Goal: Task Accomplishment & Management: Use online tool/utility

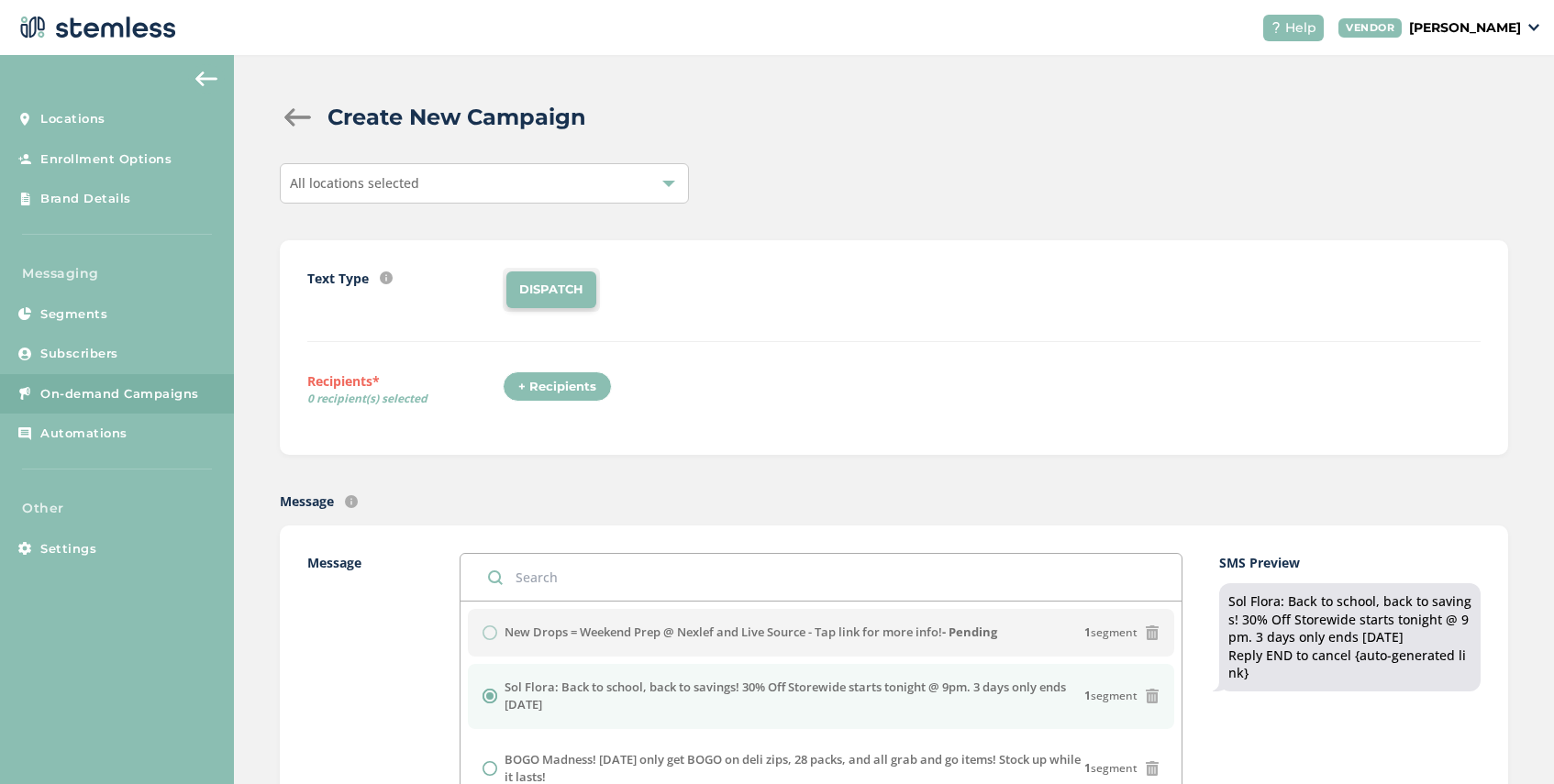
scroll to position [515, 0]
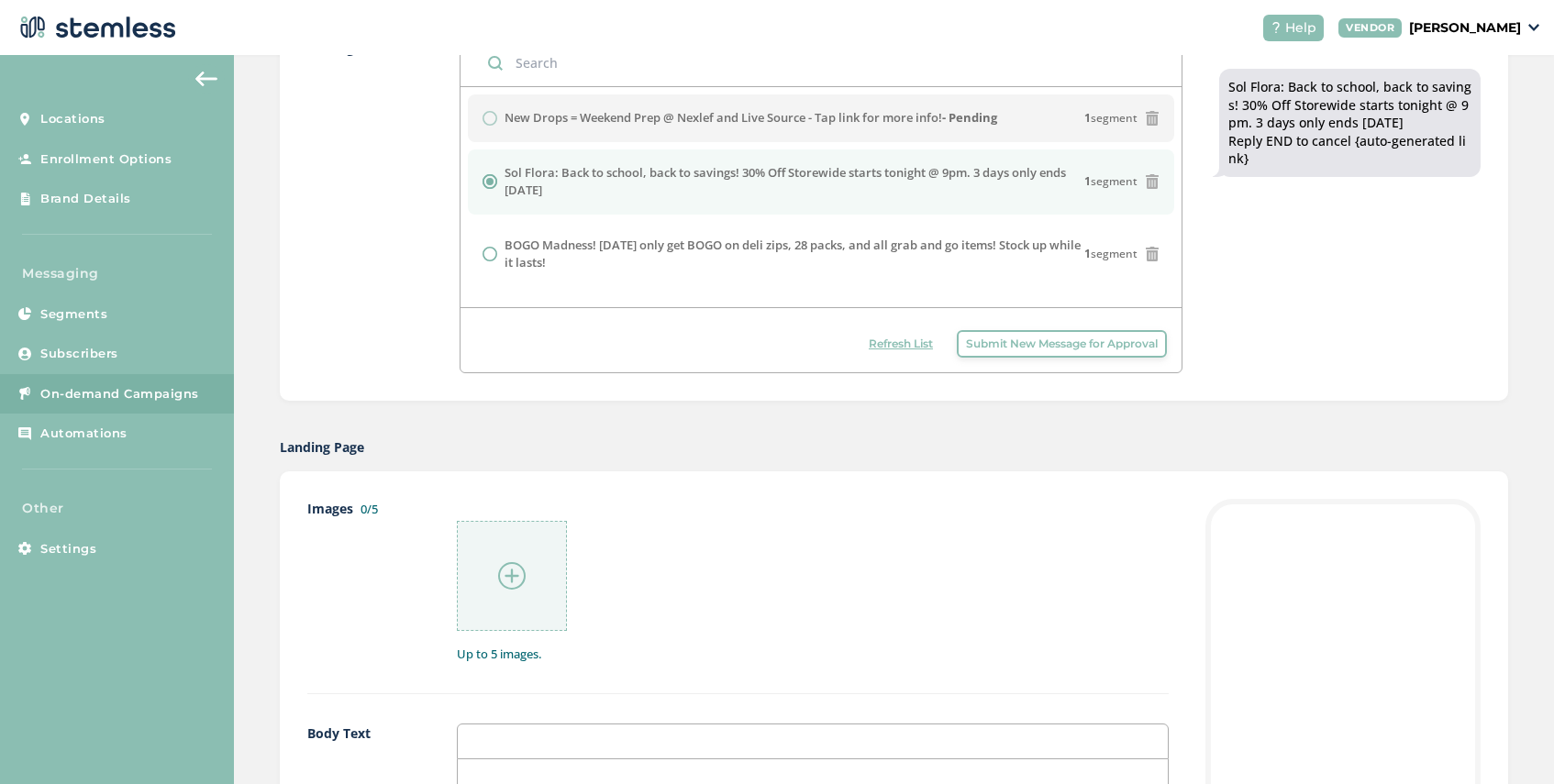
click at [990, 350] on span "Submit New Message for Approval" at bounding box center [1062, 343] width 191 height 17
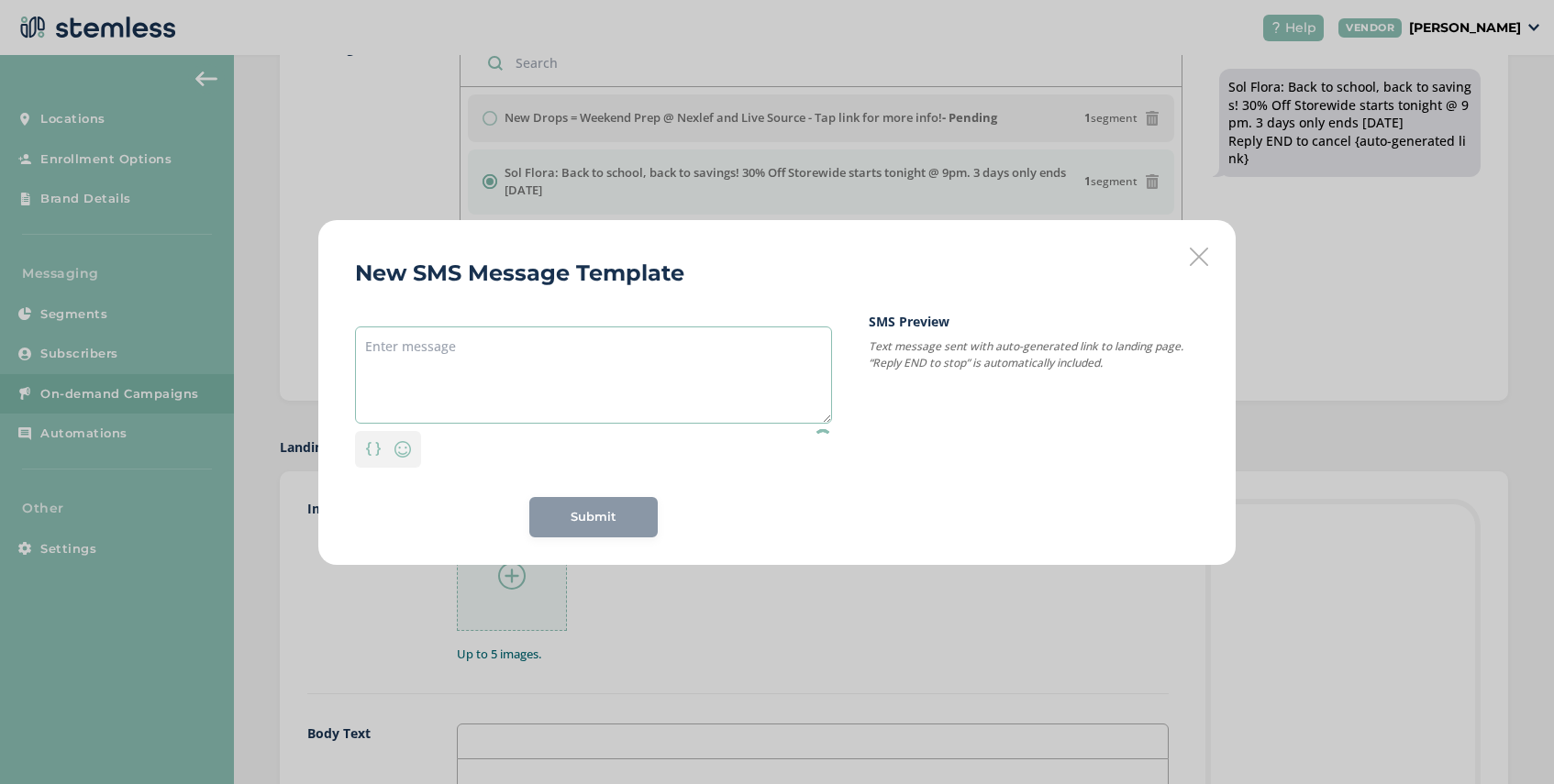
click at [532, 340] on textarea at bounding box center [593, 375] width 477 height 98
paste textarea "You scored double points over [DATE] weekend 🎉 Click here to visit [GEOGRAPHIC_…"
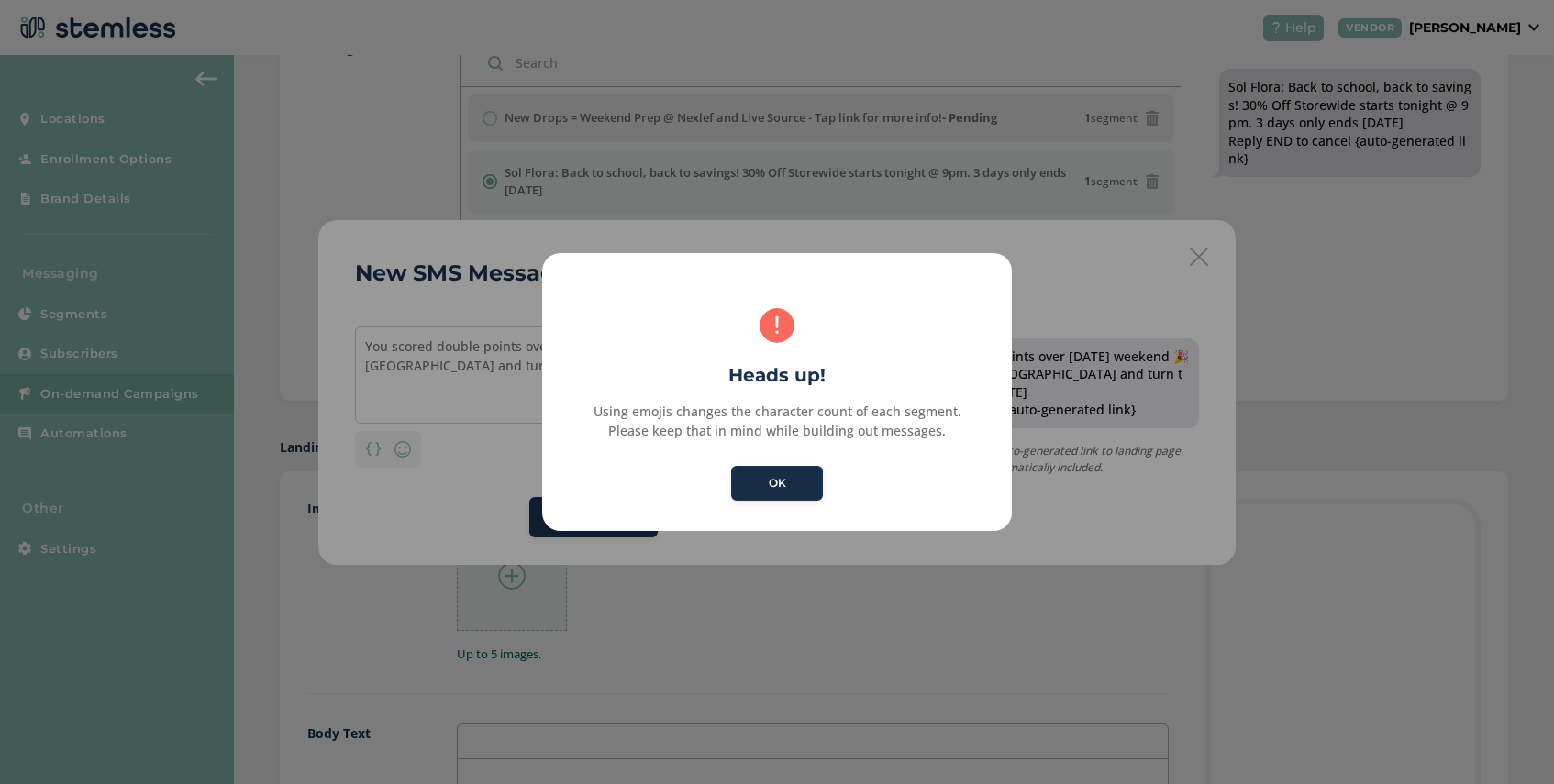
click at [765, 487] on button "OK" at bounding box center [777, 482] width 92 height 35
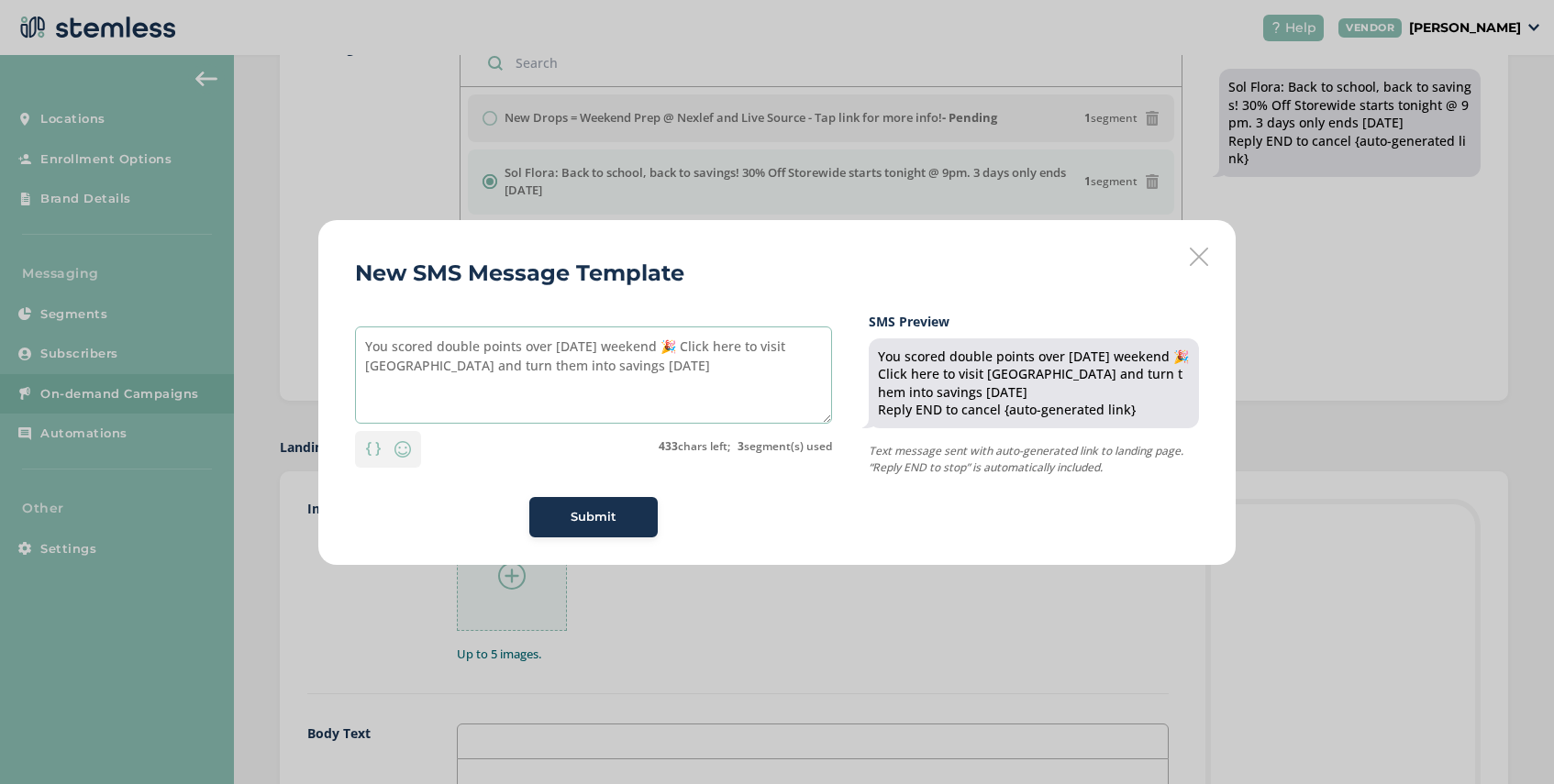
click at [695, 350] on textarea "You scored double points over [DATE] weekend 🎉 Click here to visit [GEOGRAPHIC_…" at bounding box center [593, 375] width 477 height 98
click at [636, 373] on textarea "You scored double points over [DATE] weekend! Click here to visit [GEOGRAPHIC_D…" at bounding box center [593, 375] width 477 height 98
type textarea "You scored double points over [DATE] weekend! Click here to visit [GEOGRAPHIC_D…"
click at [597, 517] on span "Submit" at bounding box center [593, 517] width 45 height 19
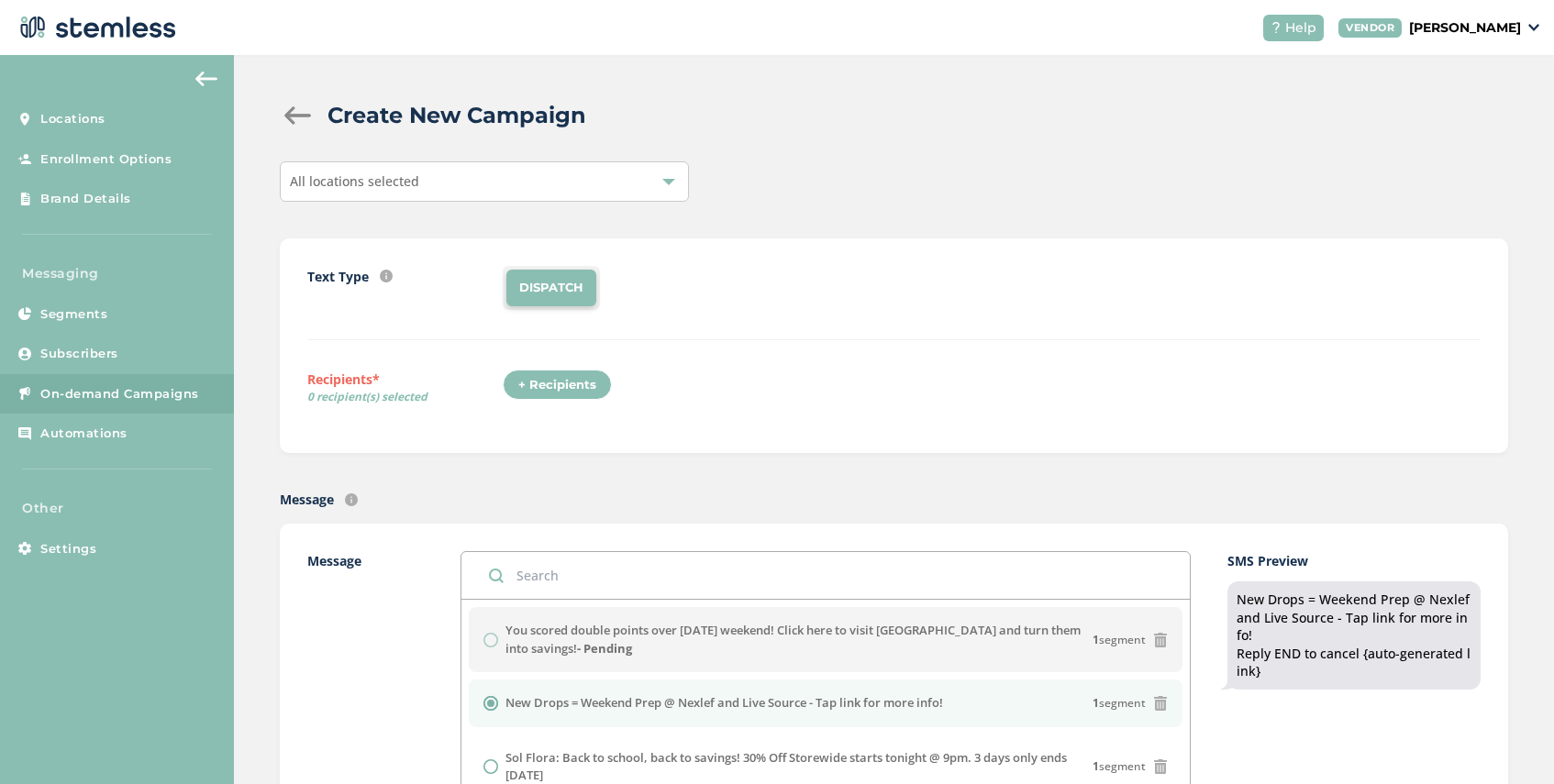
scroll to position [0, 0]
click at [456, 189] on div "All locations selected" at bounding box center [484, 182] width 409 height 40
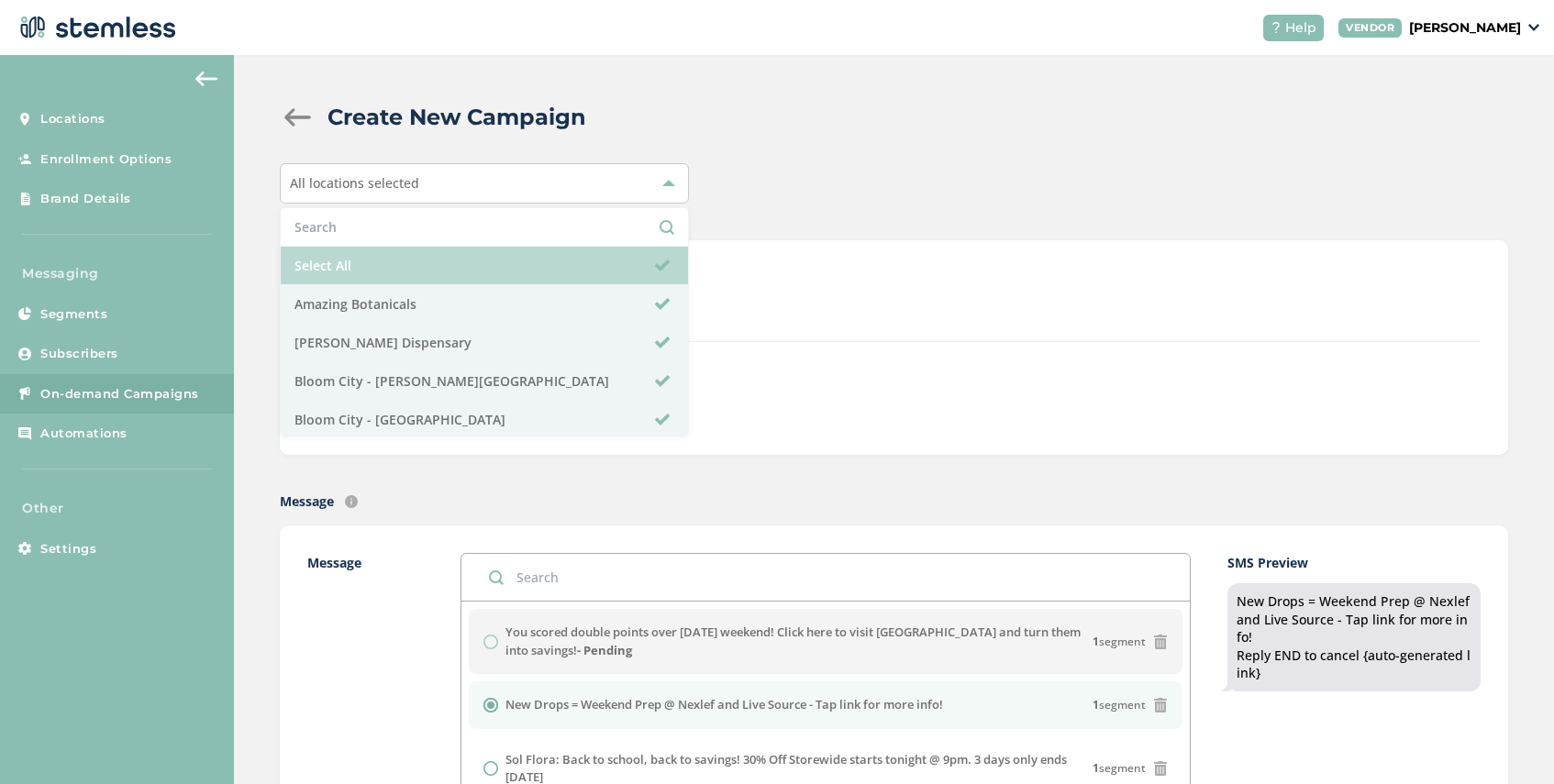
click at [434, 258] on li "Select All" at bounding box center [483, 265] width 407 height 38
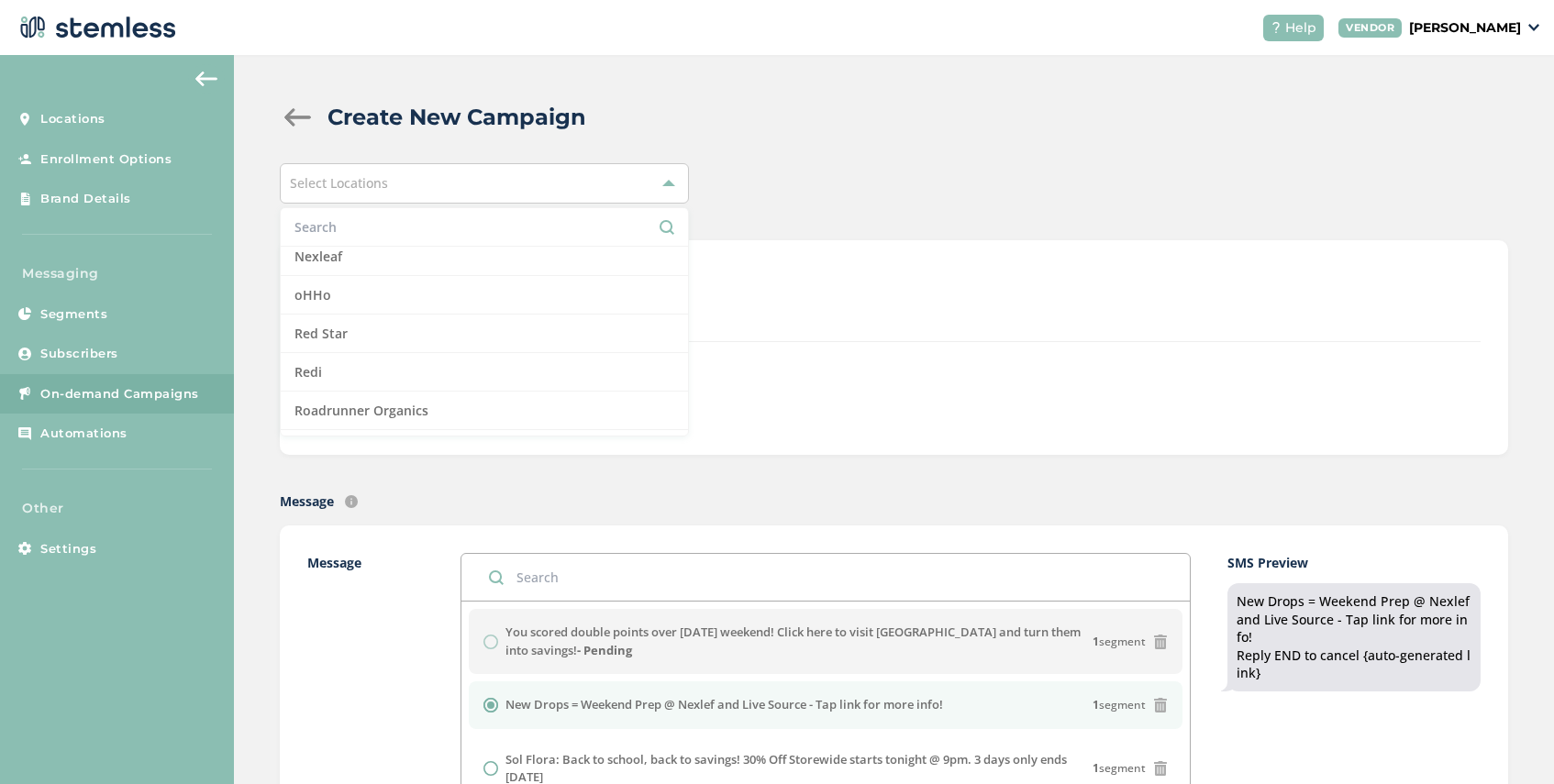
scroll to position [1352, 0]
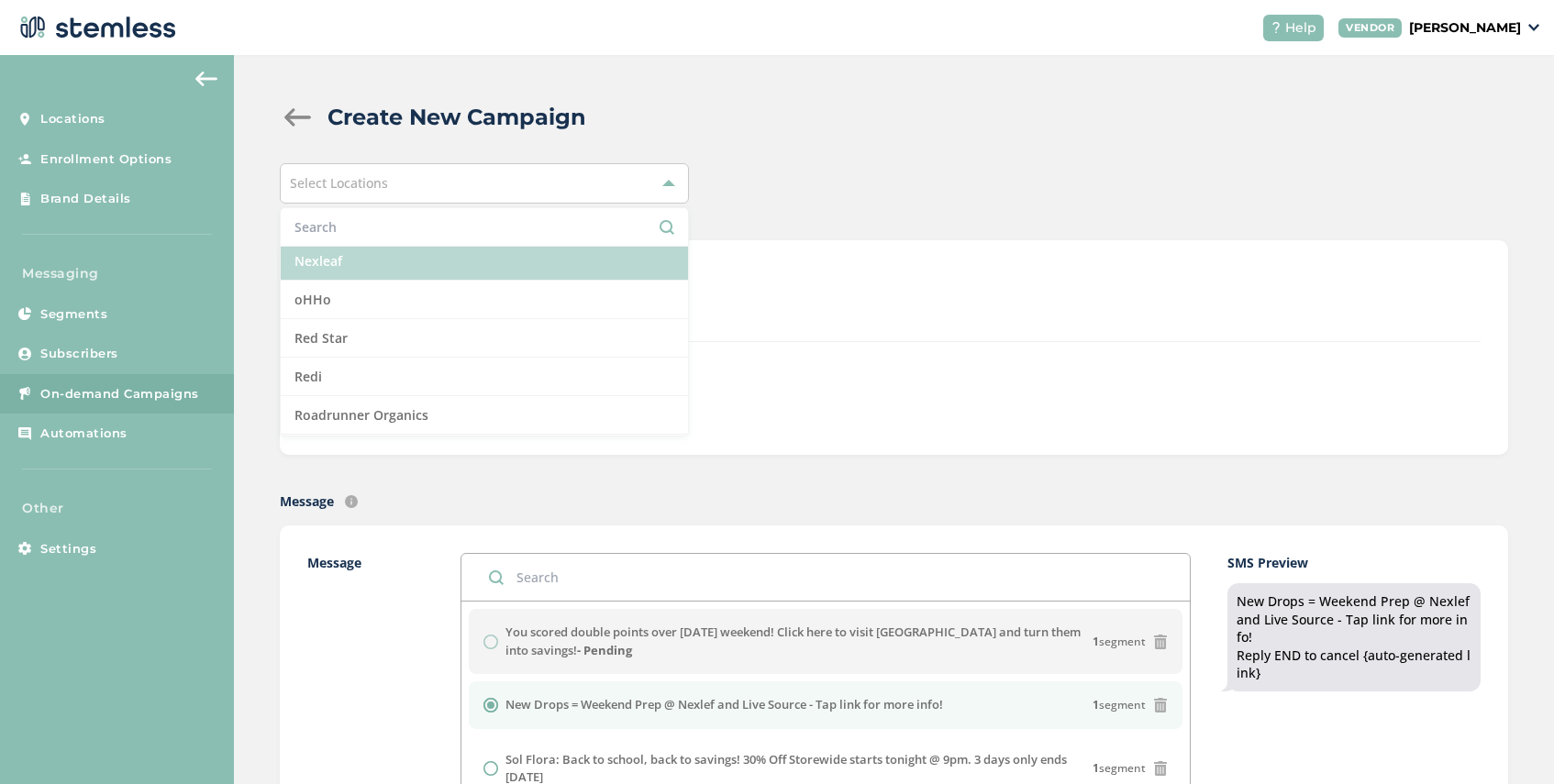
click at [432, 261] on li "Nexleaf" at bounding box center [483, 260] width 407 height 38
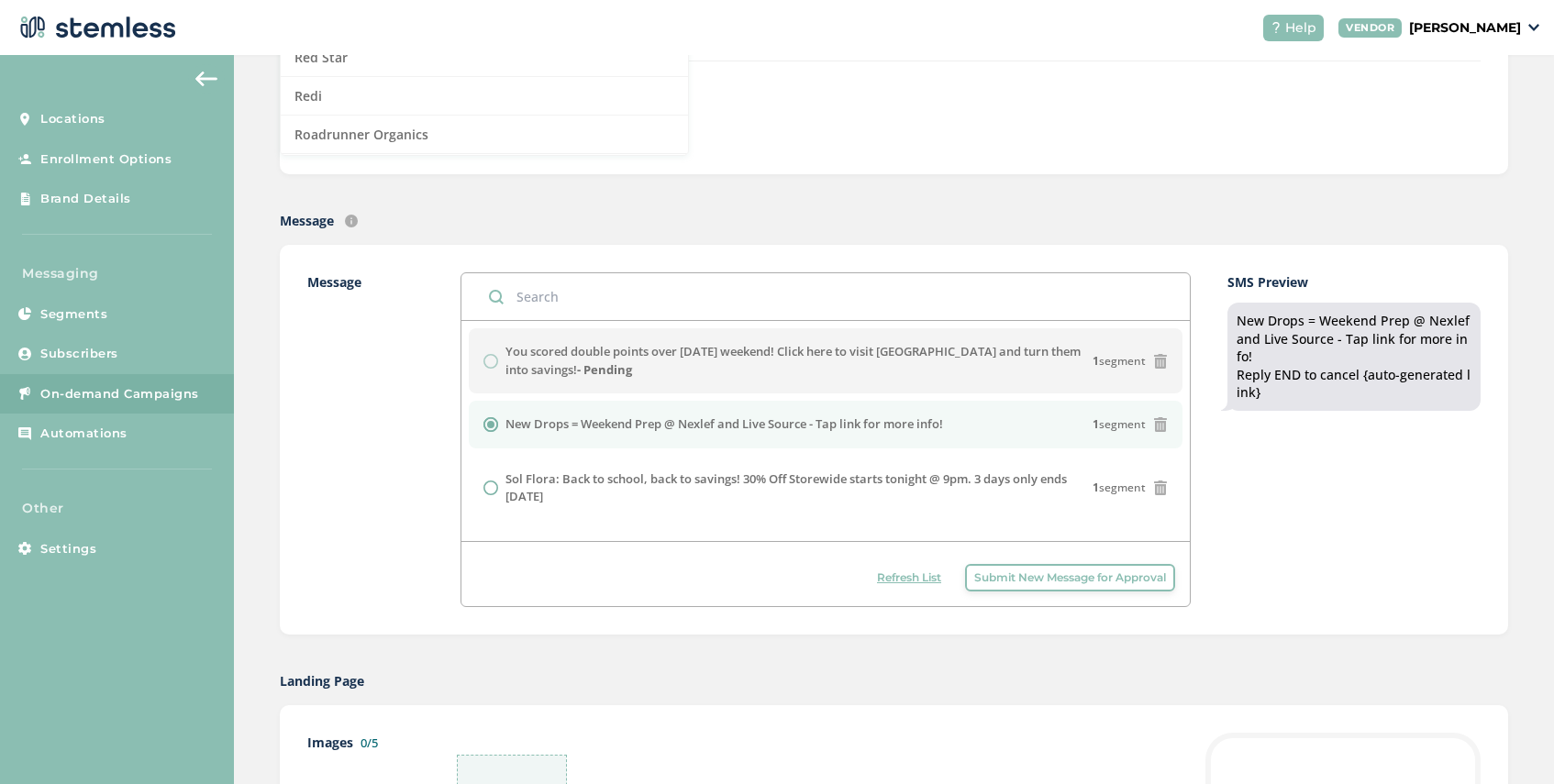
scroll to position [500, 0]
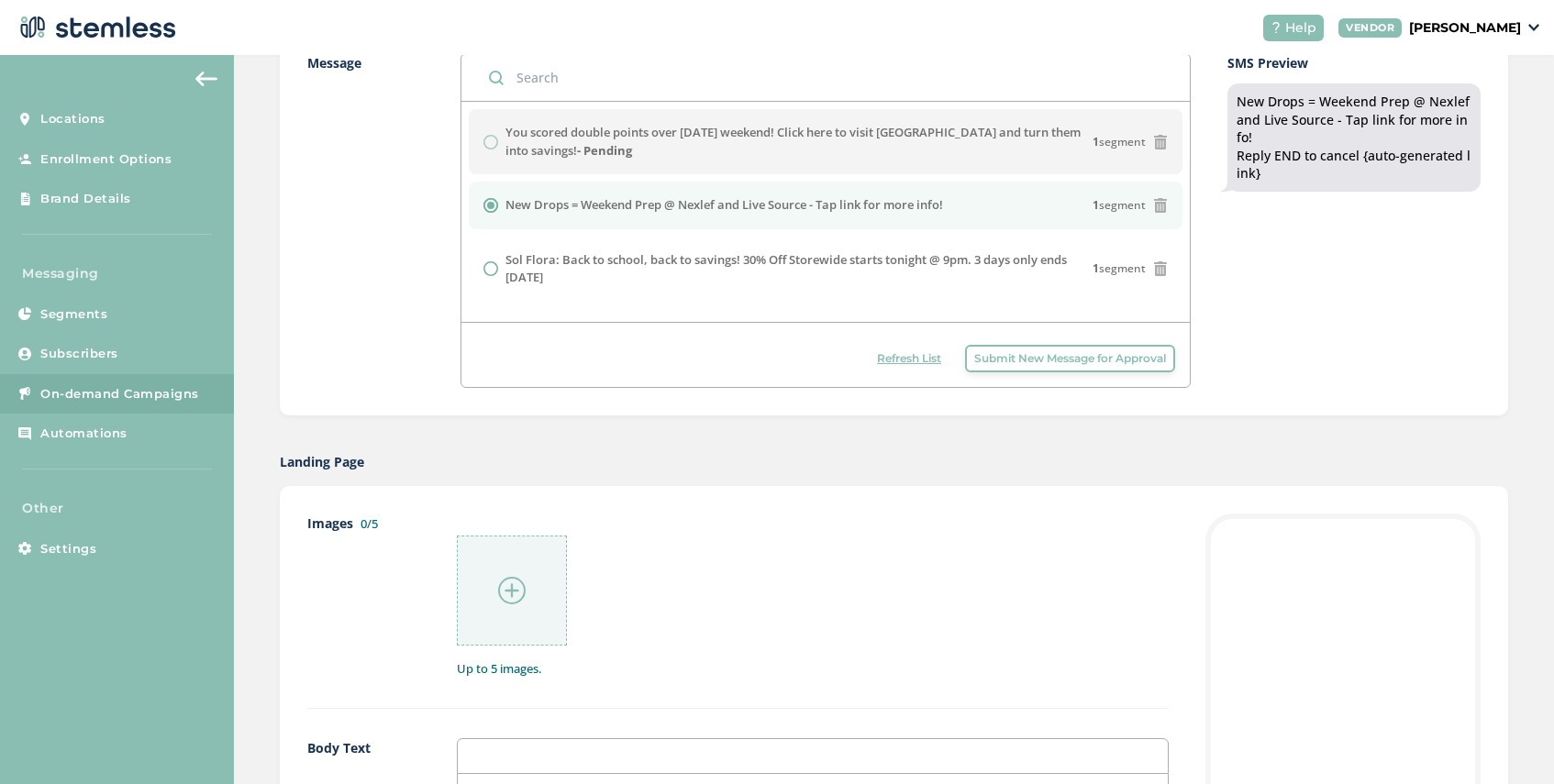
click at [516, 587] on img at bounding box center [512, 591] width 28 height 28
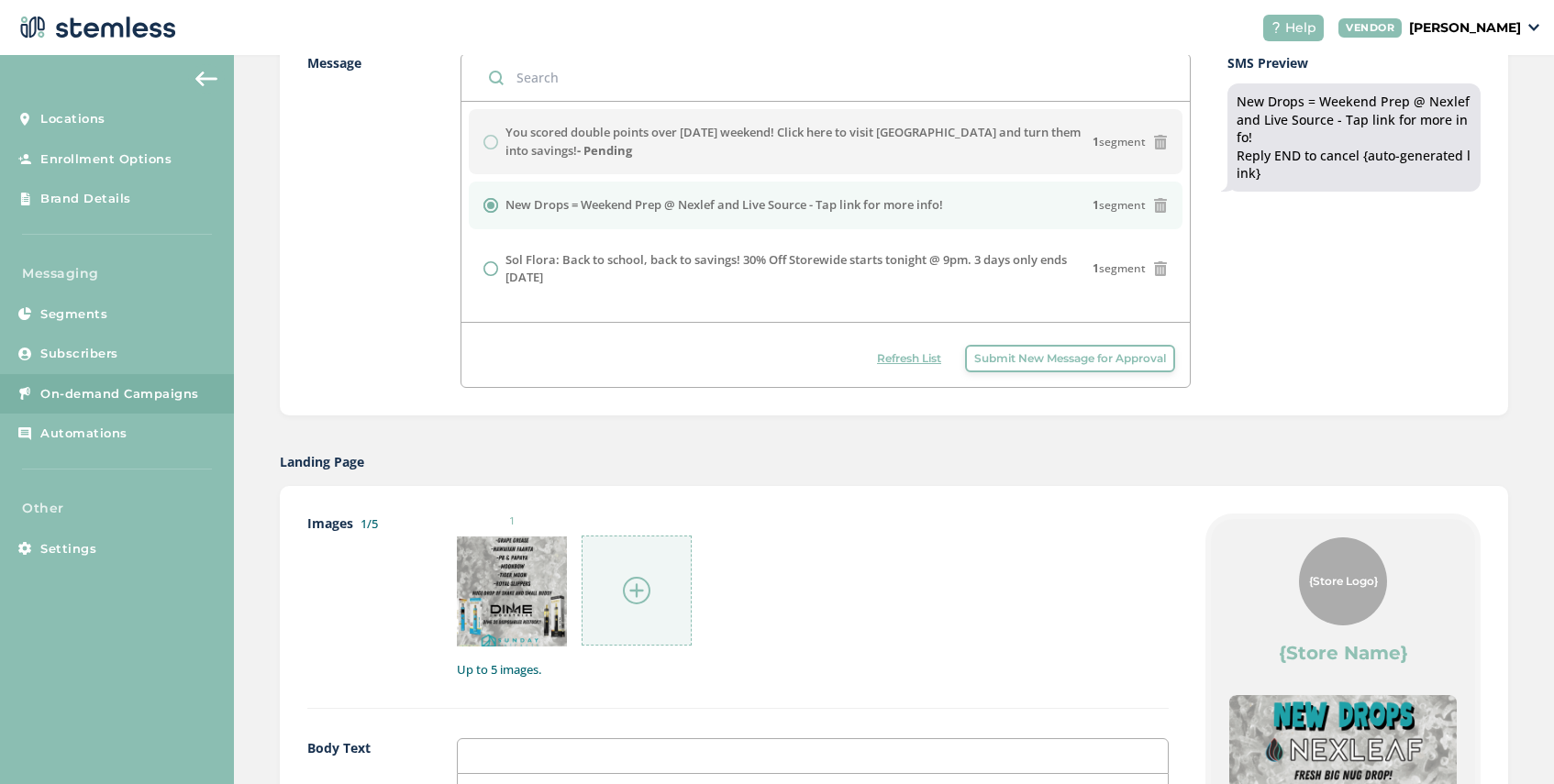
click at [633, 595] on img at bounding box center [636, 591] width 28 height 28
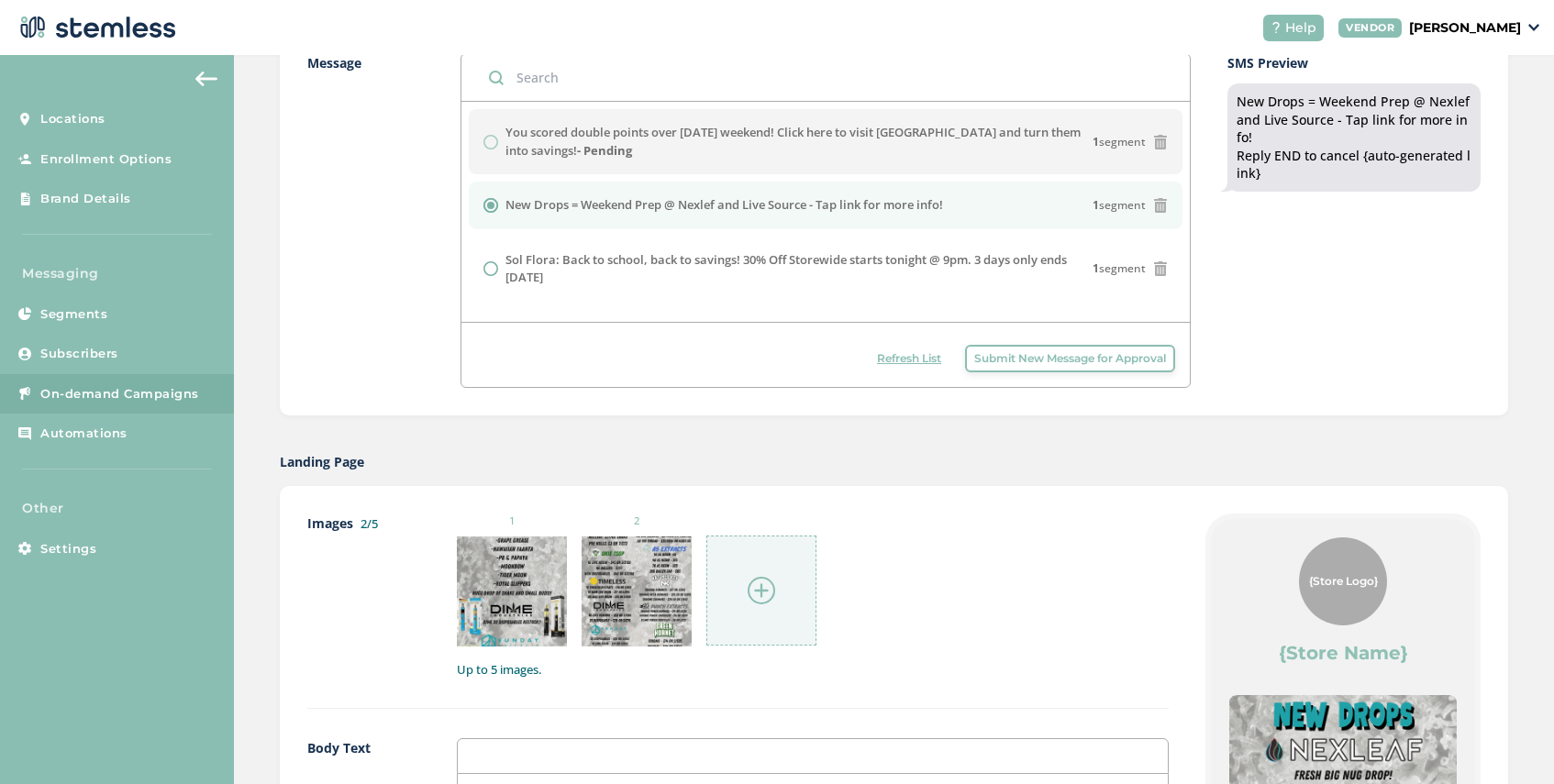
click at [750, 577] on img at bounding box center [762, 591] width 28 height 28
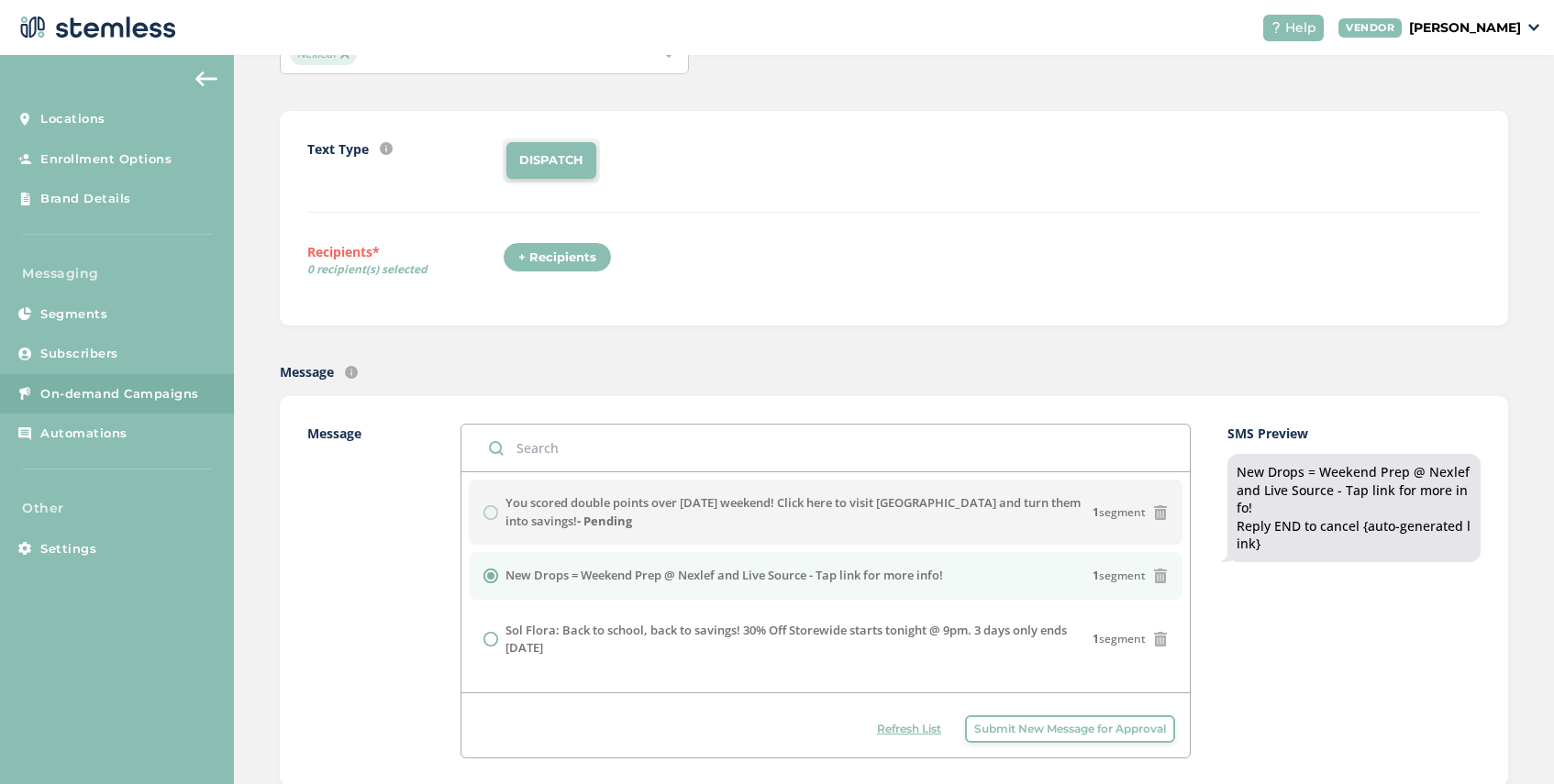
scroll to position [0, 0]
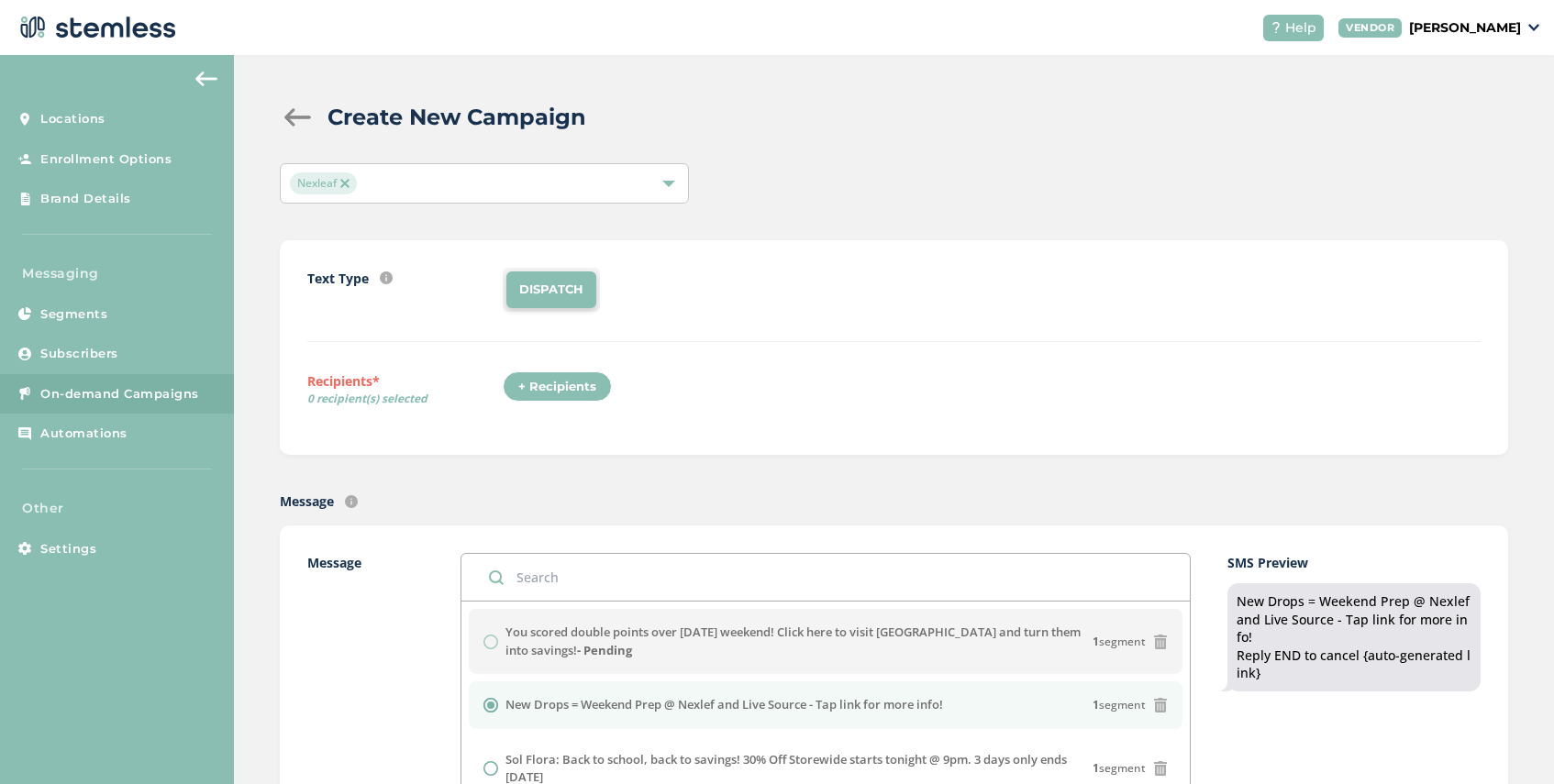
click at [566, 385] on div "+ Recipients" at bounding box center [556, 388] width 110 height 32
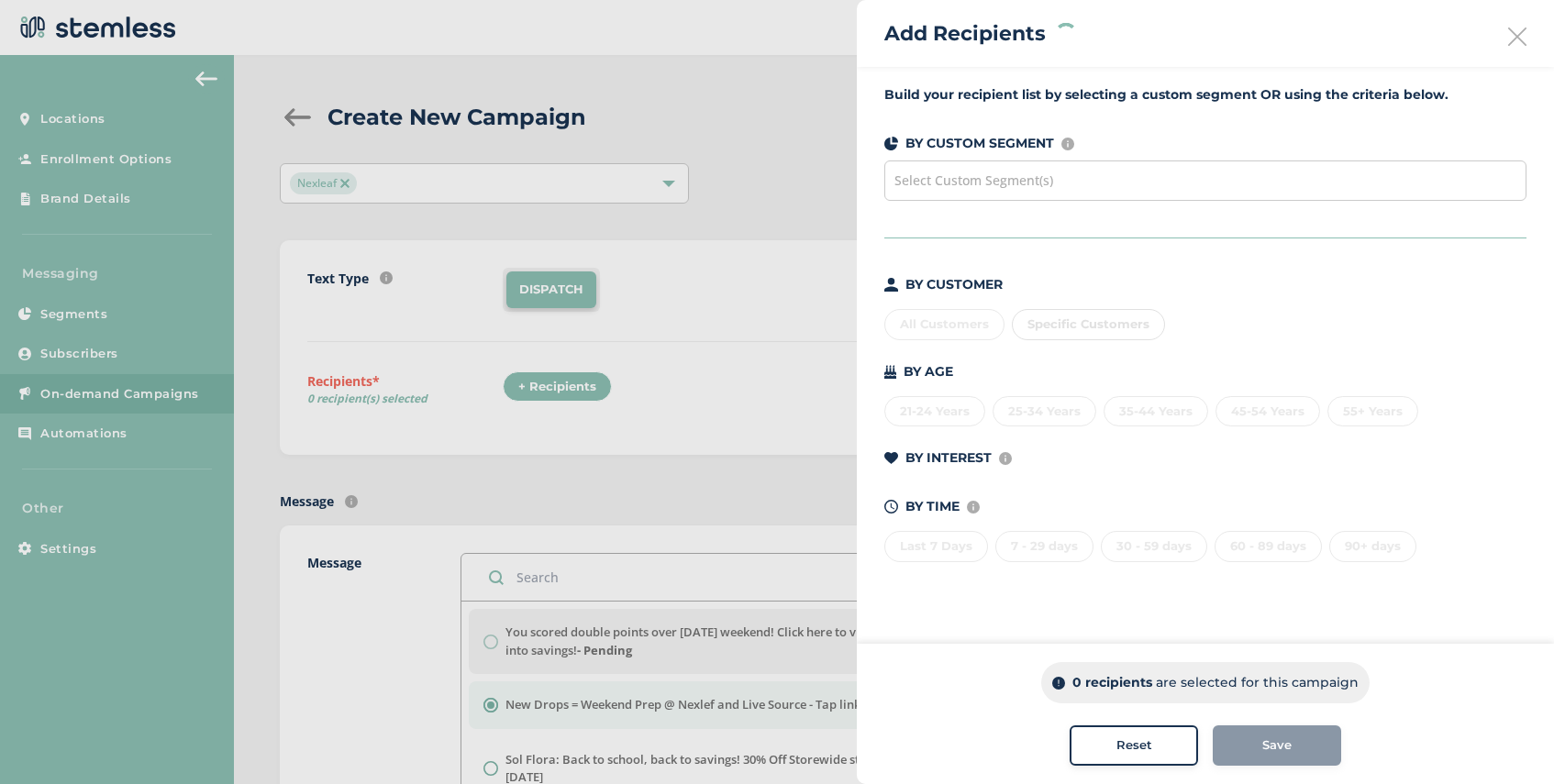
click at [1048, 189] on div "Select Custom Segment(s)" at bounding box center [1205, 180] width 642 height 40
click at [1101, 322] on span "Specific Customers" at bounding box center [1088, 323] width 122 height 15
click at [1100, 365] on input "text" at bounding box center [1195, 362] width 337 height 20
type input "623313"
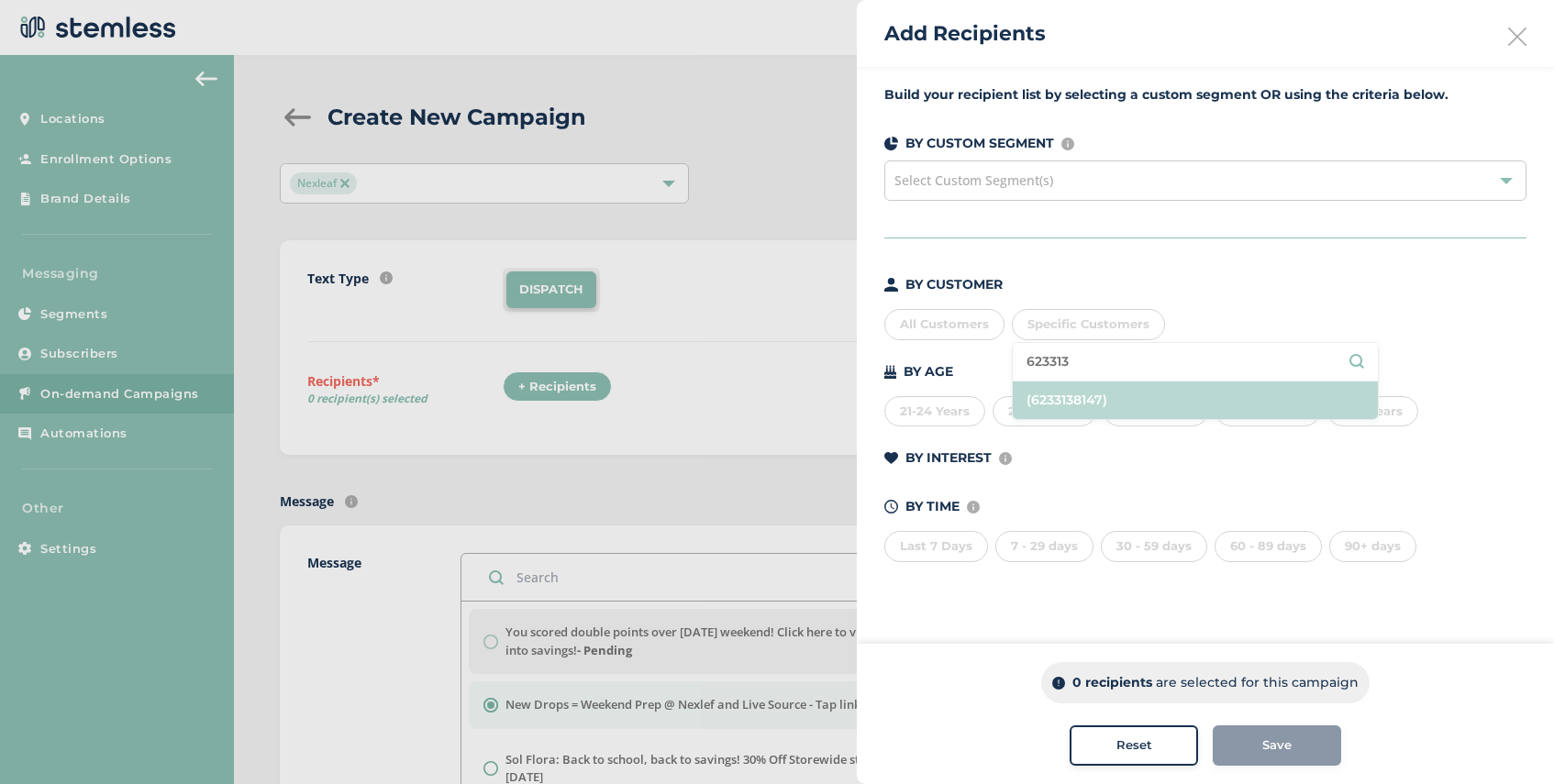
click at [1118, 397] on li "(6233138147)" at bounding box center [1195, 400] width 365 height 37
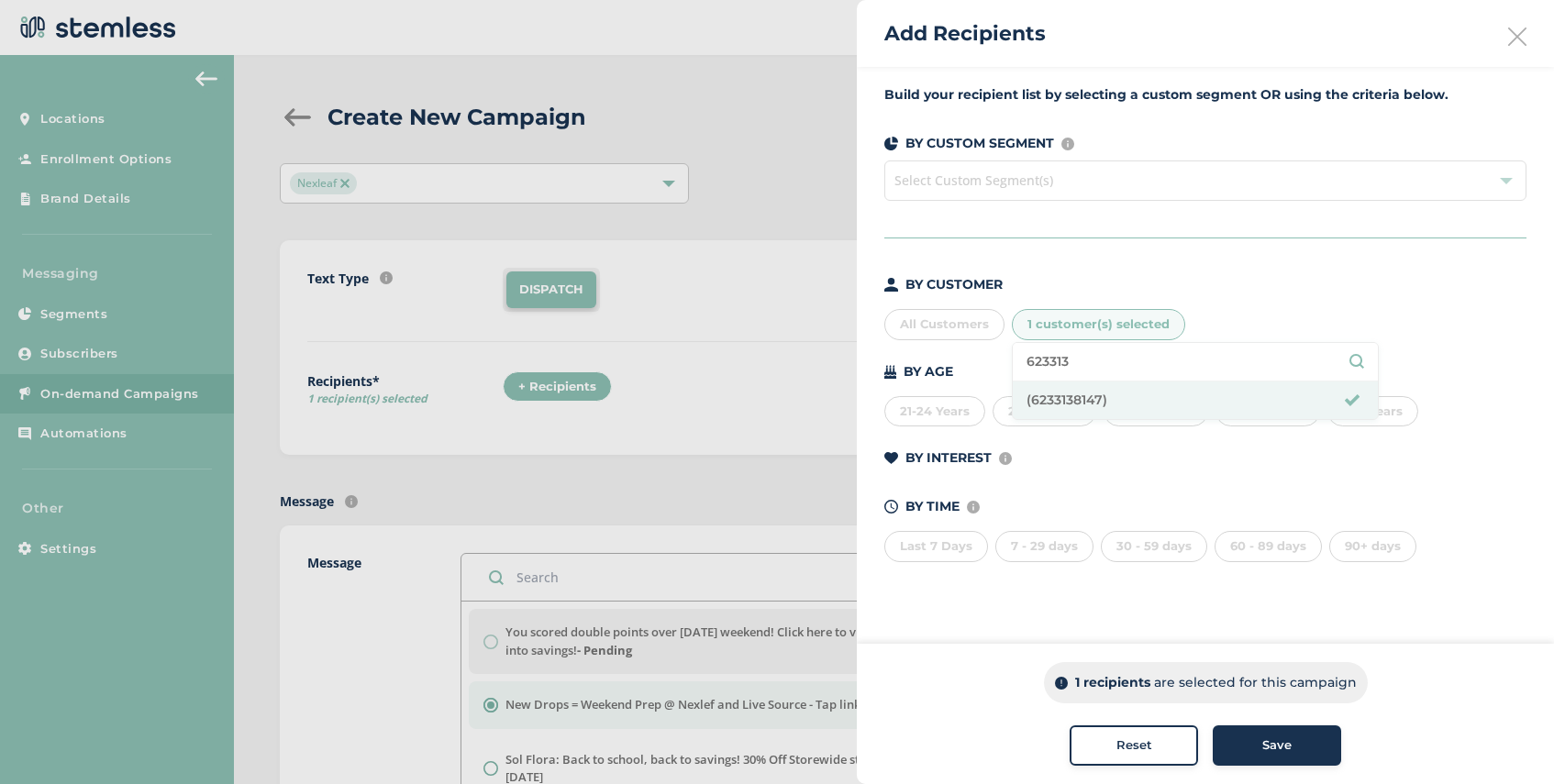
click at [1295, 751] on div "Save" at bounding box center [1277, 746] width 99 height 19
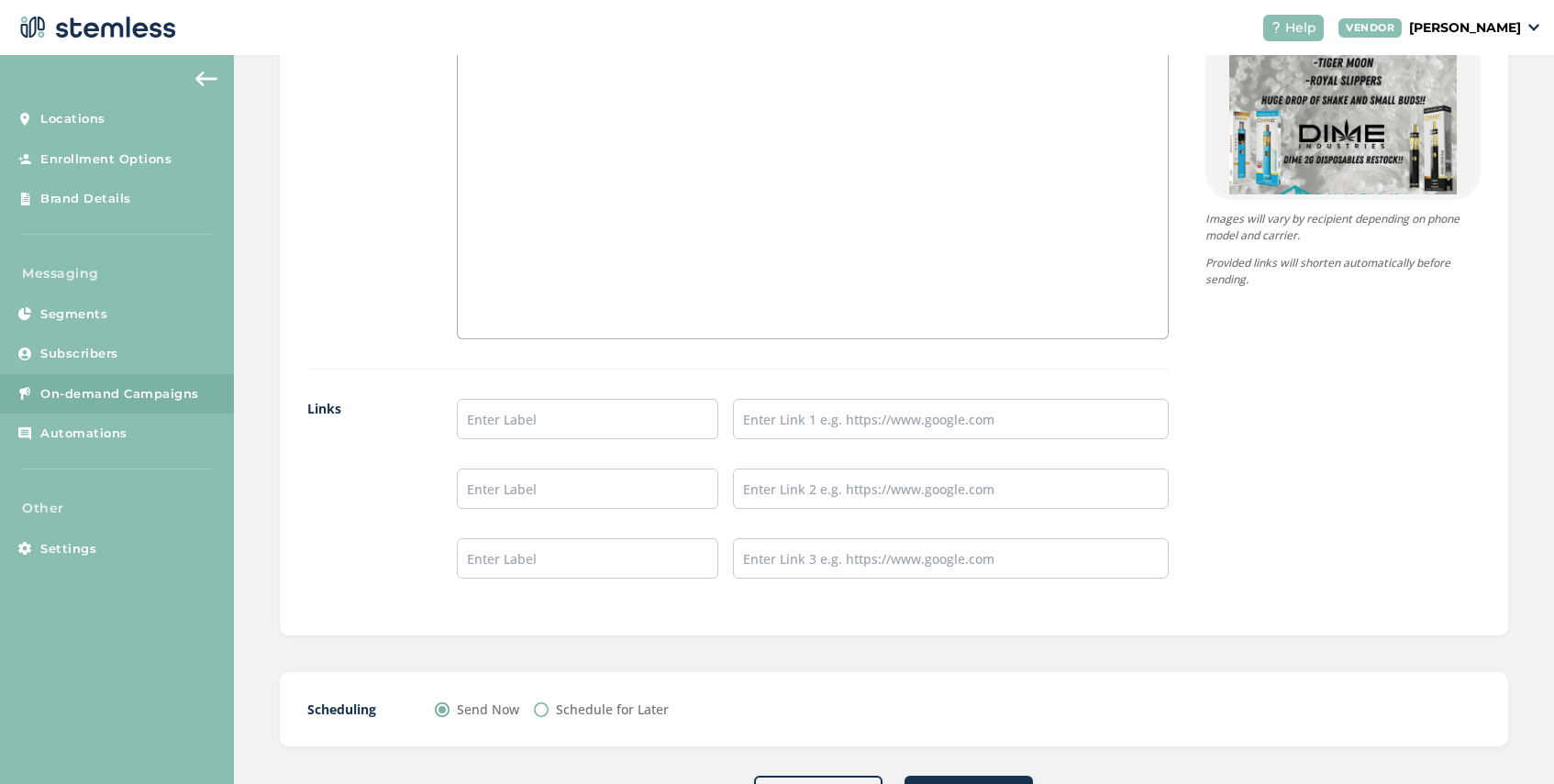
scroll to position [1374, 0]
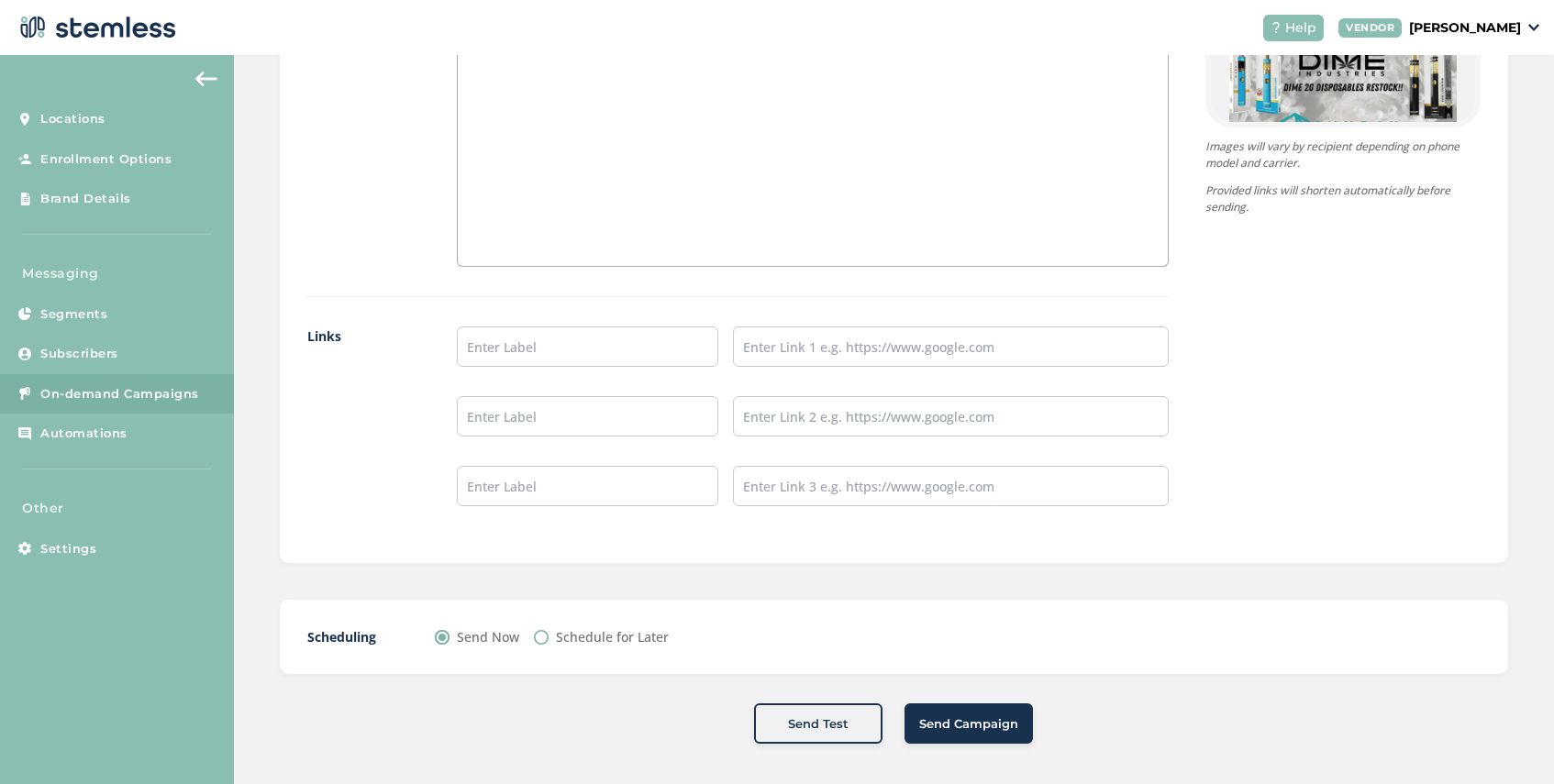
click at [959, 733] on button "Send Campaign" at bounding box center [969, 723] width 128 height 40
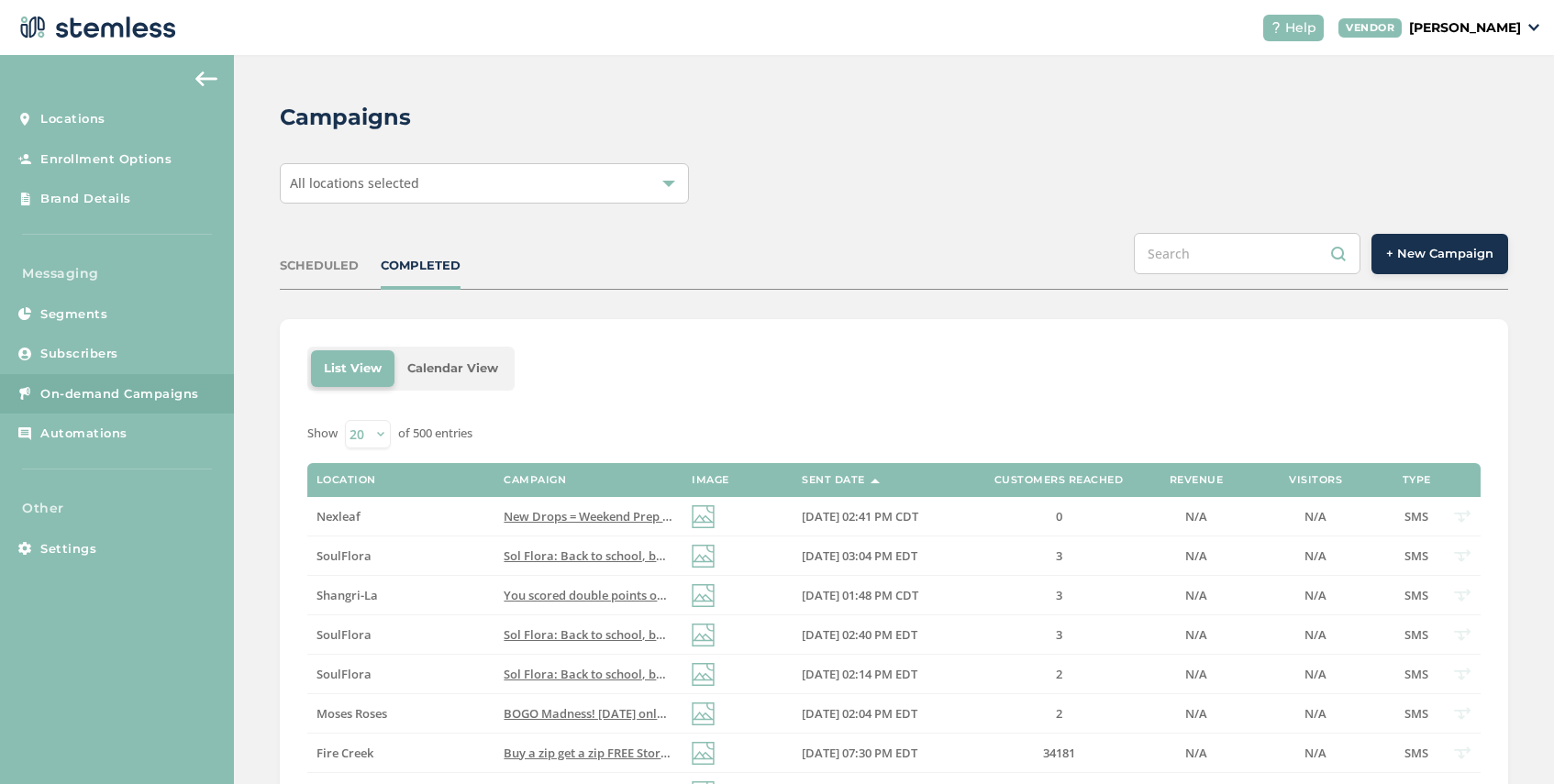
click at [491, 177] on div "All locations selected" at bounding box center [484, 182] width 409 height 40
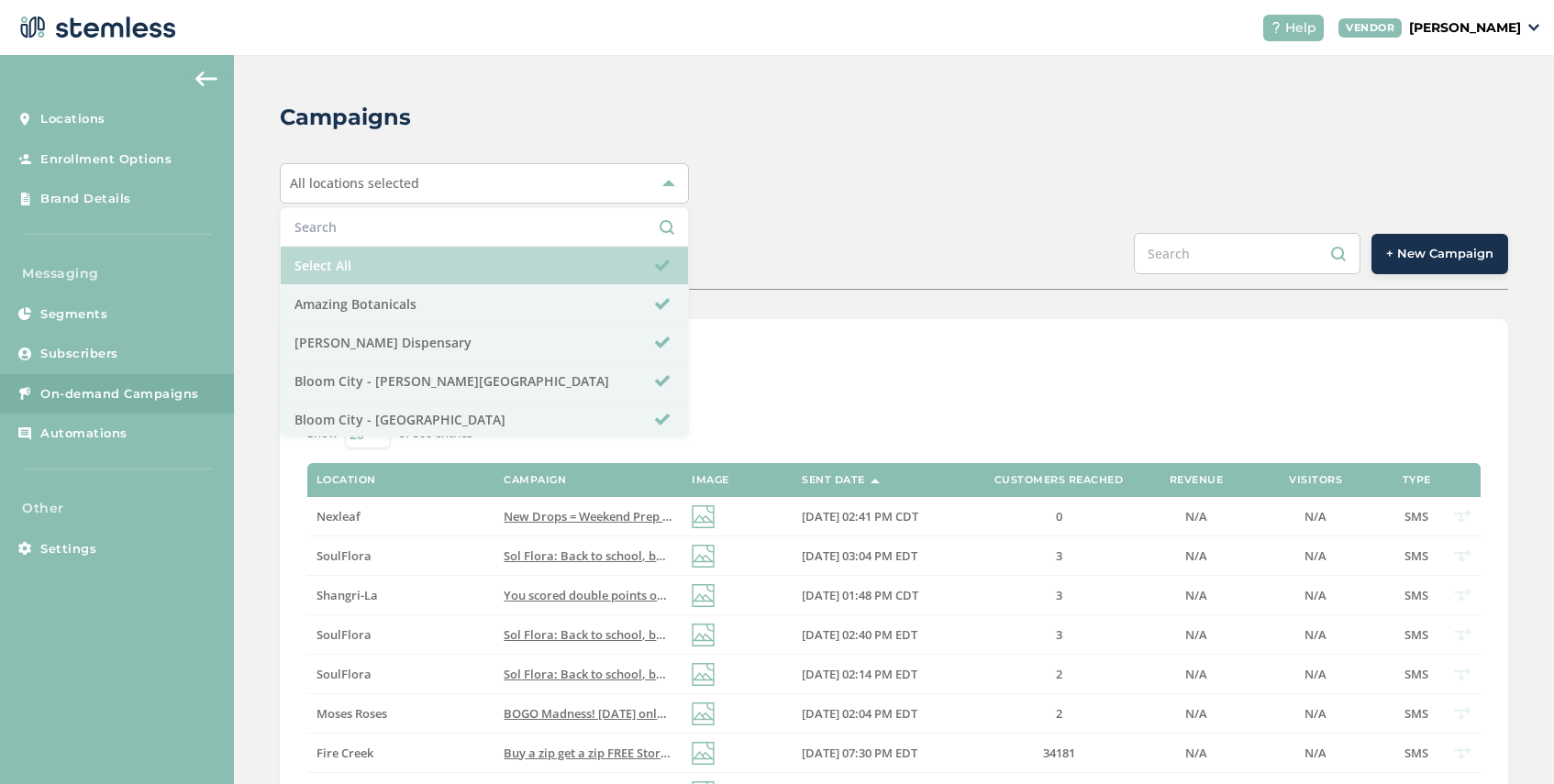
click at [443, 272] on li "Select All" at bounding box center [483, 265] width 407 height 38
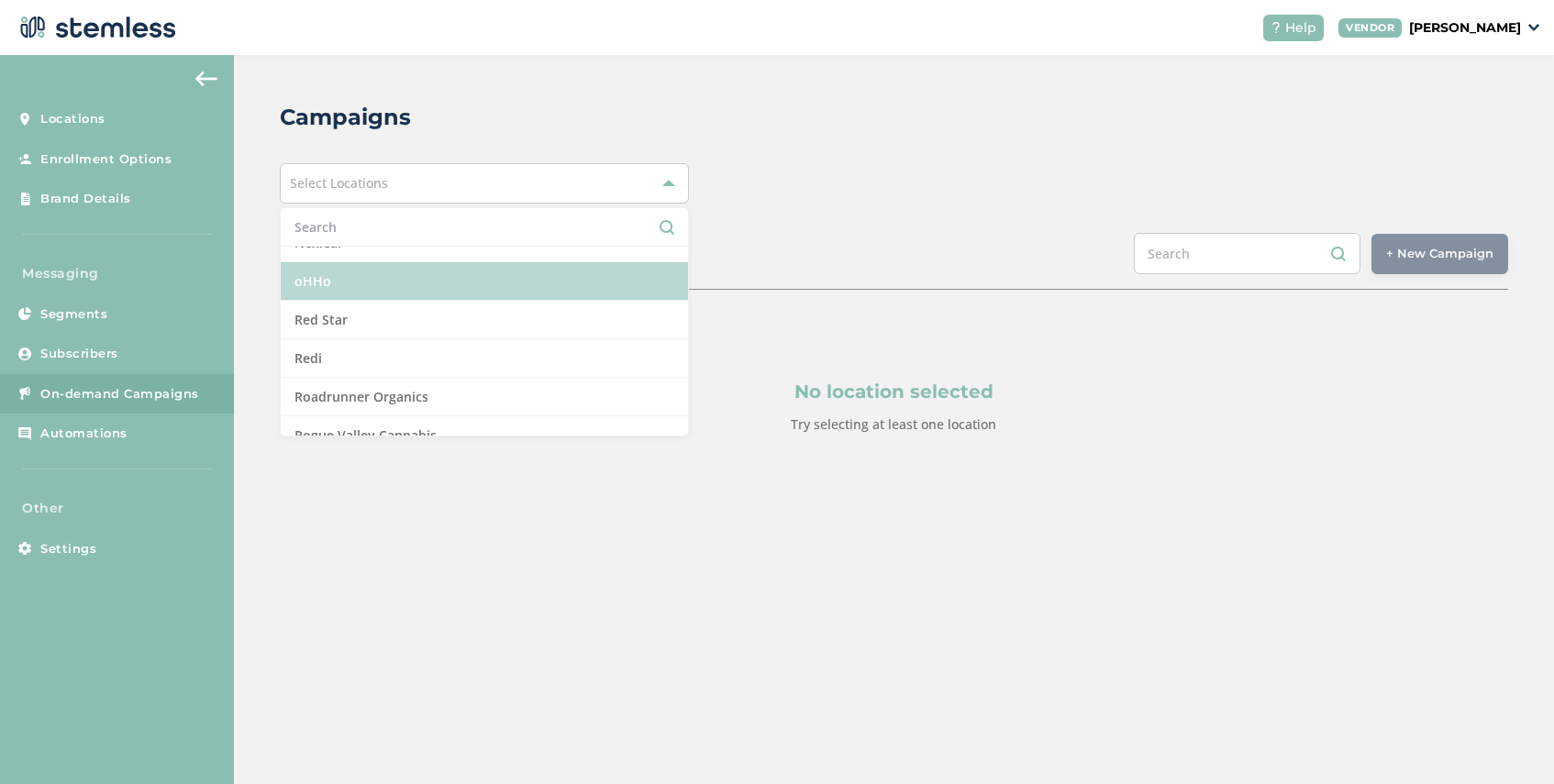
scroll to position [1324, 0]
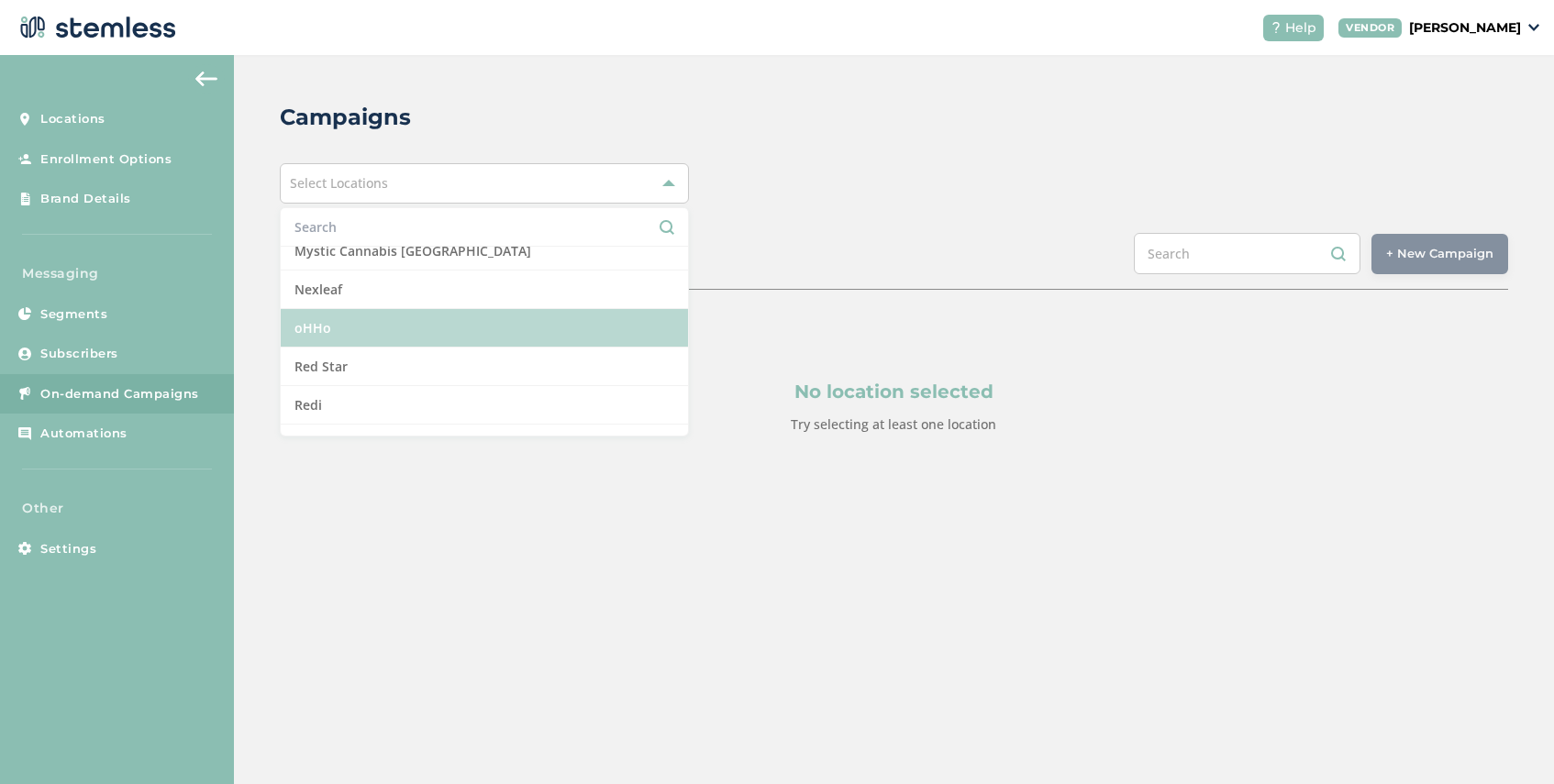
click at [425, 293] on li "Nexleaf" at bounding box center [483, 289] width 407 height 38
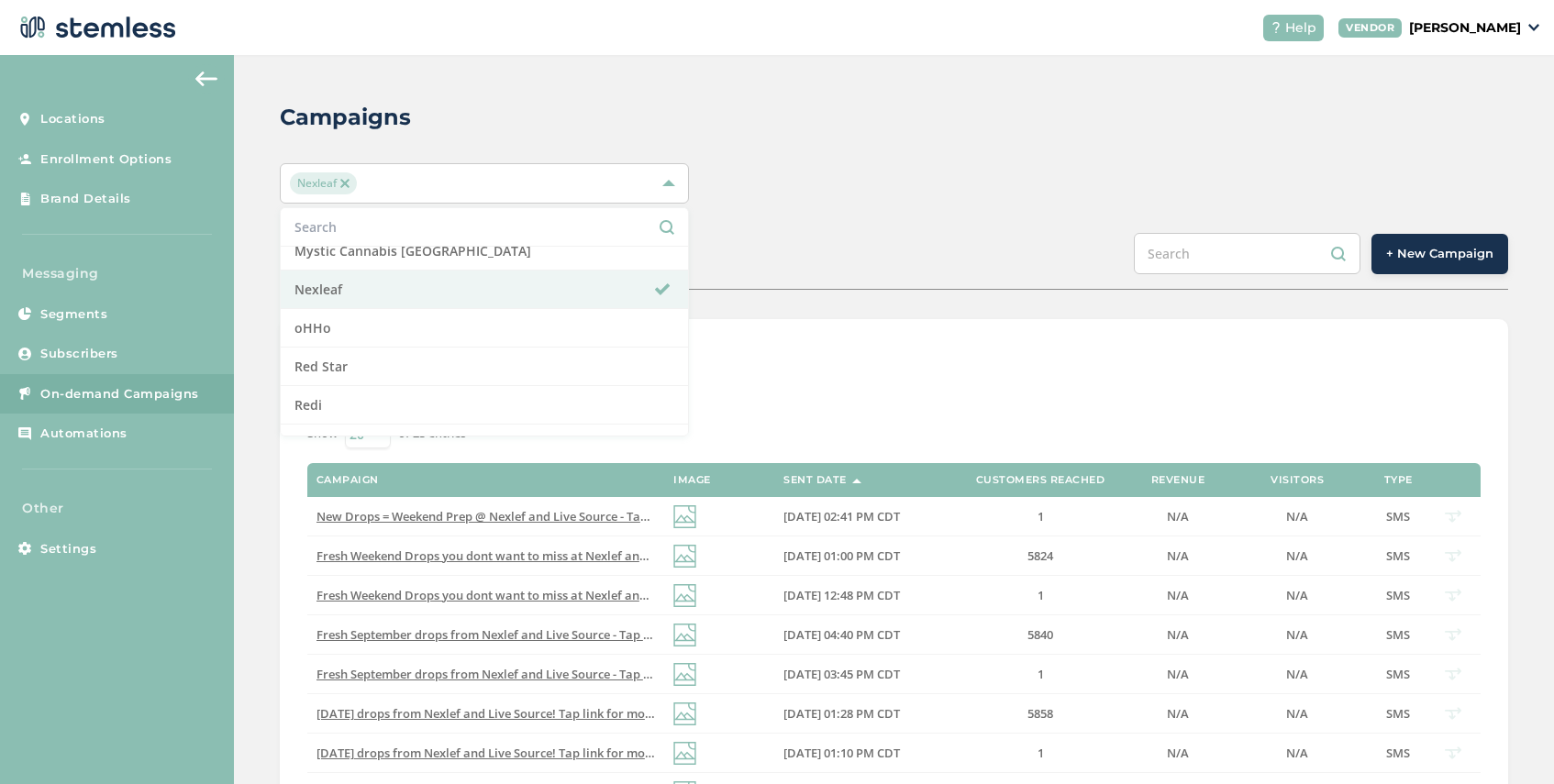
click at [840, 266] on div "SCHEDULED COMPLETED + New Campaign" at bounding box center [894, 261] width 1228 height 57
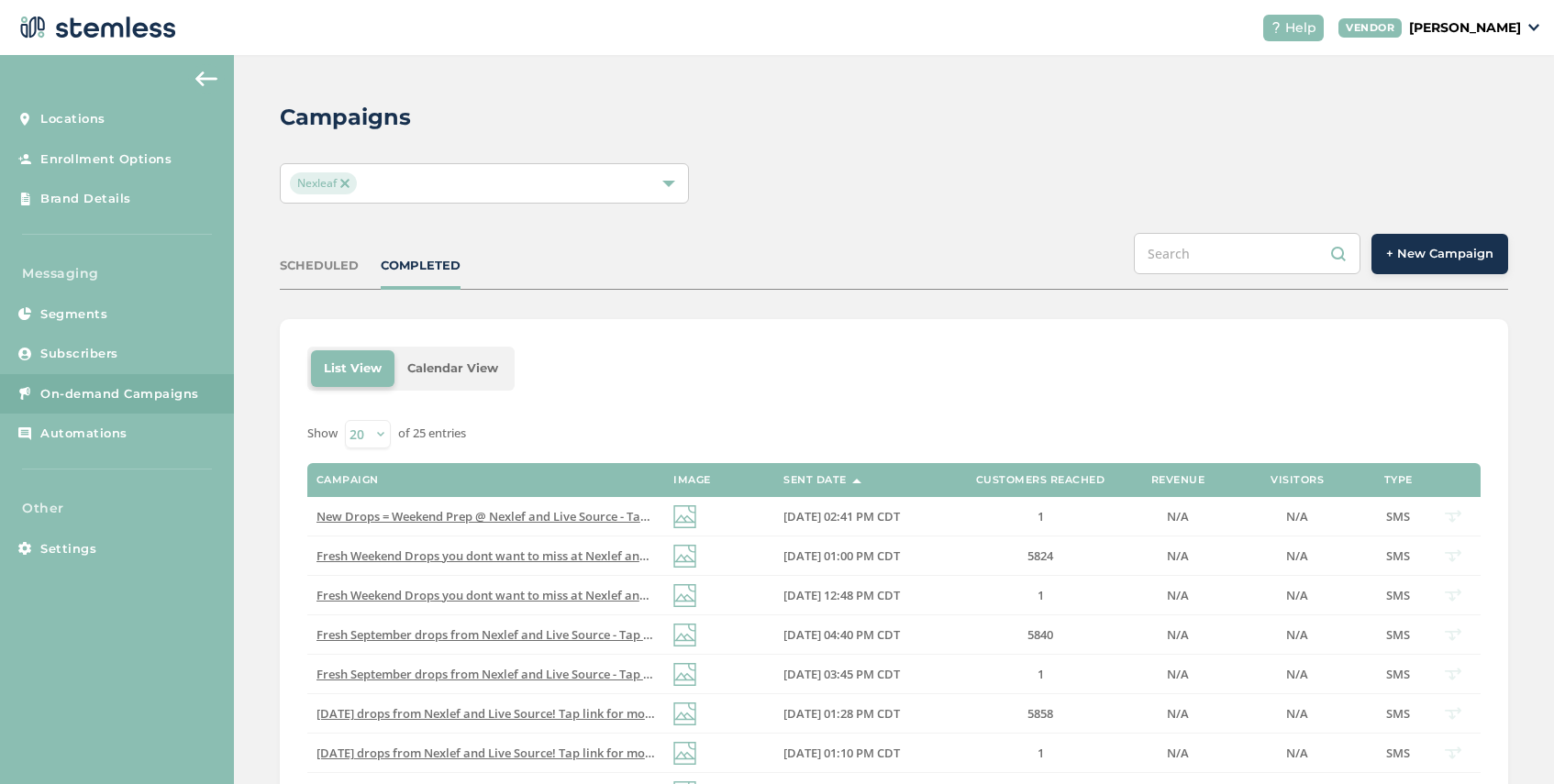
click at [1442, 260] on span "+ New Campaign" at bounding box center [1440, 253] width 108 height 19
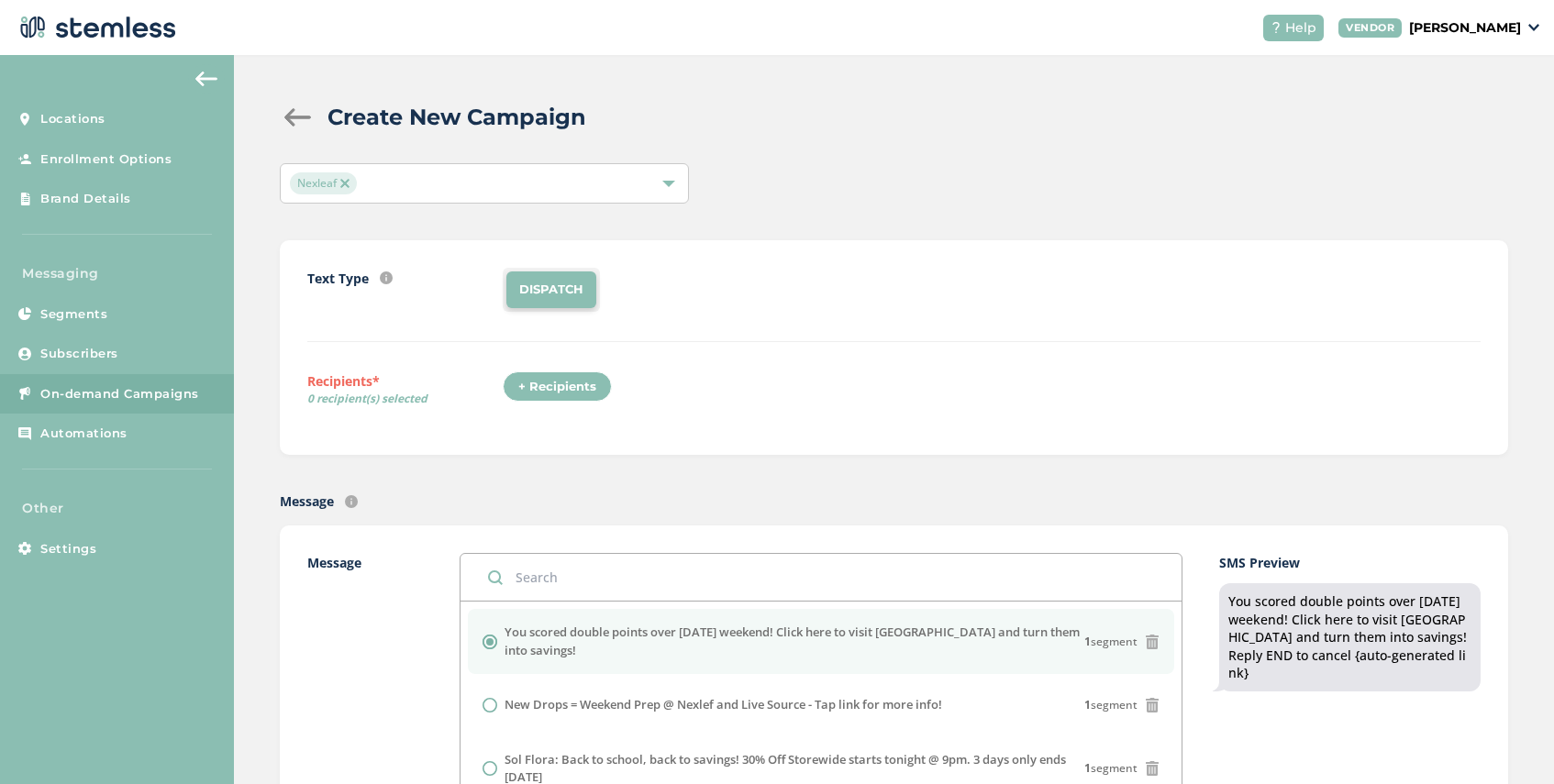
click at [580, 391] on div "+ Recipients" at bounding box center [556, 388] width 110 height 32
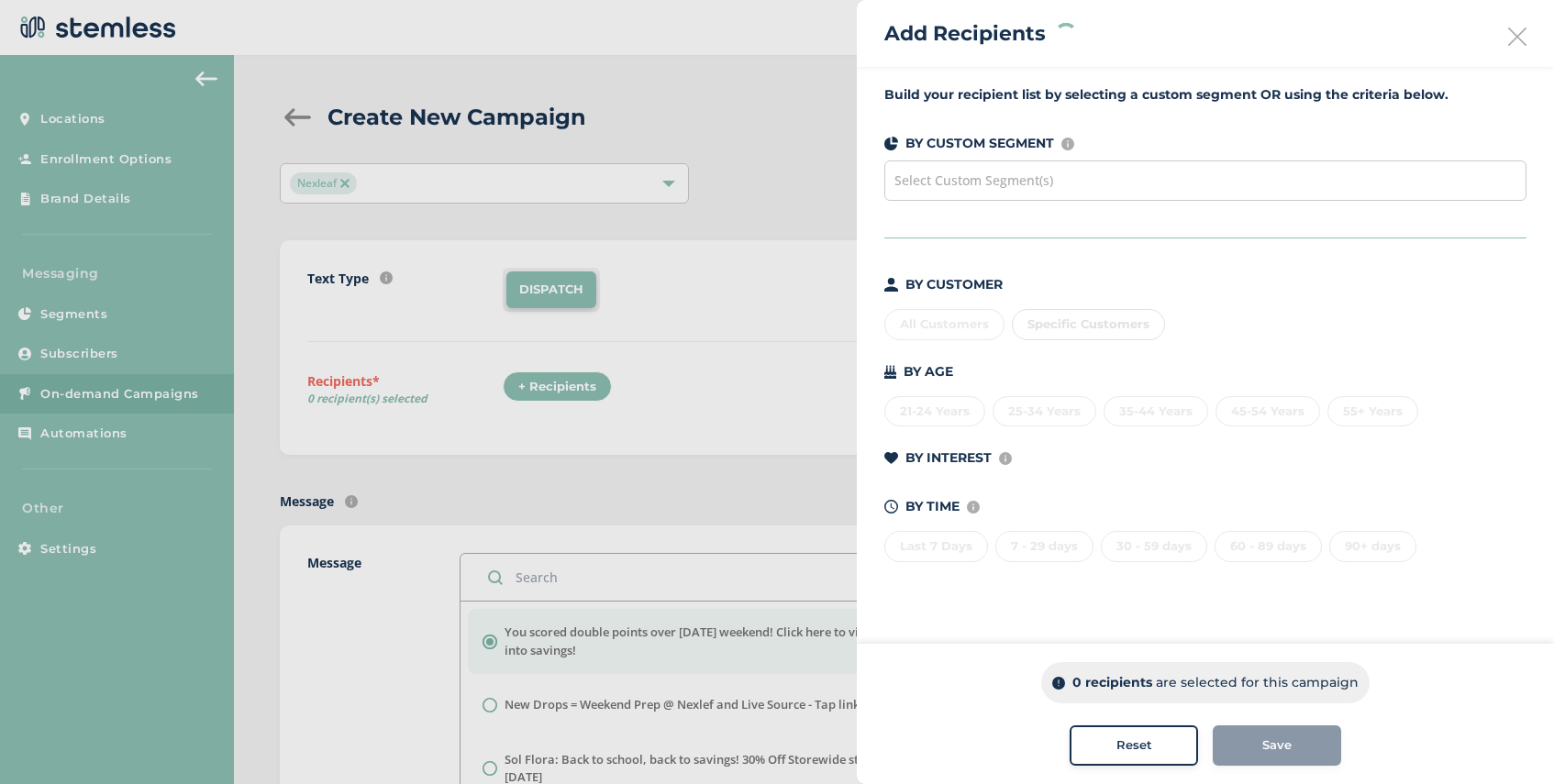
click at [1046, 177] on span "Select Custom Segment(s)" at bounding box center [973, 180] width 159 height 18
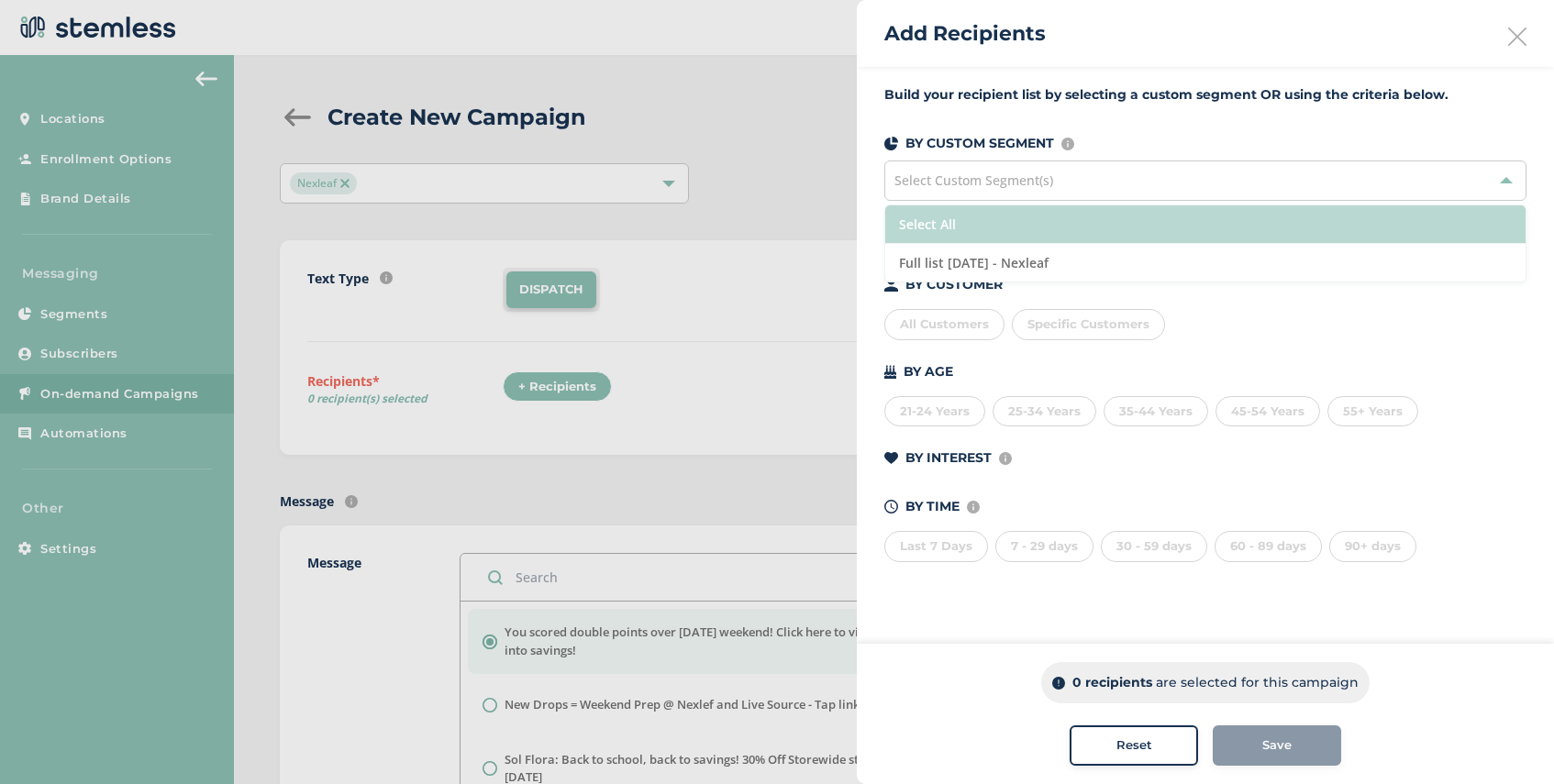
click at [1051, 226] on li "Select All" at bounding box center [1205, 224] width 640 height 38
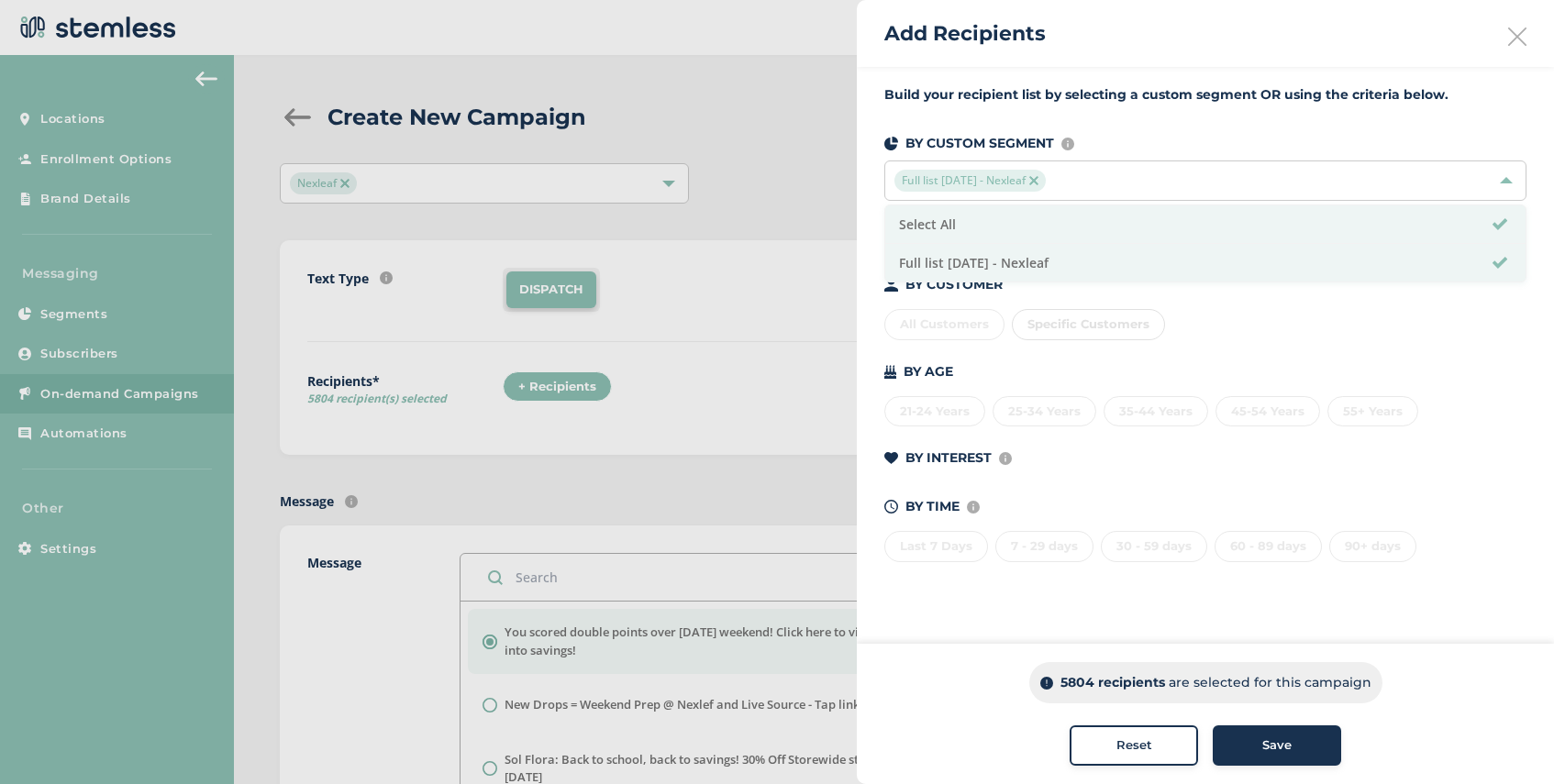
click at [1273, 748] on span "Save" at bounding box center [1277, 746] width 30 height 19
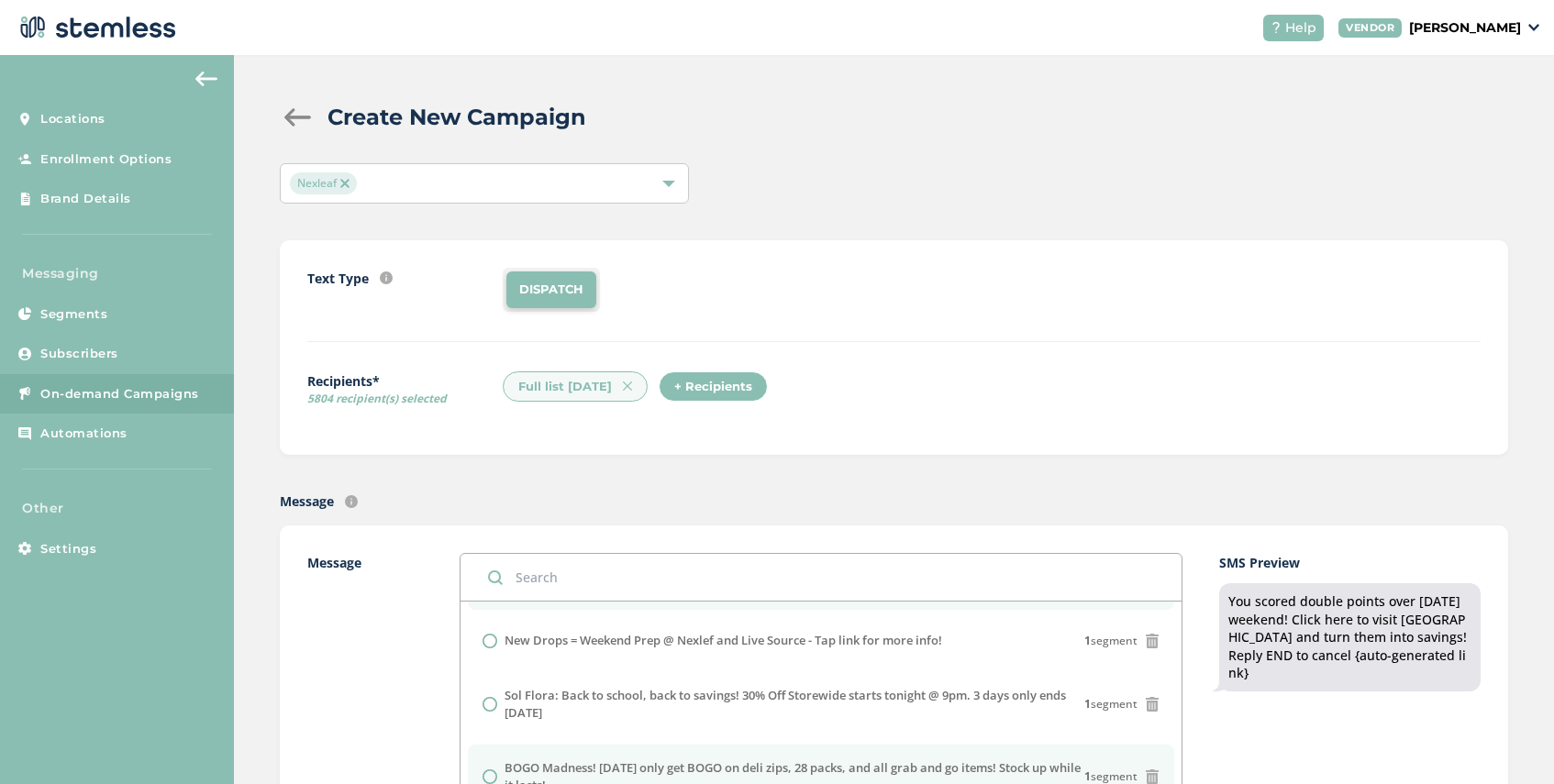
scroll to position [50, 0]
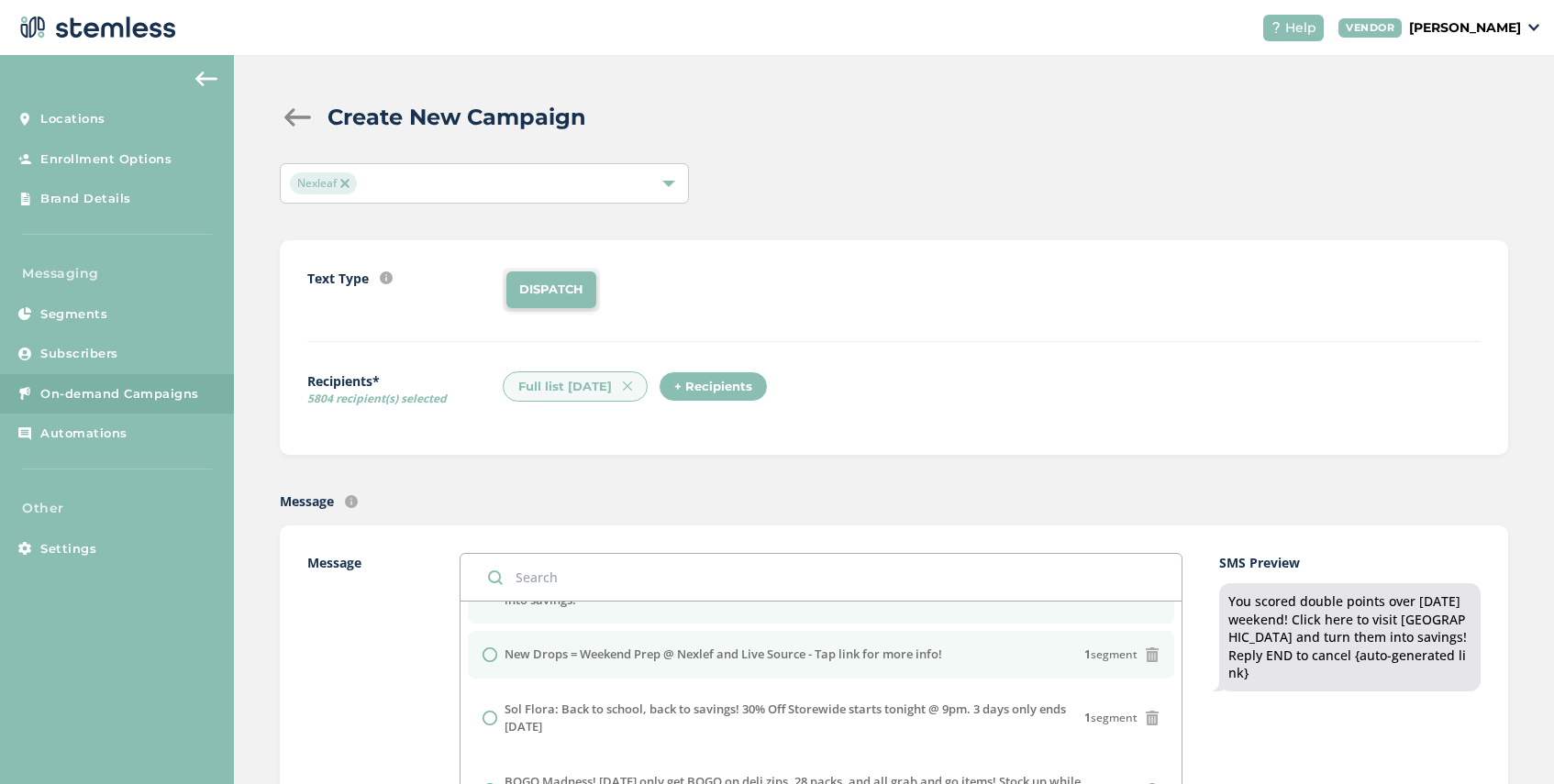
click at [489, 655] on input "radio" at bounding box center [489, 654] width 15 height 15
radio input "true"
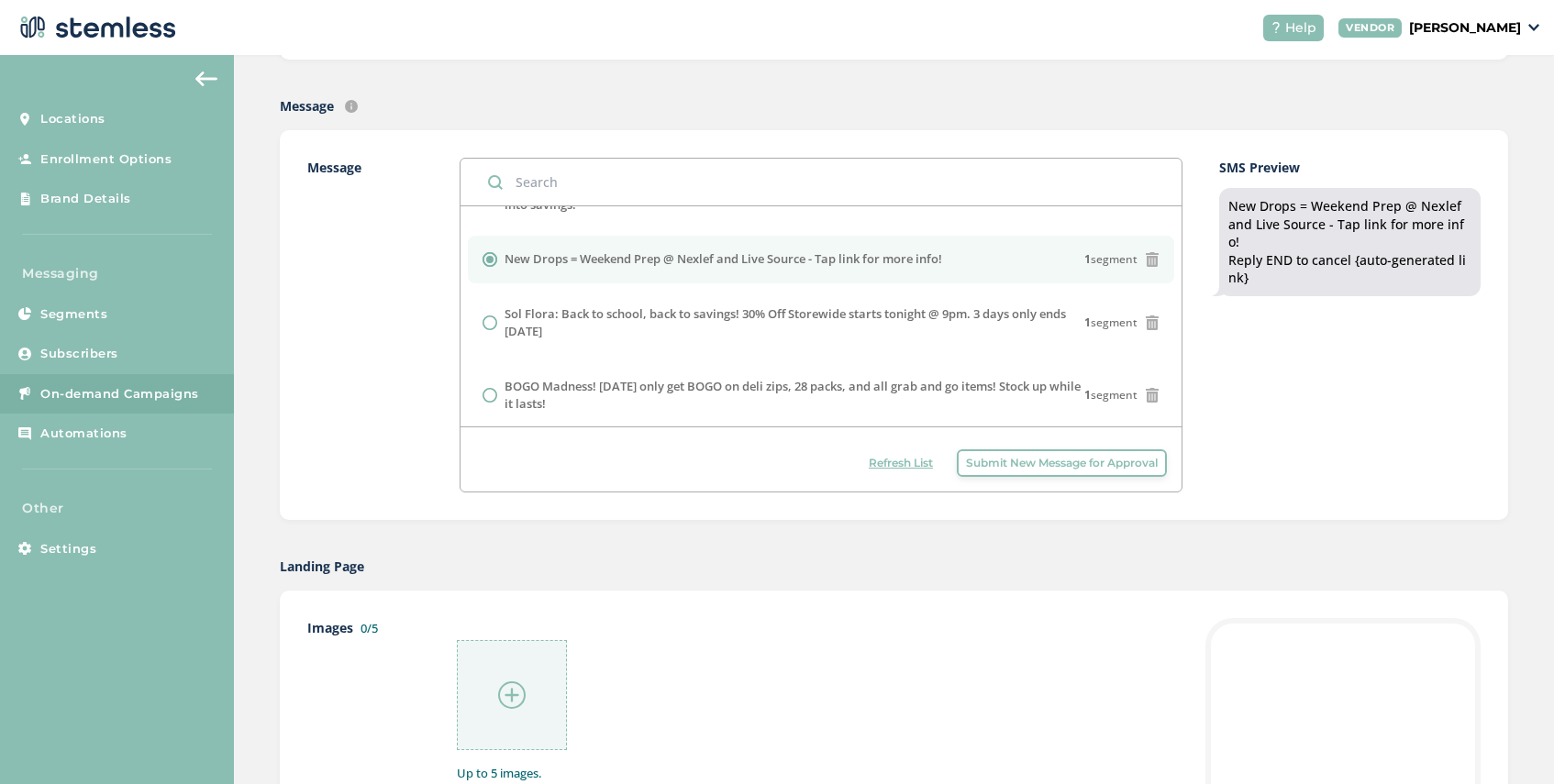
scroll to position [488, 0]
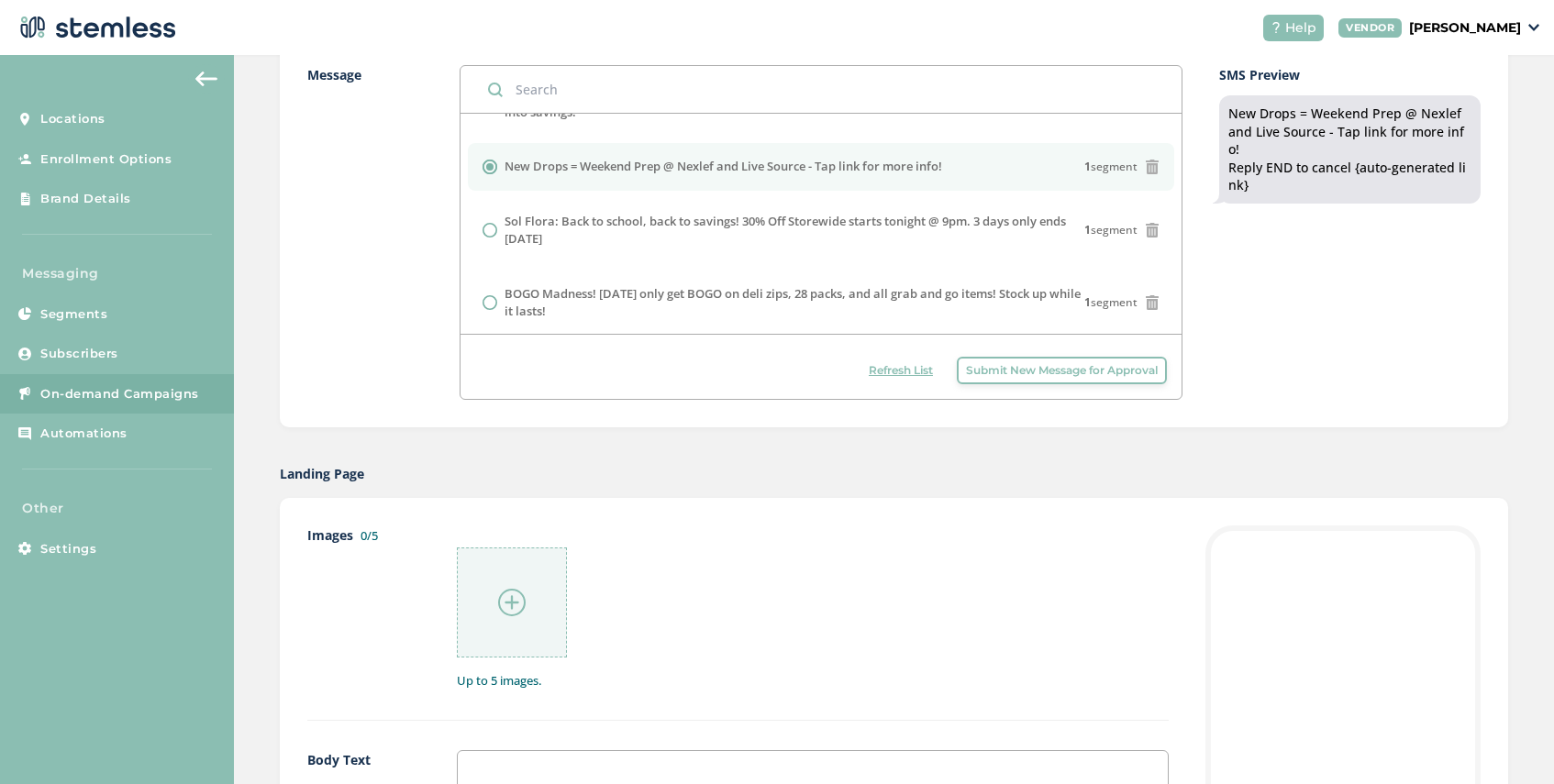
click at [505, 605] on img at bounding box center [512, 603] width 28 height 28
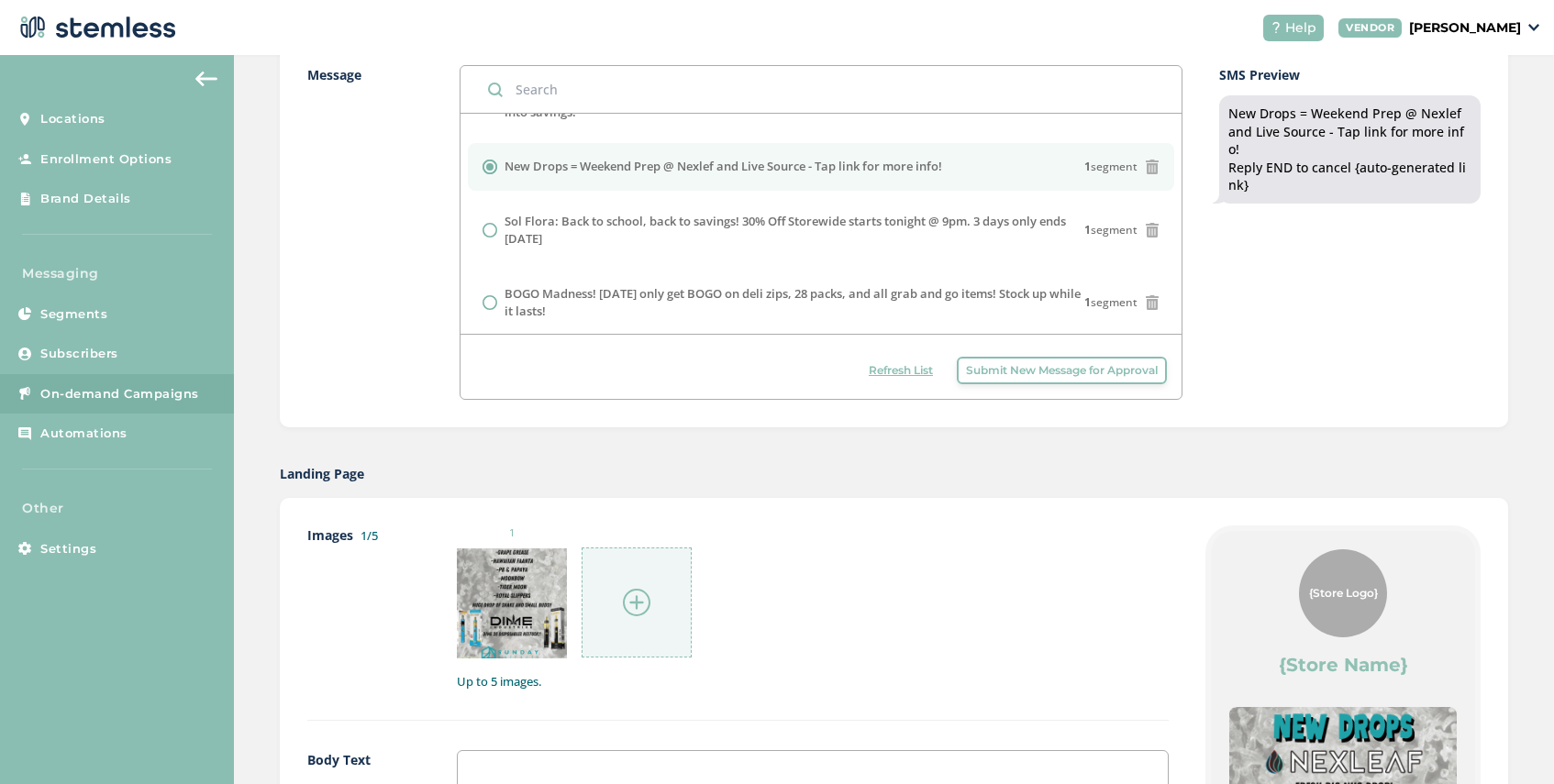
click at [646, 606] on img at bounding box center [636, 603] width 28 height 28
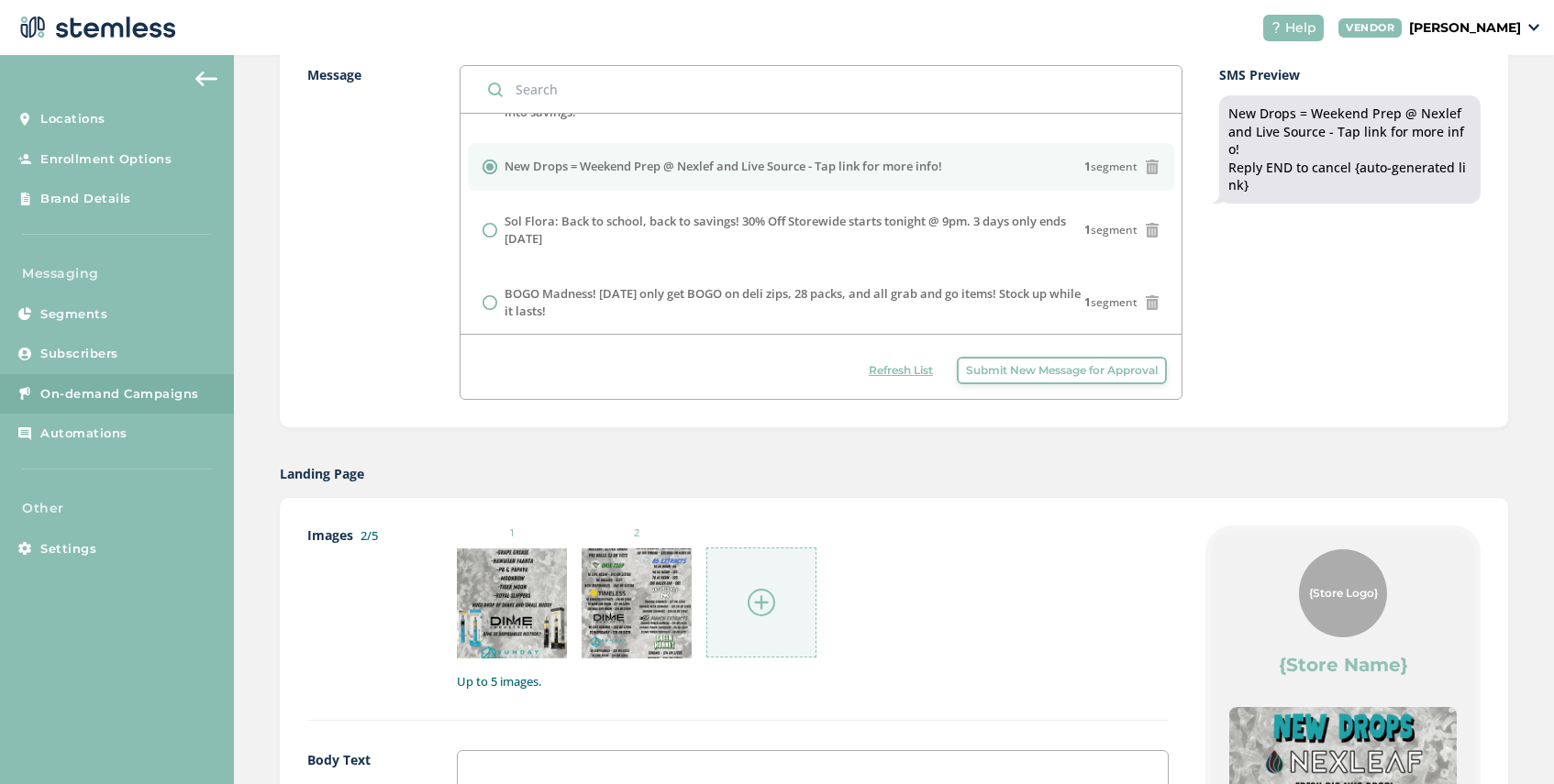
click at [764, 597] on img at bounding box center [762, 603] width 28 height 28
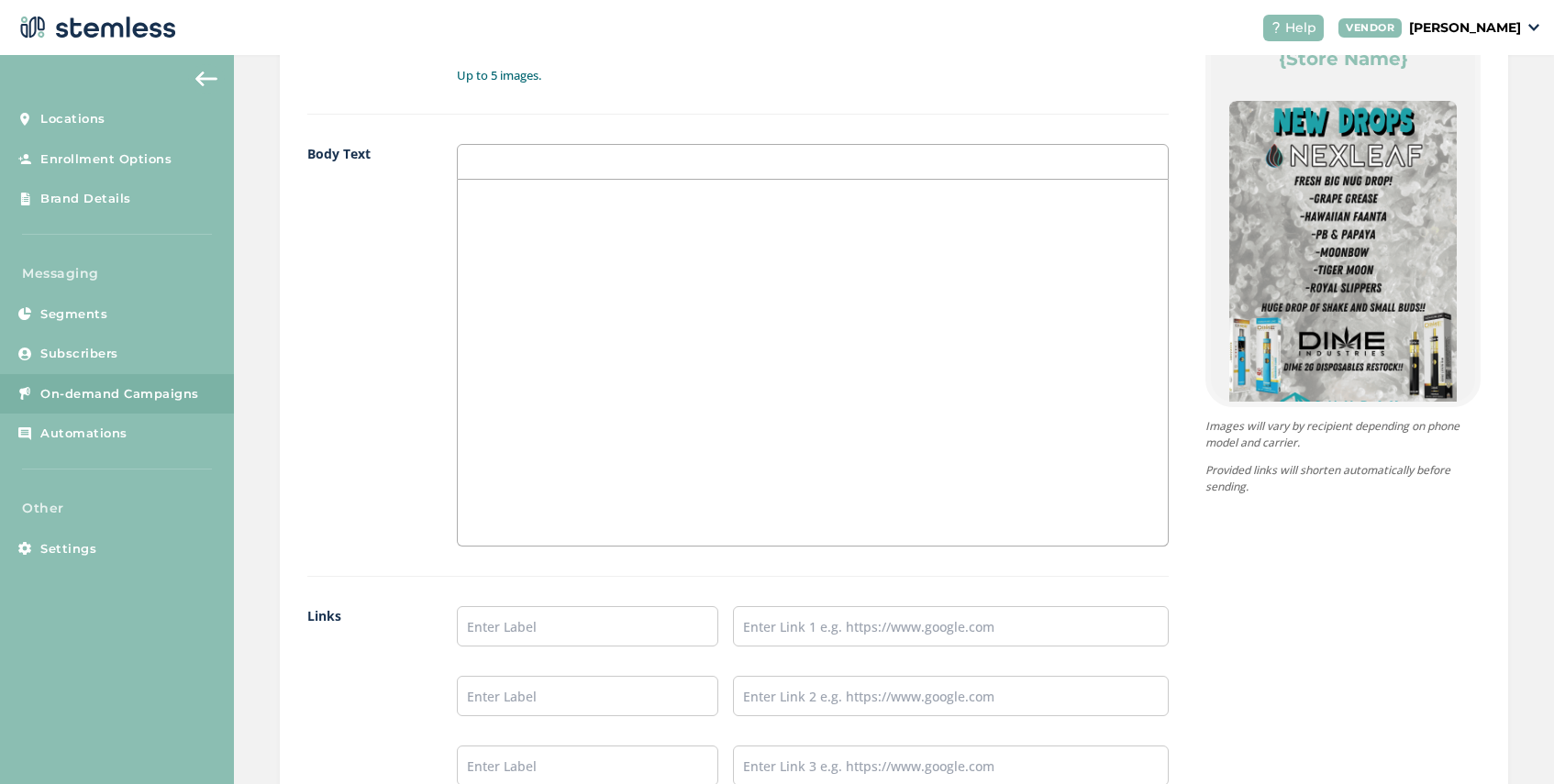
scroll to position [1379, 0]
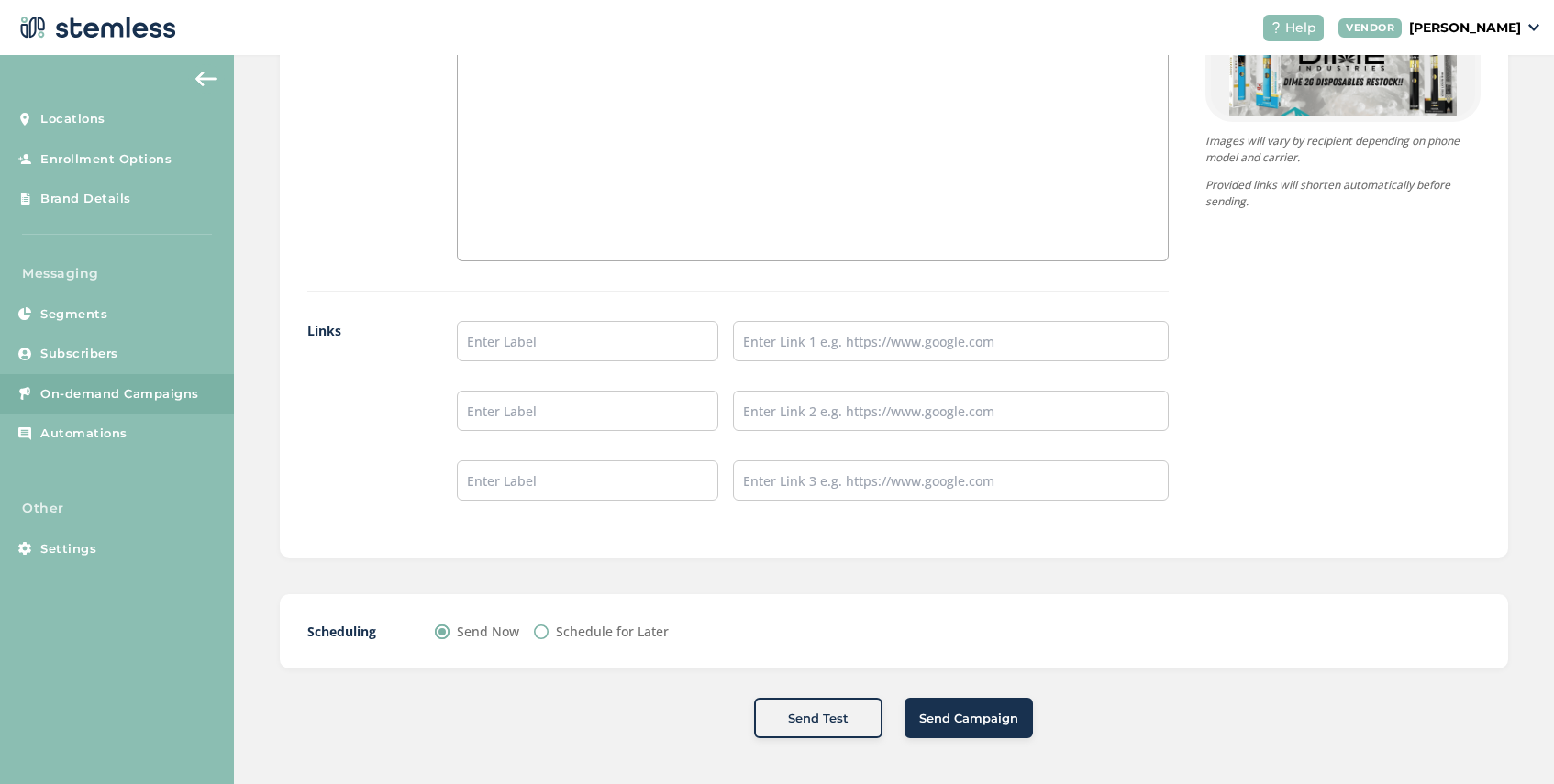
click at [968, 726] on span "Send Campaign" at bounding box center [969, 719] width 99 height 19
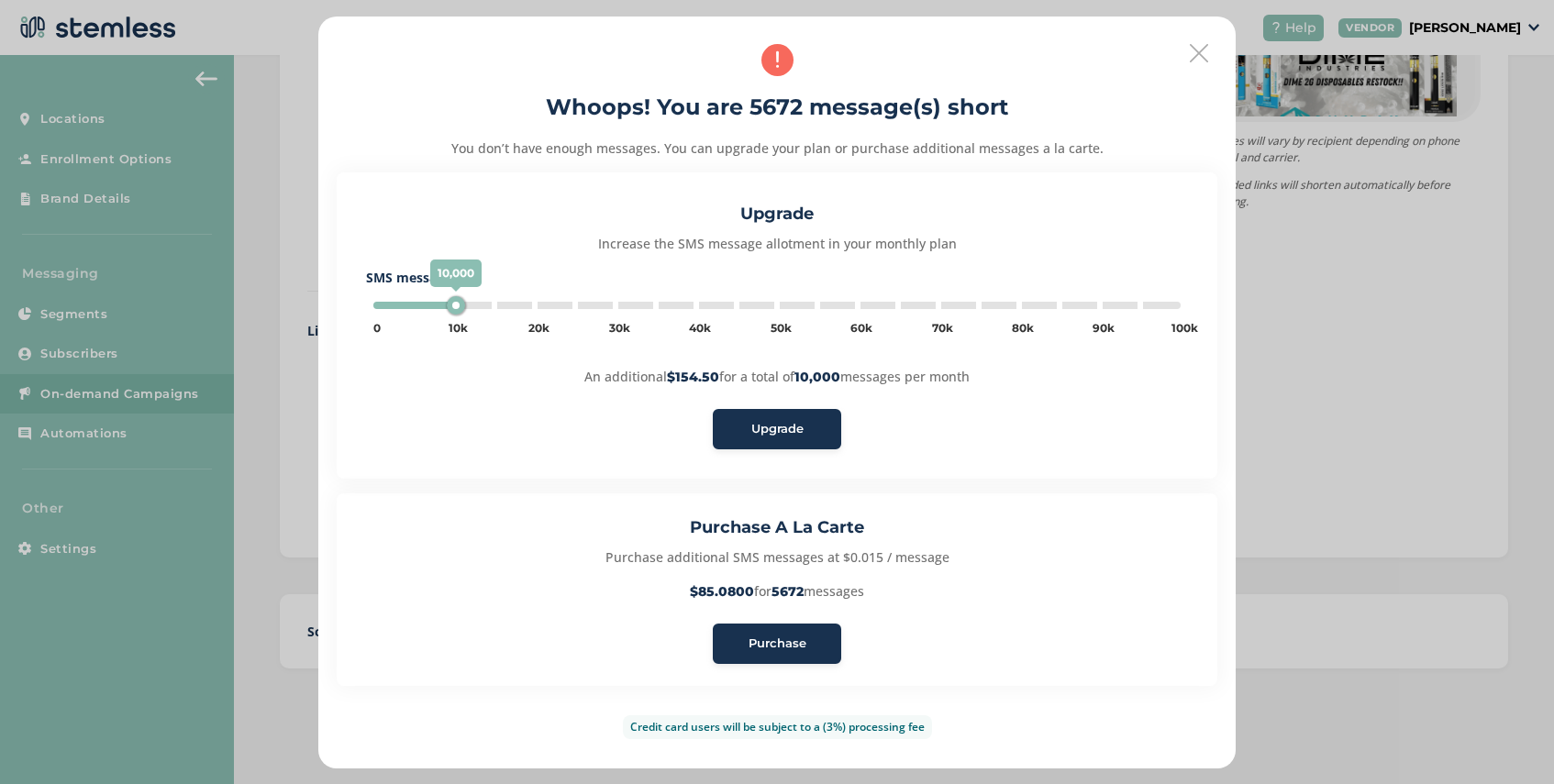
click at [766, 647] on span "Purchase" at bounding box center [777, 643] width 58 height 19
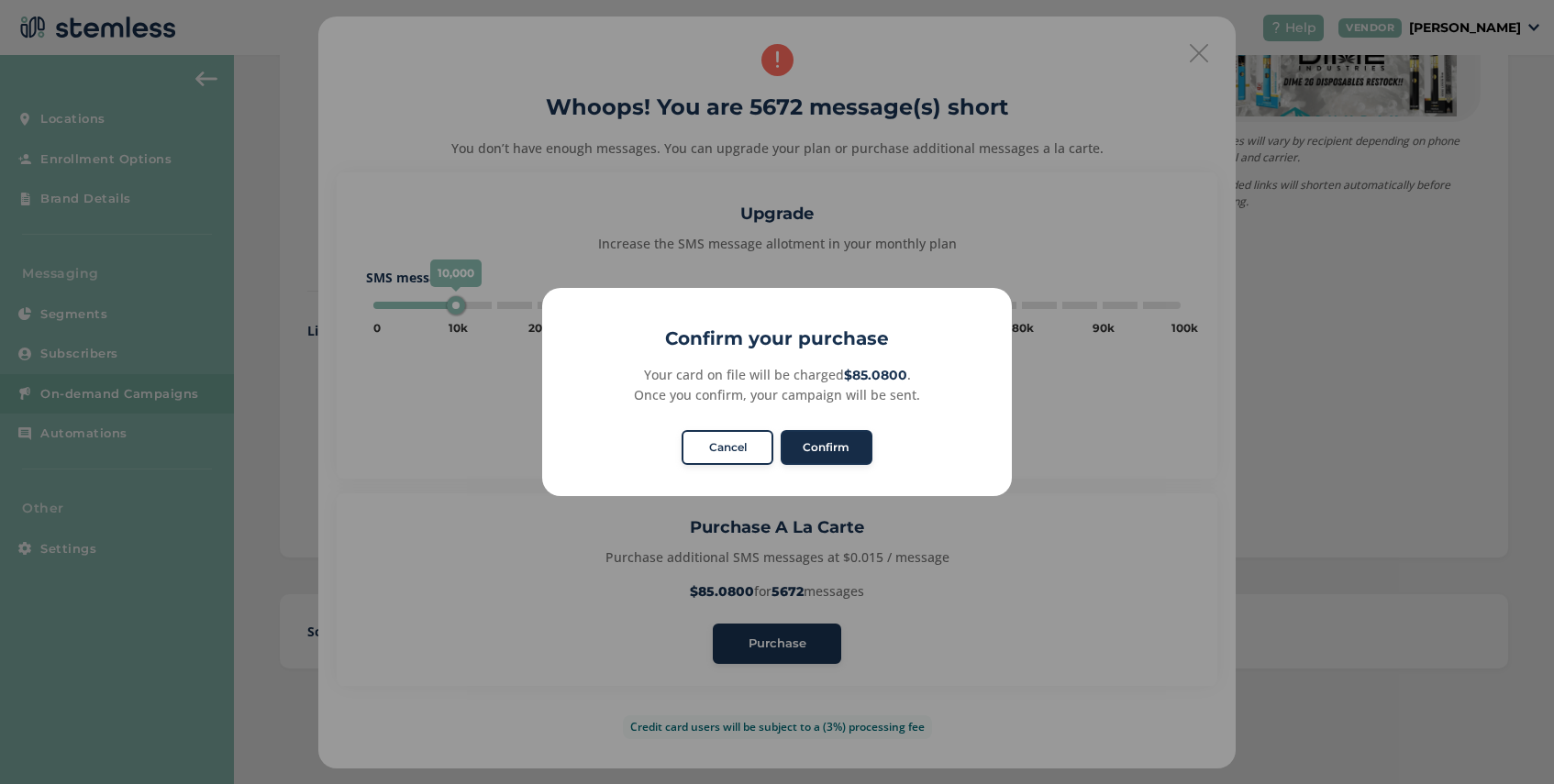
click at [826, 451] on button "Confirm" at bounding box center [826, 447] width 92 height 35
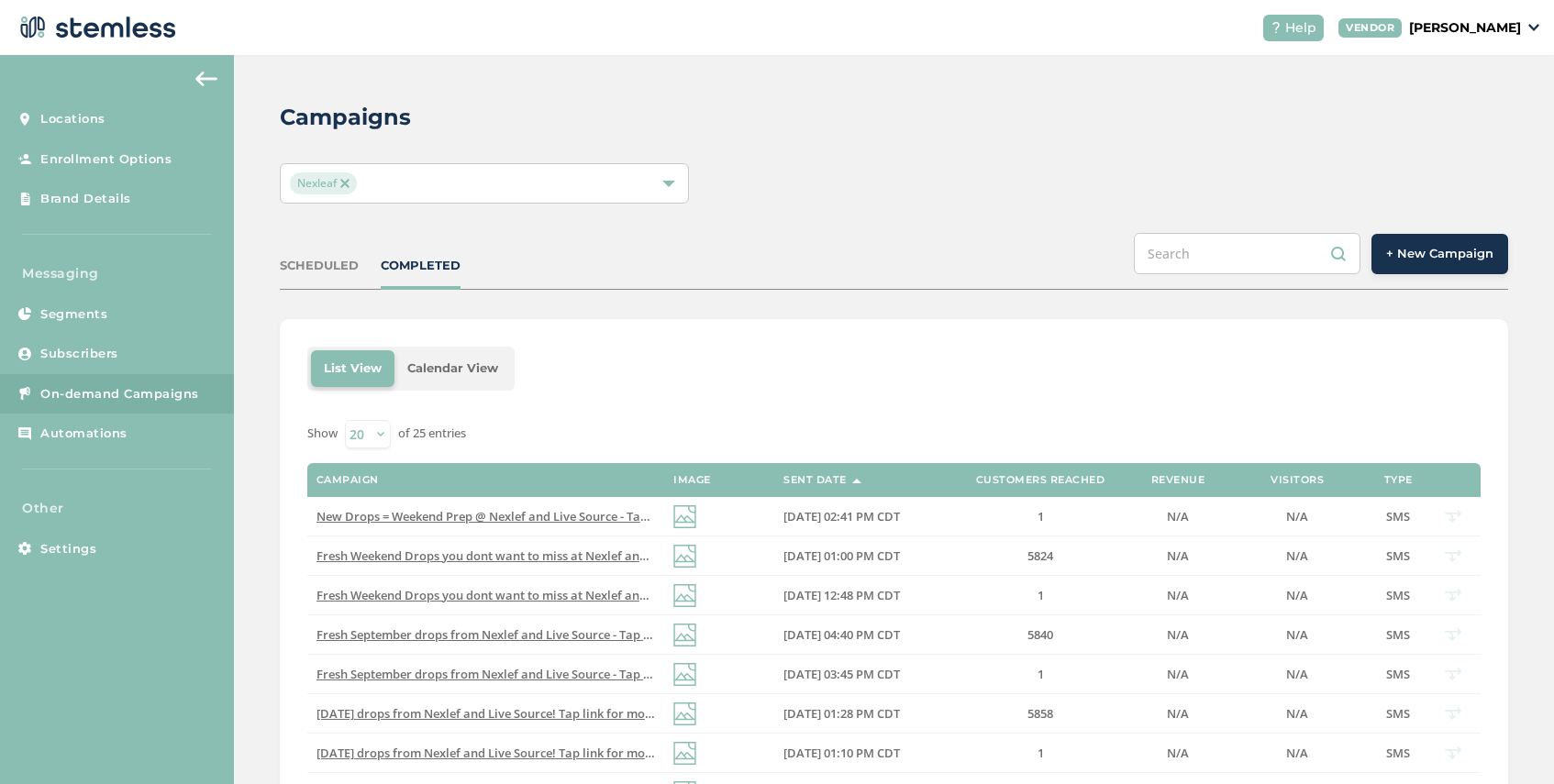
click at [1443, 259] on span "+ New Campaign" at bounding box center [1440, 253] width 108 height 19
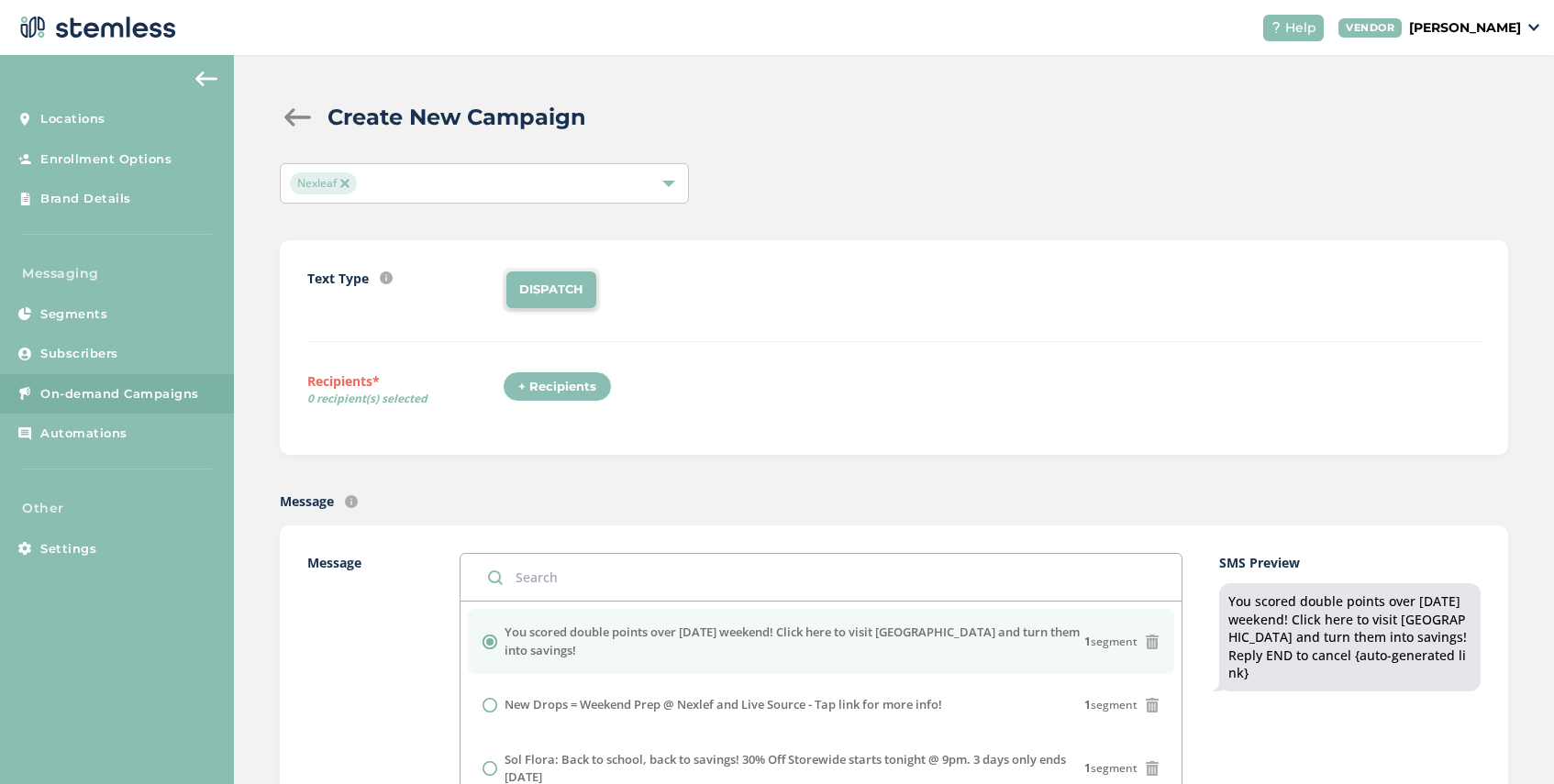
click at [349, 179] on span "Nexleaf" at bounding box center [324, 183] width 67 height 22
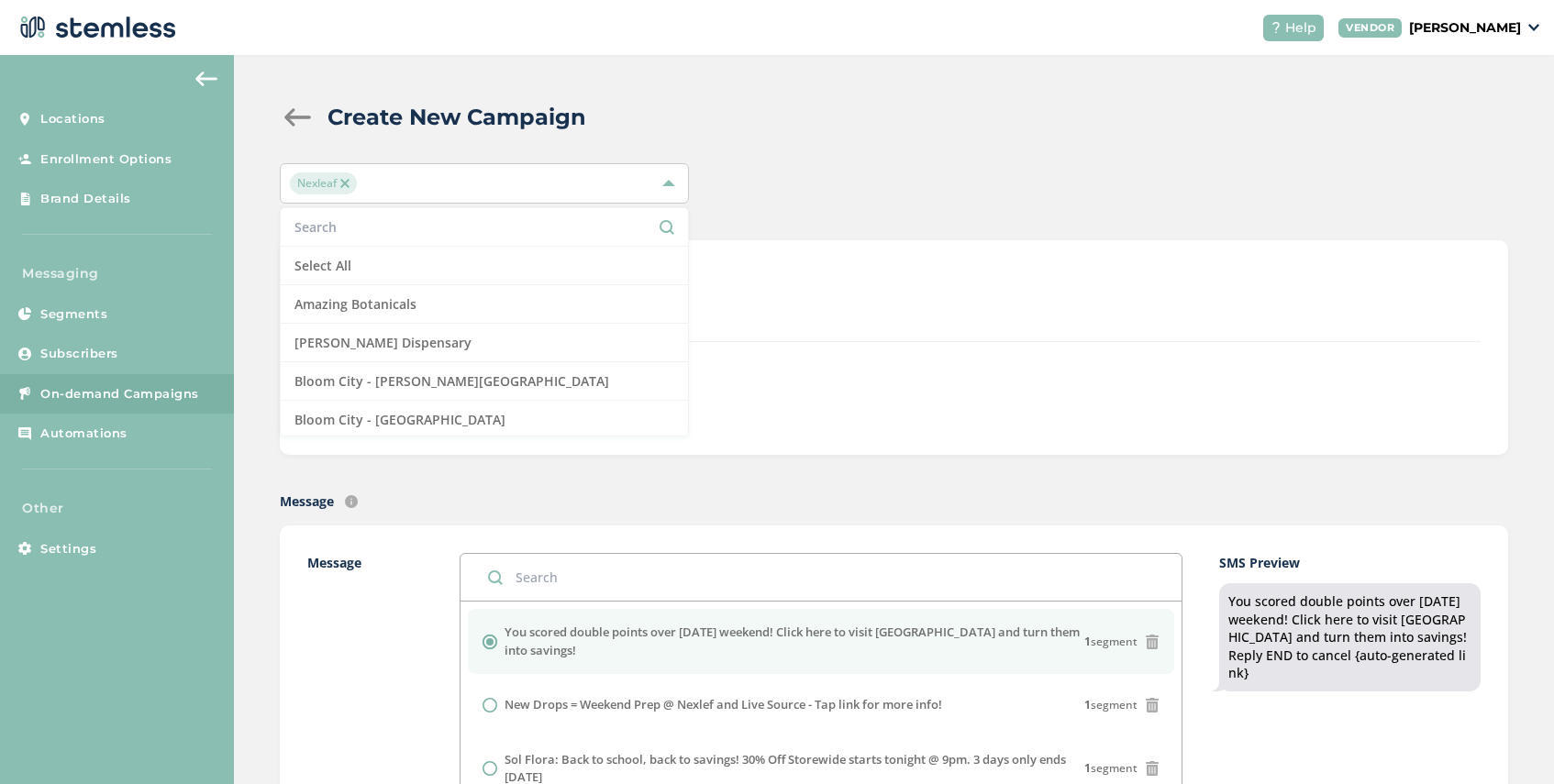
click at [350, 180] on span "Nexleaf" at bounding box center [324, 183] width 67 height 22
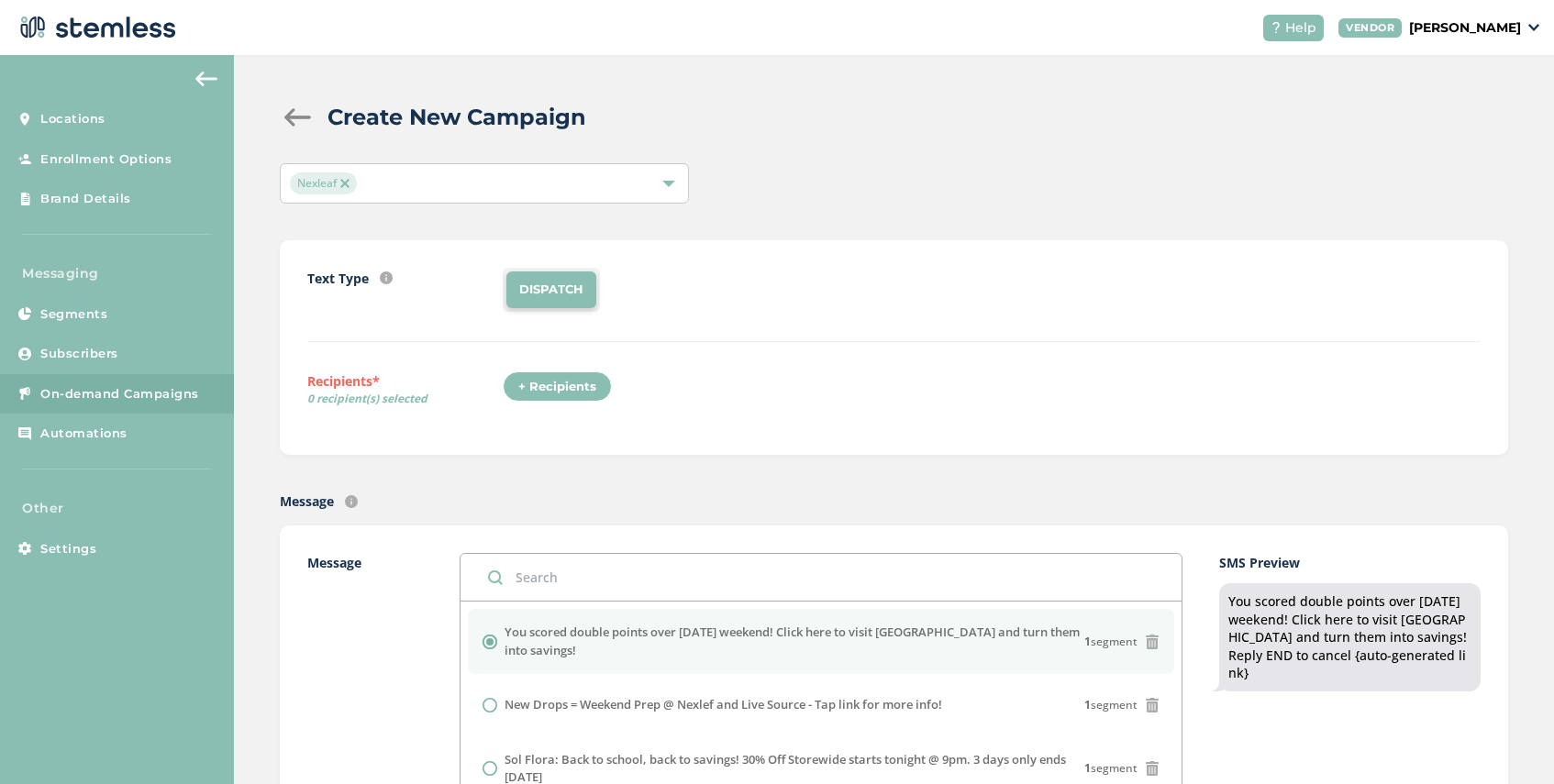
click at [383, 178] on div "Nexleaf" at bounding box center [476, 183] width 371 height 22
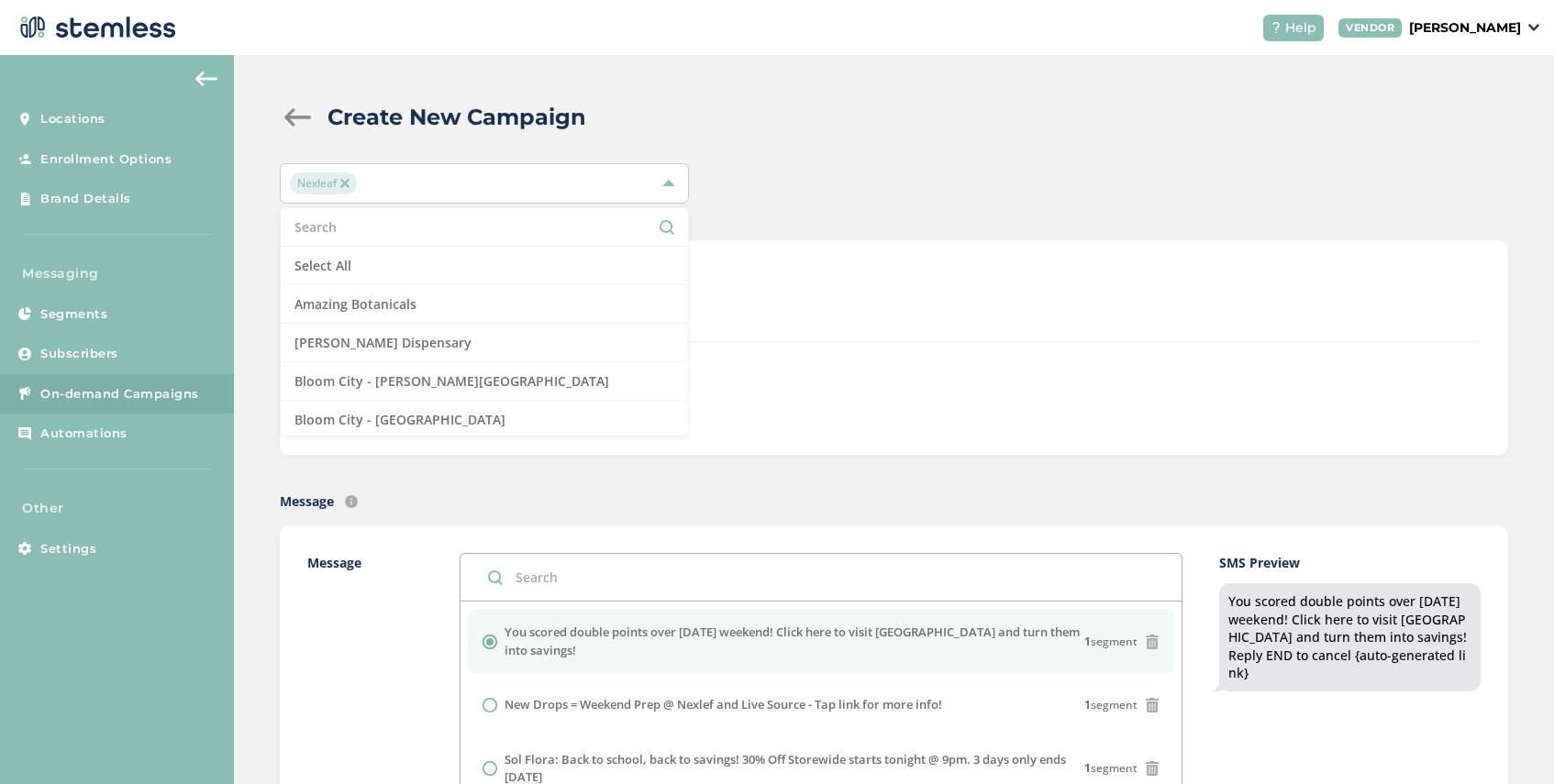
click at [342, 181] on img at bounding box center [344, 182] width 9 height 9
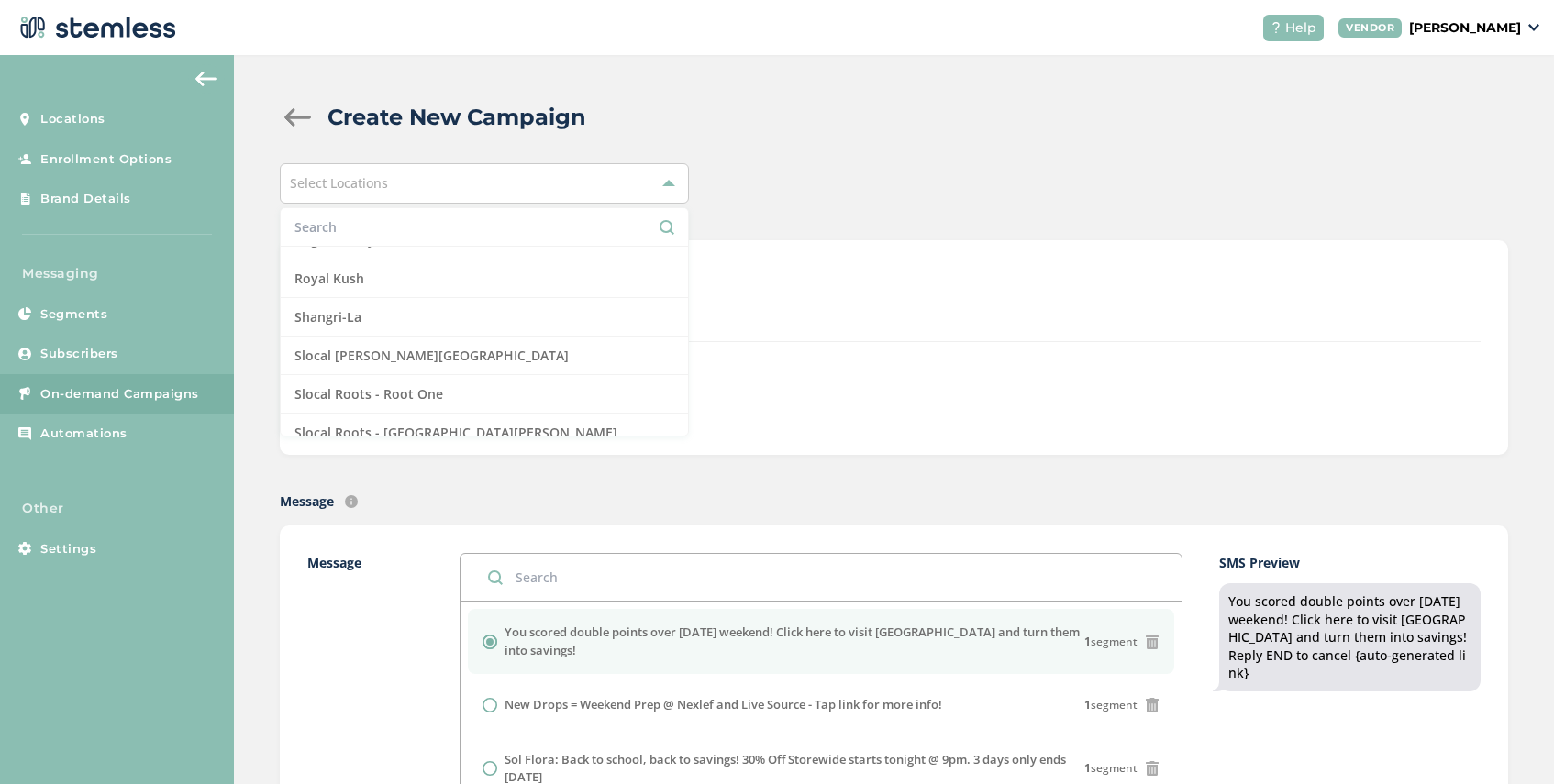
scroll to position [1520, 0]
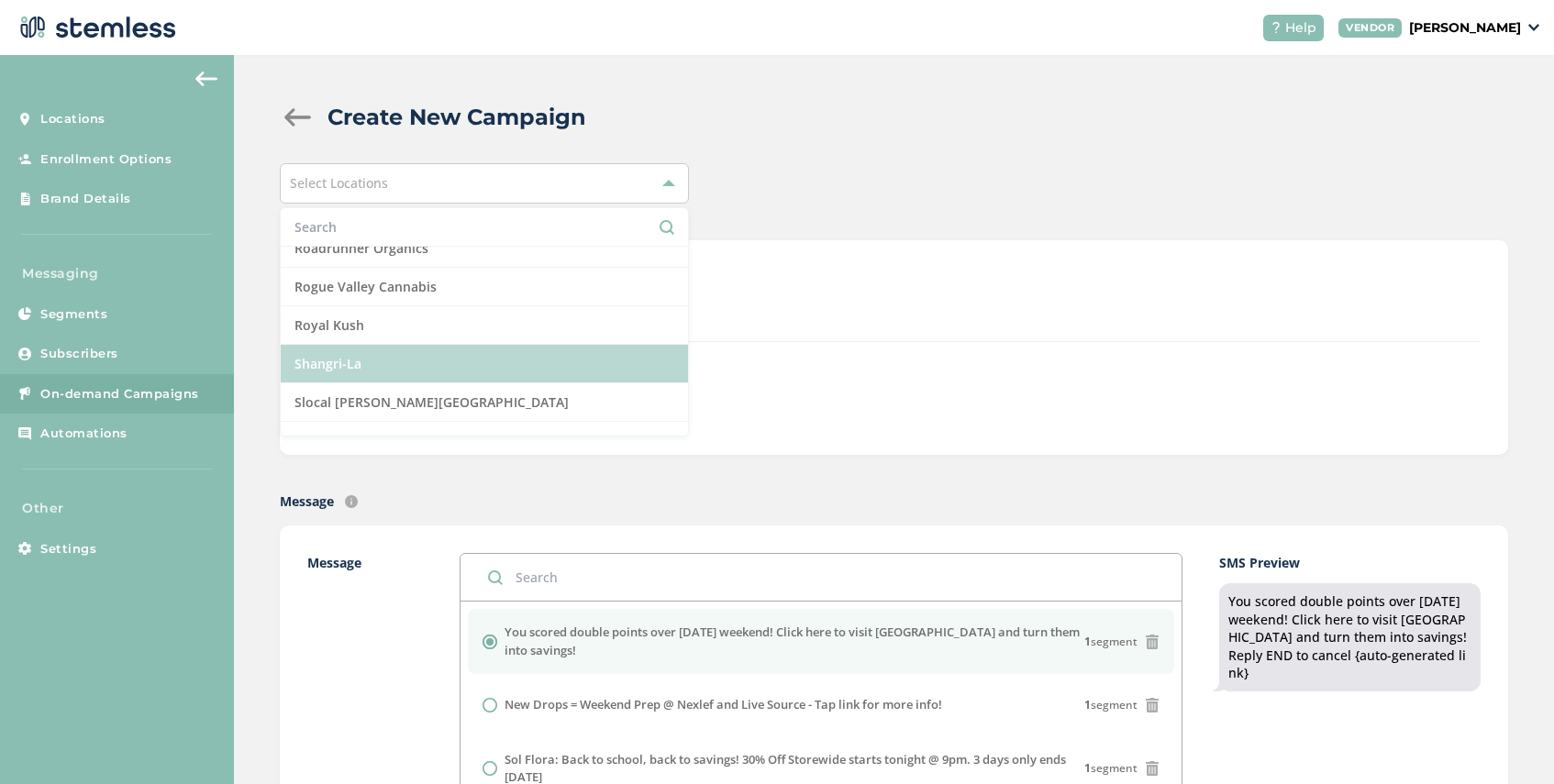
click at [388, 365] on li "Shangri-La" at bounding box center [483, 364] width 407 height 38
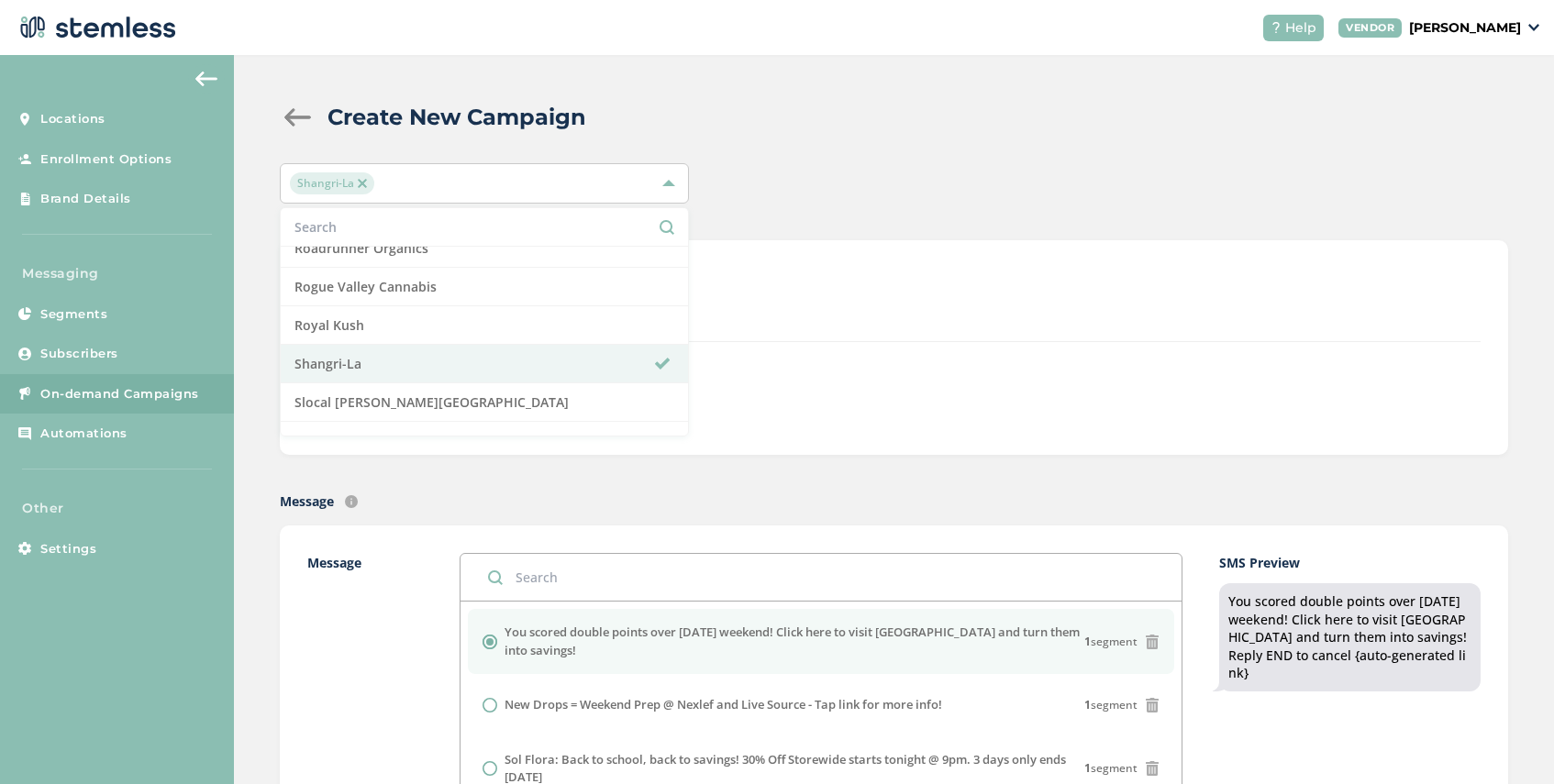
click at [735, 385] on div "+ Recipients" at bounding box center [991, 392] width 978 height 42
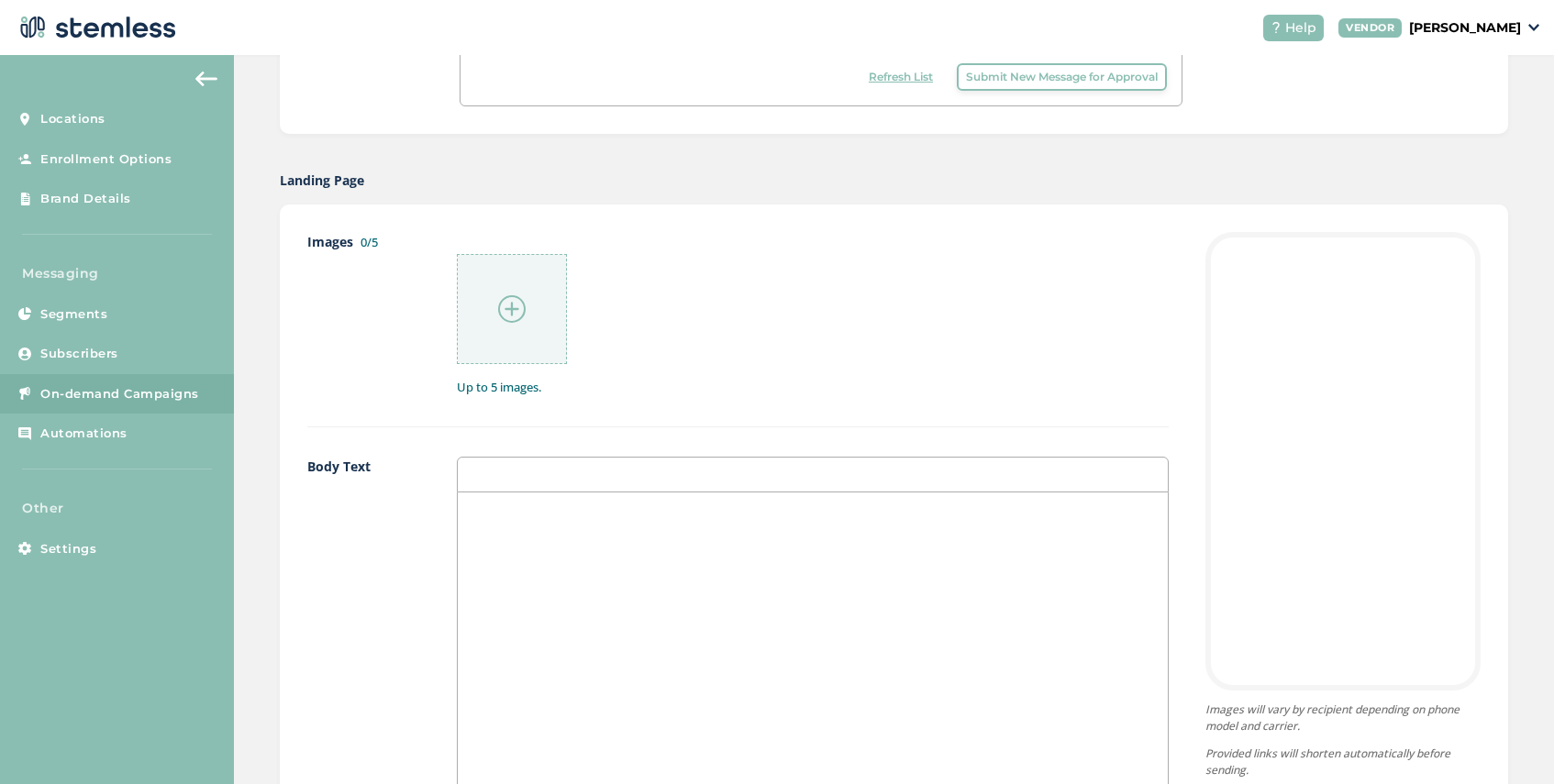
scroll to position [846, 0]
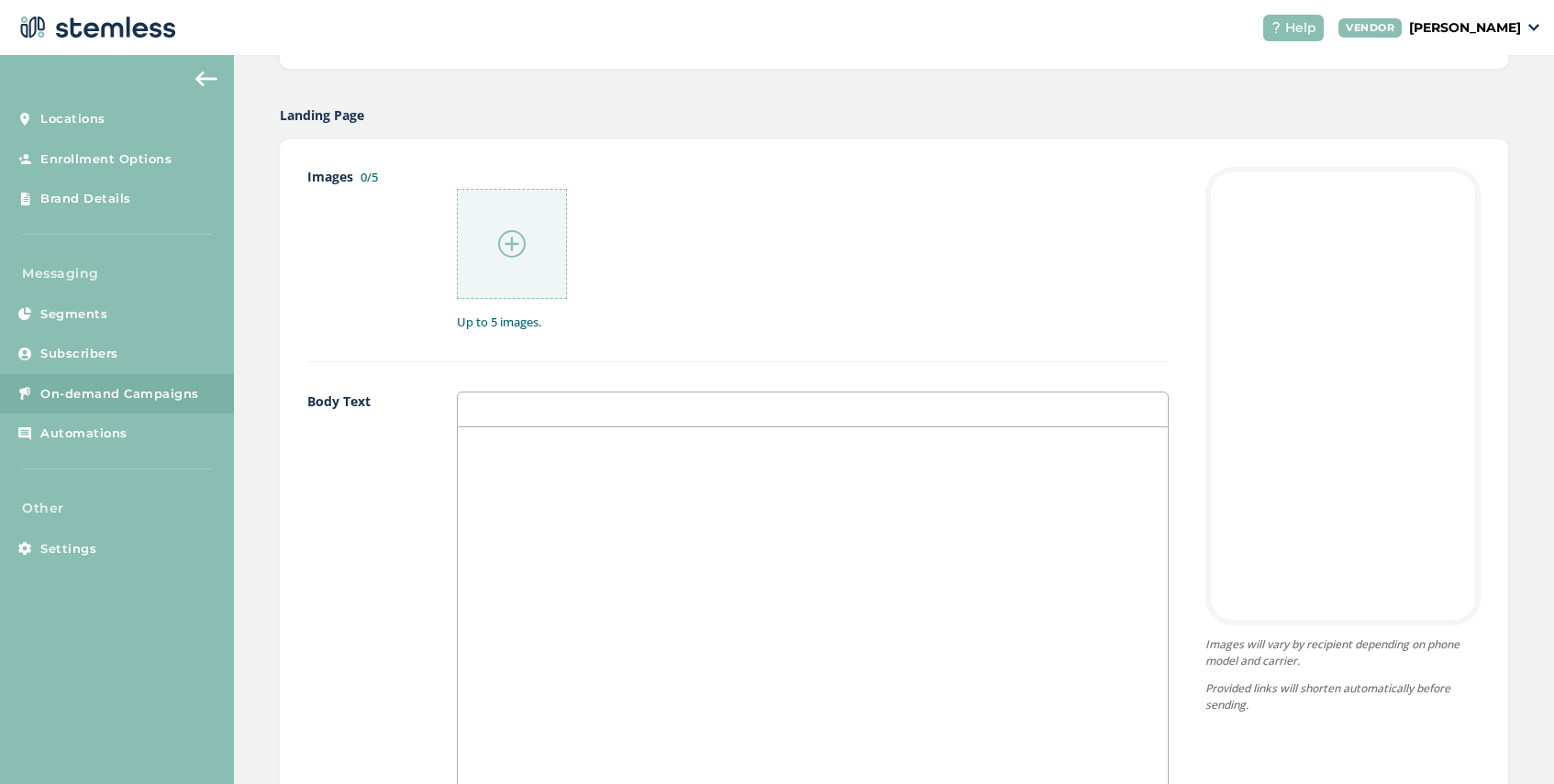
click at [529, 474] on div at bounding box center [813, 609] width 710 height 366
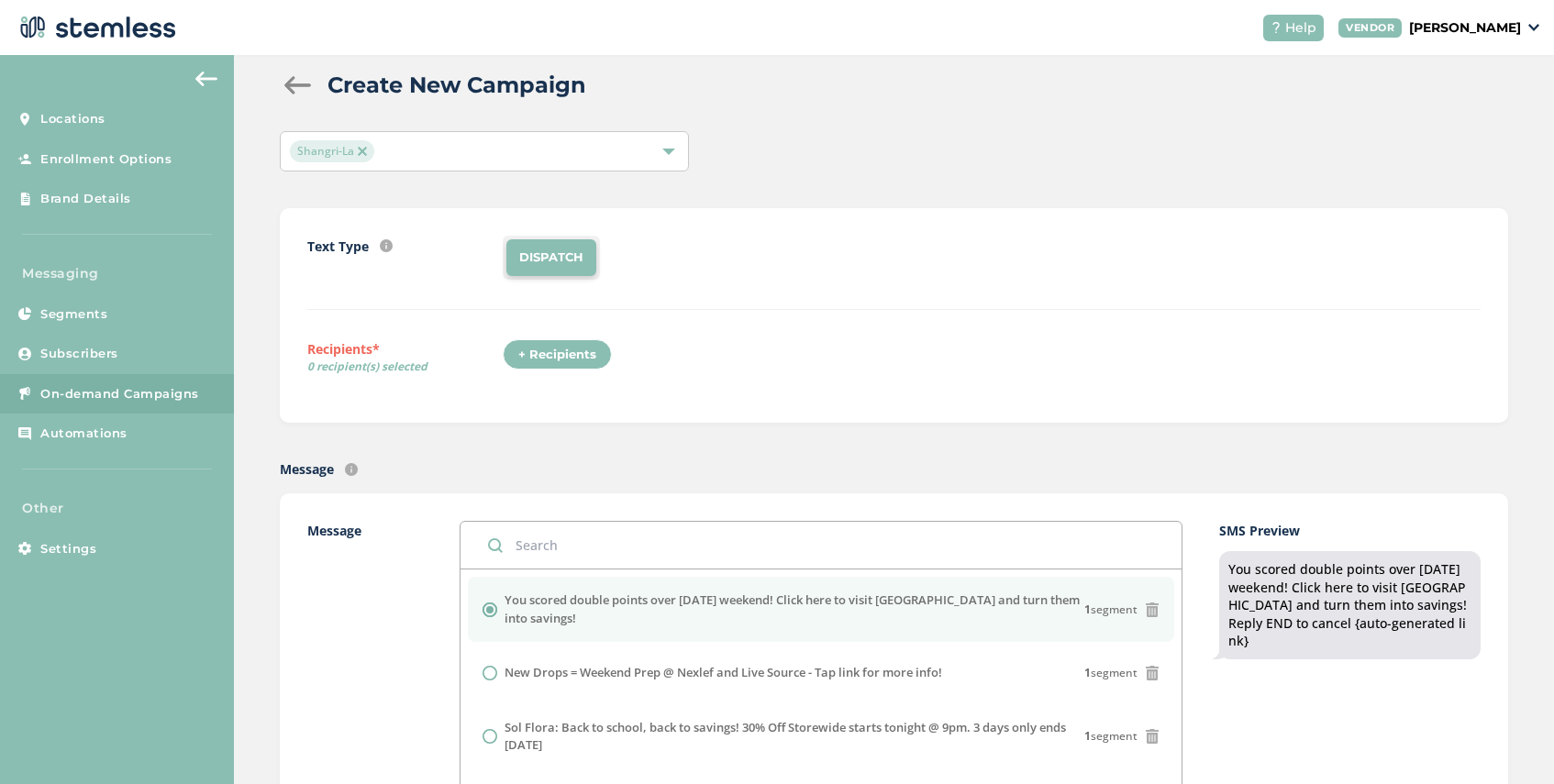
scroll to position [0, 0]
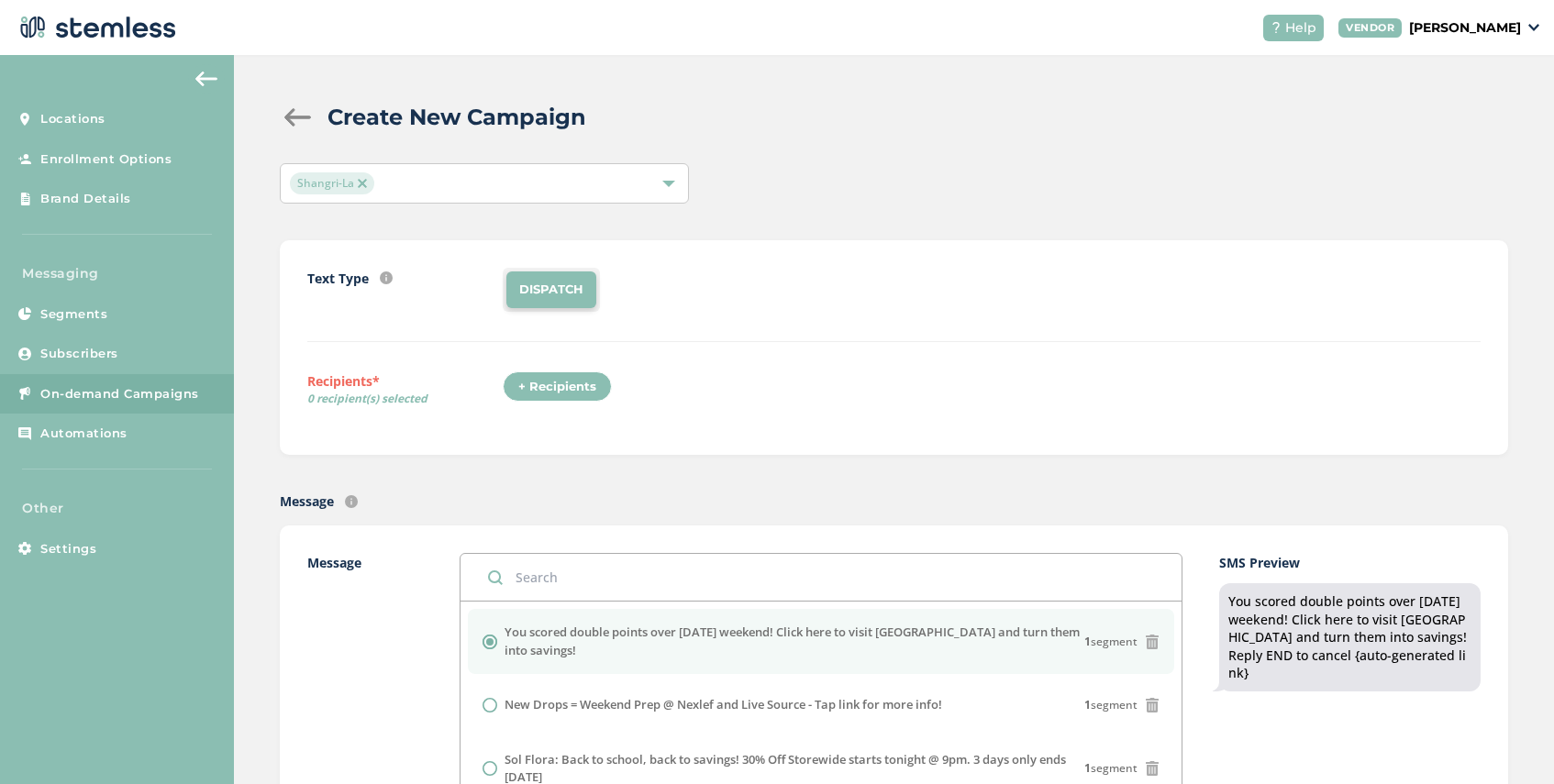
click at [551, 401] on div "+ Recipients" at bounding box center [562, 392] width 120 height 42
click at [550, 388] on div "+ Recipients" at bounding box center [556, 388] width 110 height 32
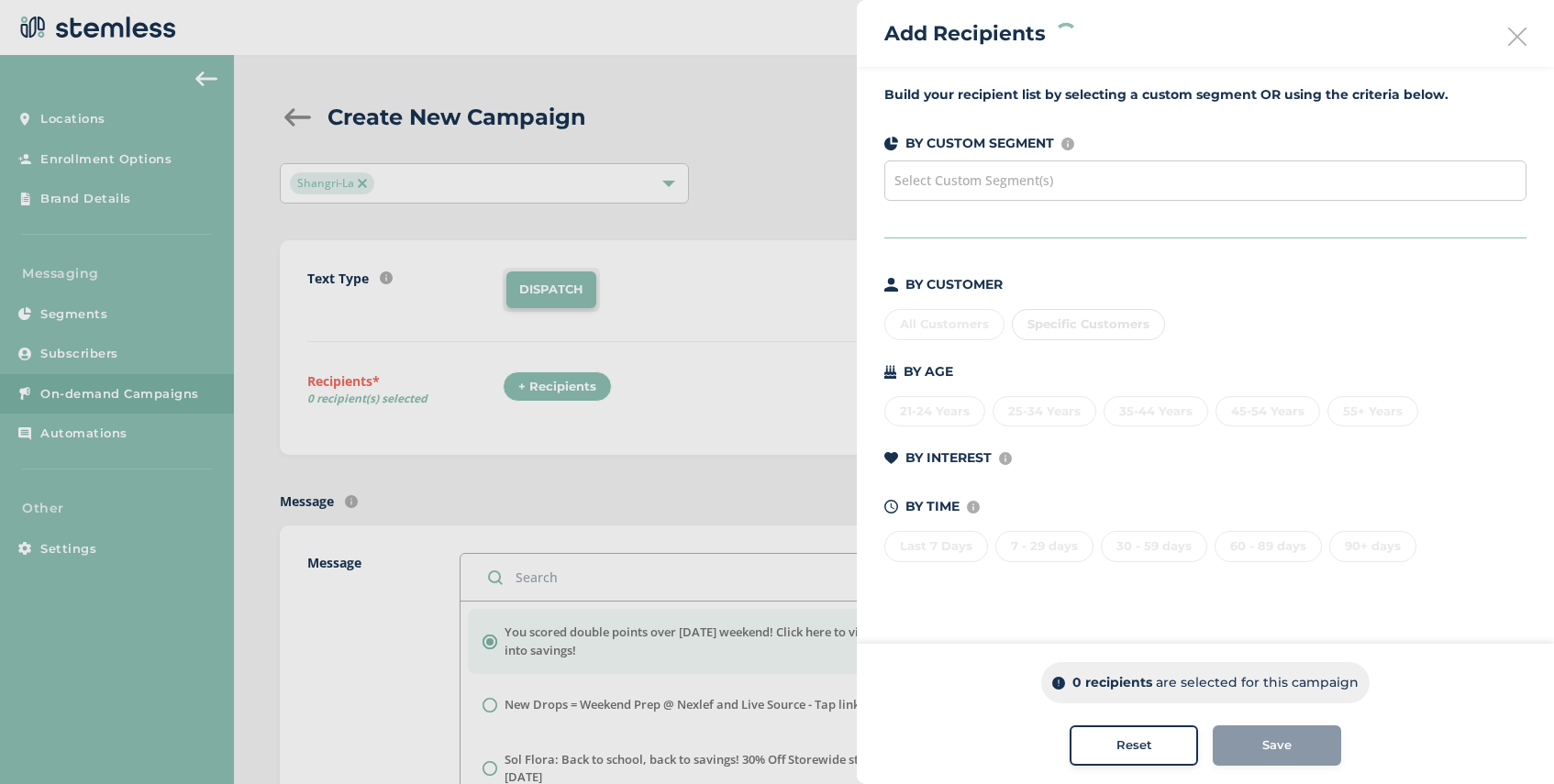
click at [990, 182] on span "Select Custom Segment(s)" at bounding box center [973, 180] width 159 height 18
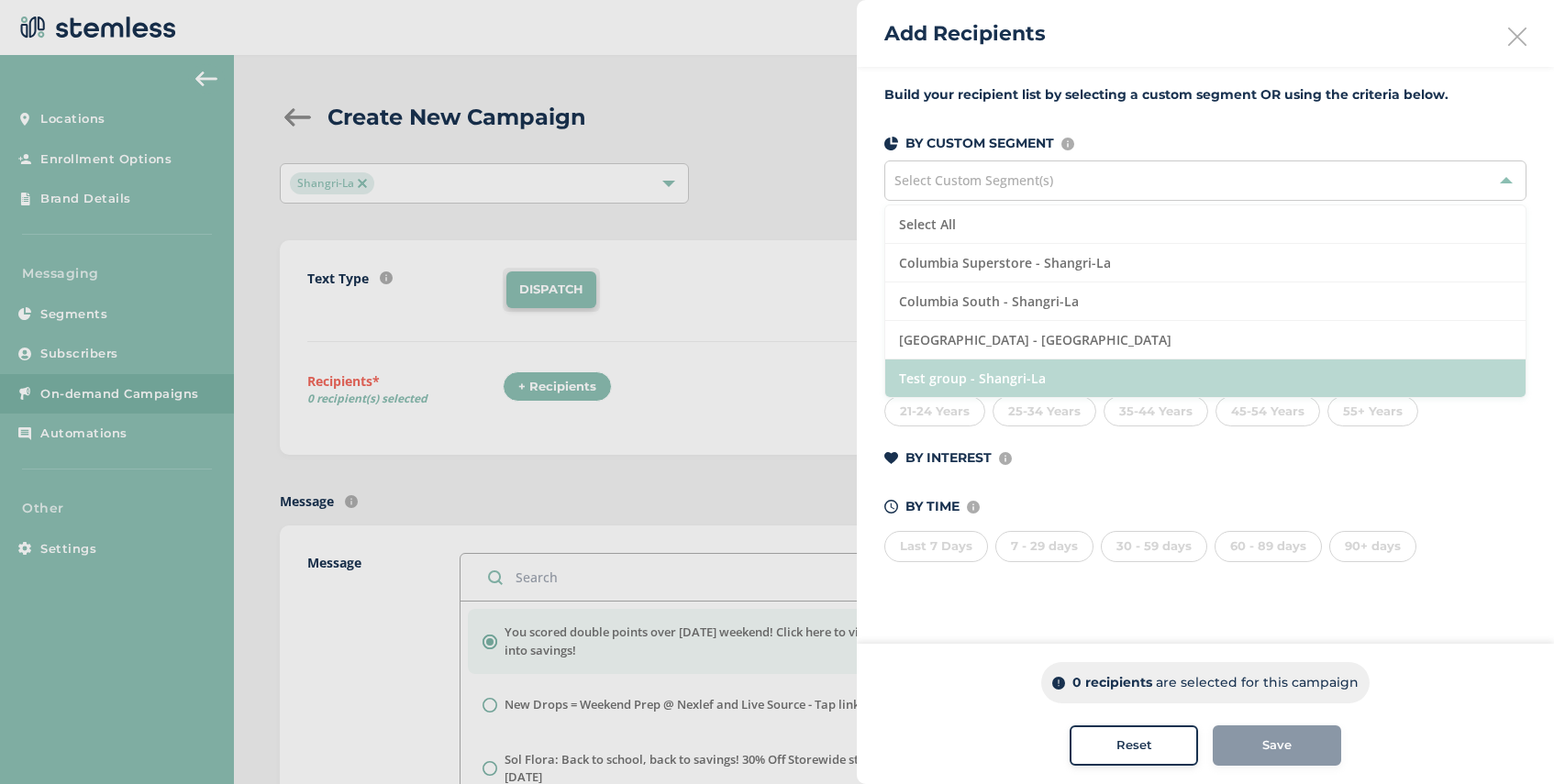
click at [1023, 379] on li "Test group - Shangri-La" at bounding box center [1205, 378] width 640 height 37
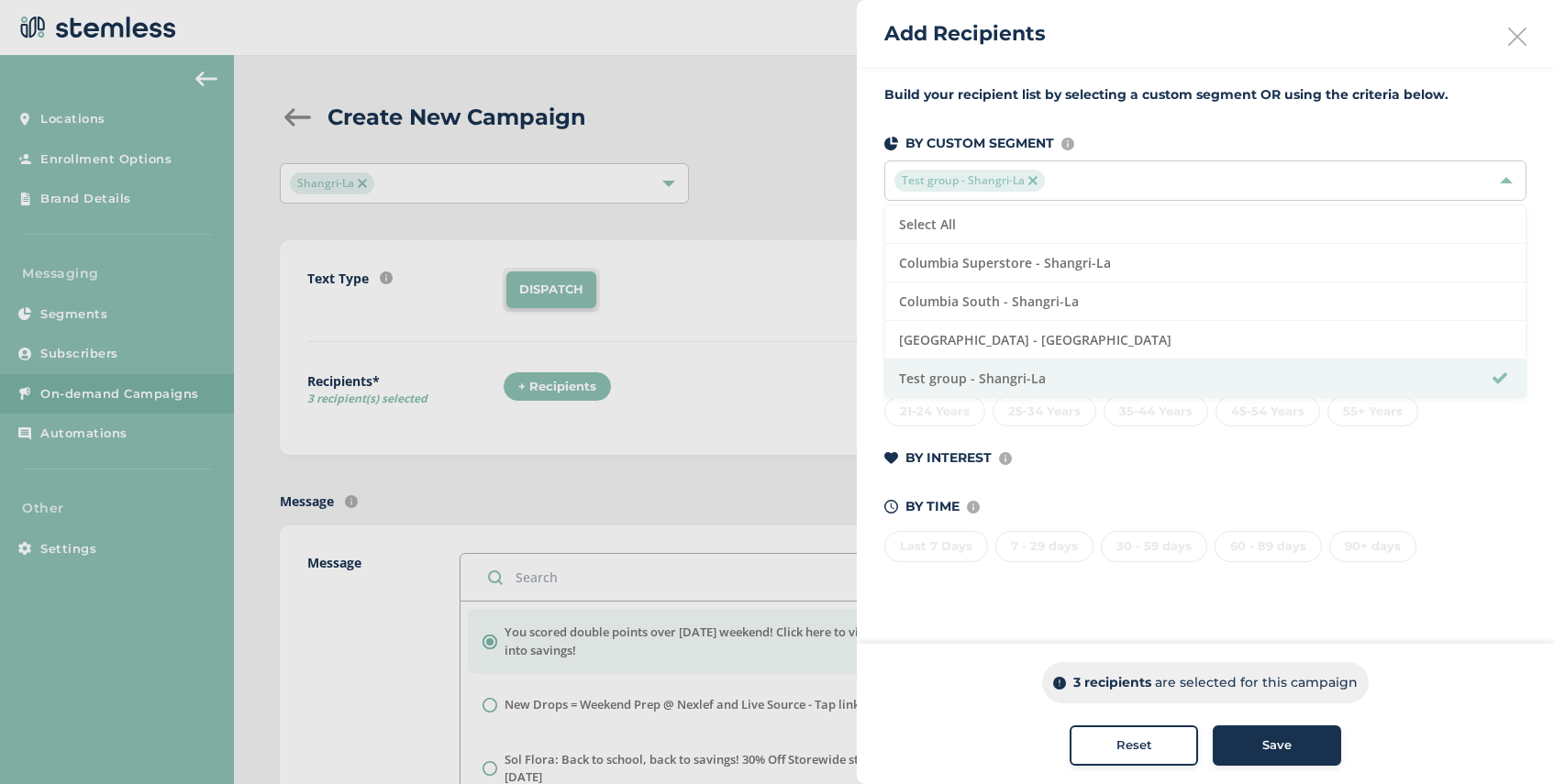
click at [1277, 747] on span "Save" at bounding box center [1277, 746] width 30 height 19
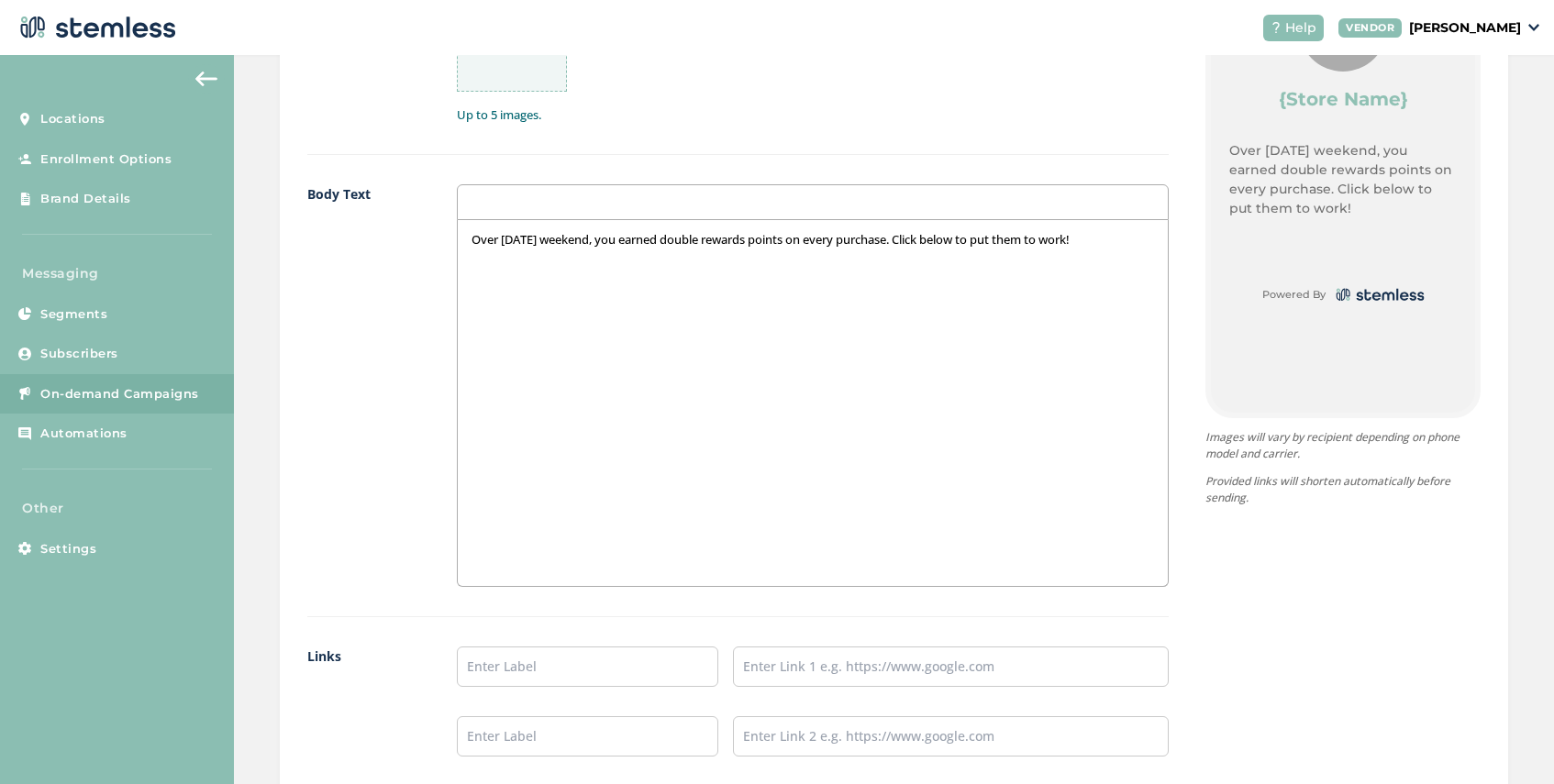
scroll to position [1123, 0]
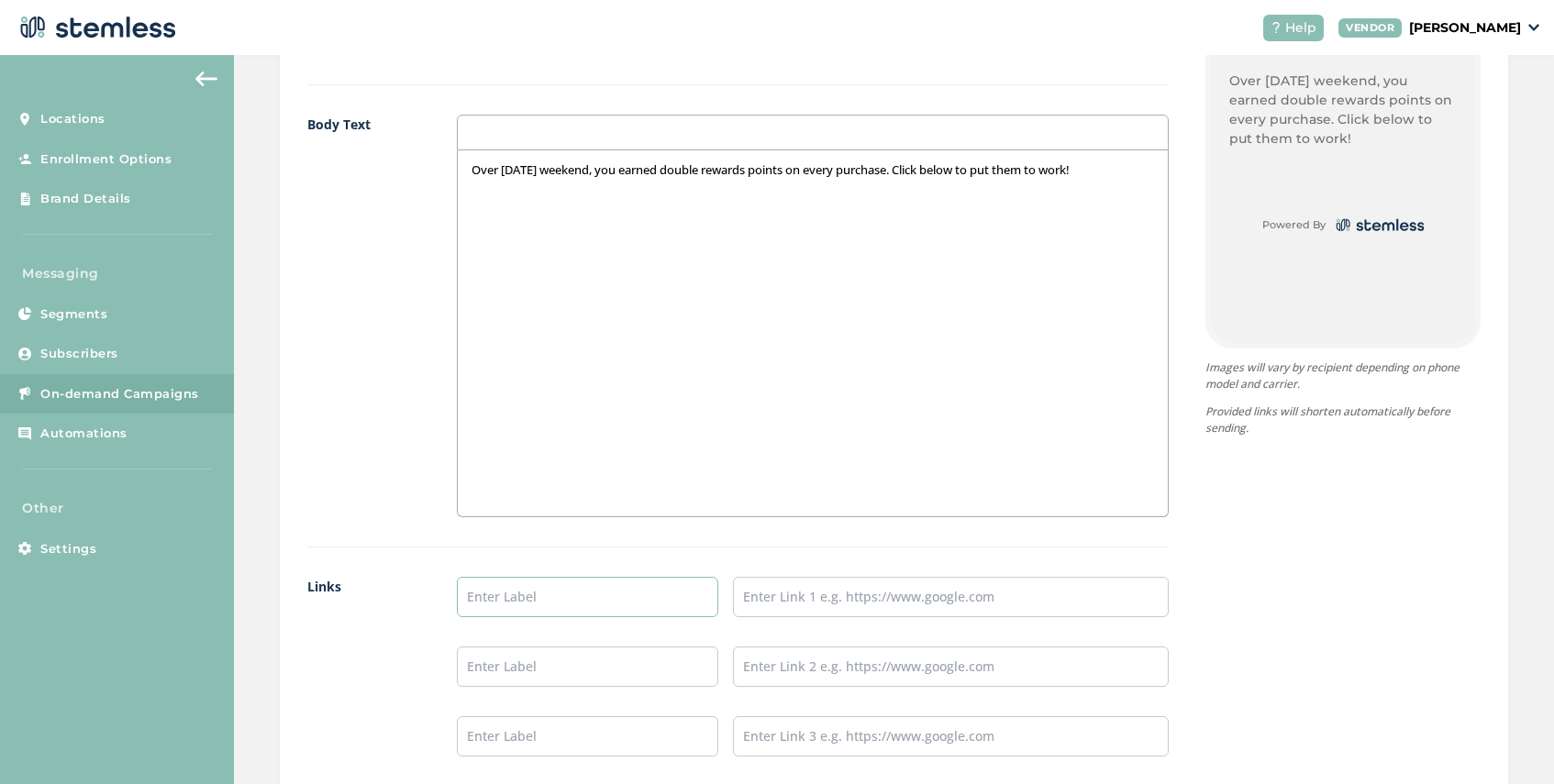
click at [515, 604] on input "text" at bounding box center [587, 597] width 261 height 40
type input "SHOP COLUMBIA SUPERSTORE"
click at [769, 600] on input "text" at bounding box center [951, 597] width 436 height 40
click at [542, 677] on input "text" at bounding box center [587, 666] width 261 height 40
type input "SHOP [GEOGRAPHIC_DATA]"
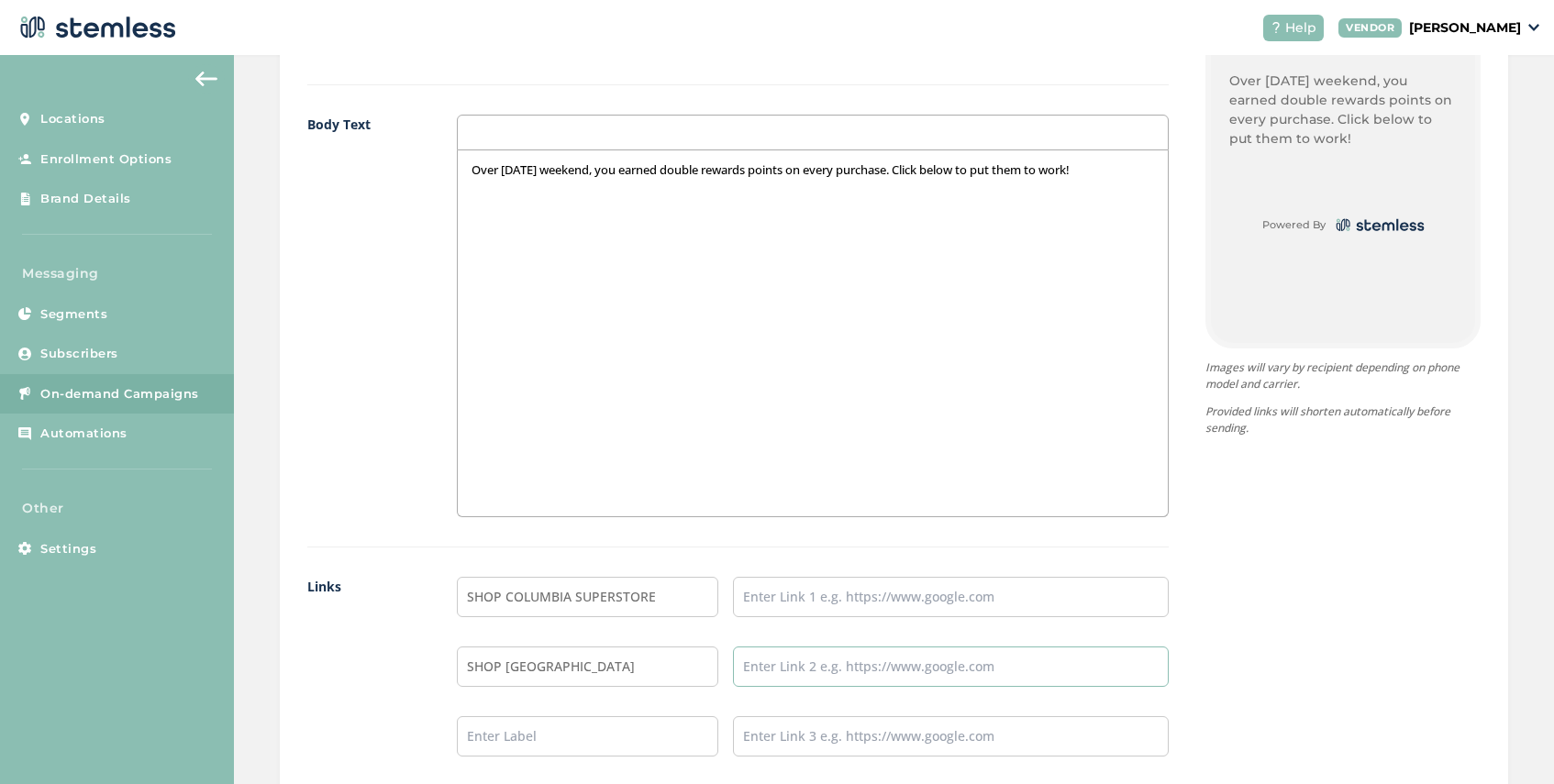
click at [794, 655] on input "text" at bounding box center [951, 666] width 436 height 40
type input "[URL][DOMAIN_NAME]"
click at [763, 602] on input "text" at bounding box center [951, 597] width 436 height 40
click at [817, 602] on input "text" at bounding box center [951, 597] width 436 height 40
click at [798, 604] on input "text" at bounding box center [951, 597] width 436 height 40
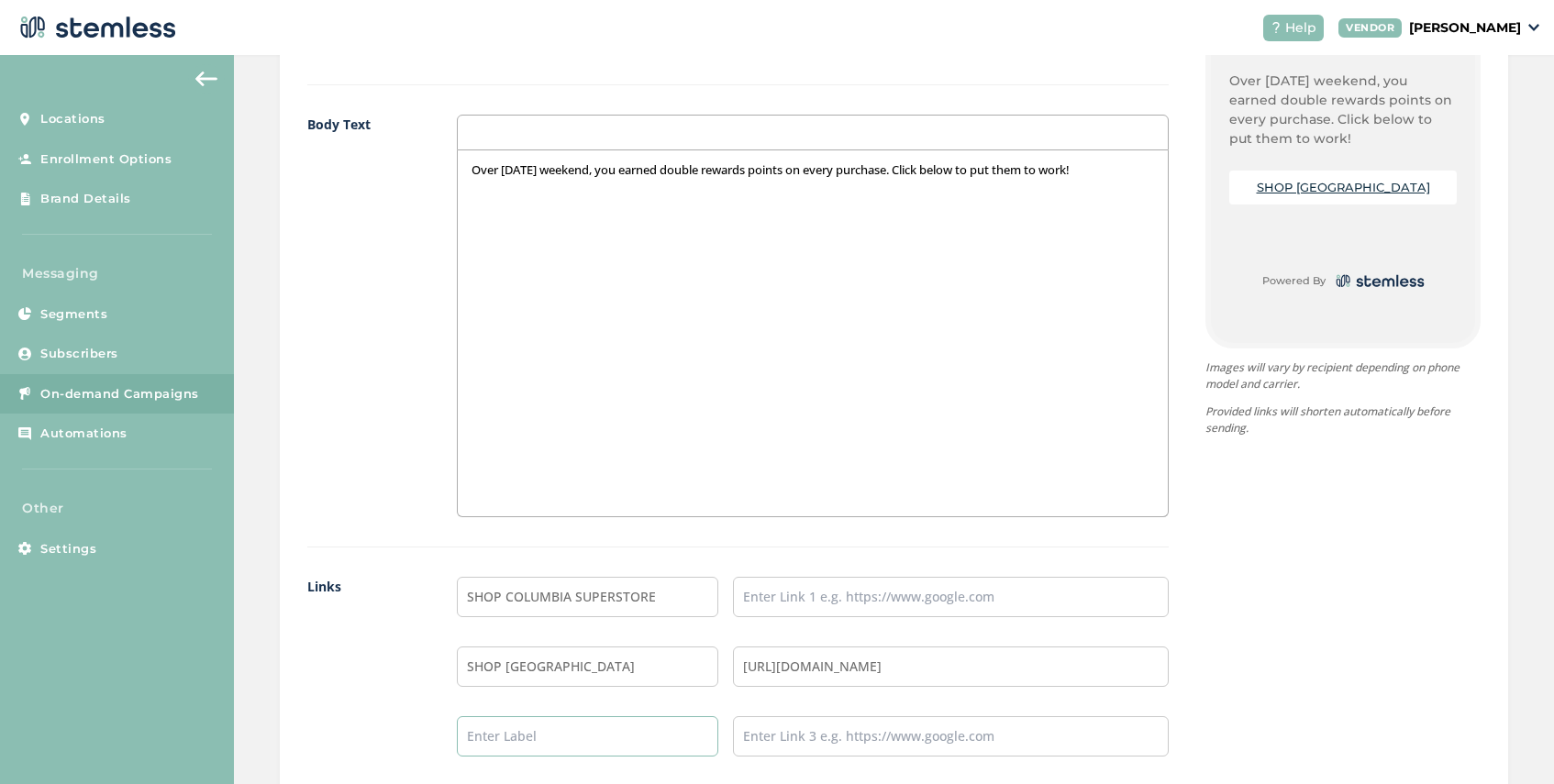
click at [614, 738] on input "text" at bounding box center [587, 736] width 261 height 40
type input "SHOP [GEOGRAPHIC_DATA]"
click at [826, 740] on input "text" at bounding box center [951, 736] width 436 height 40
type input "[URL][DOMAIN_NAME]"
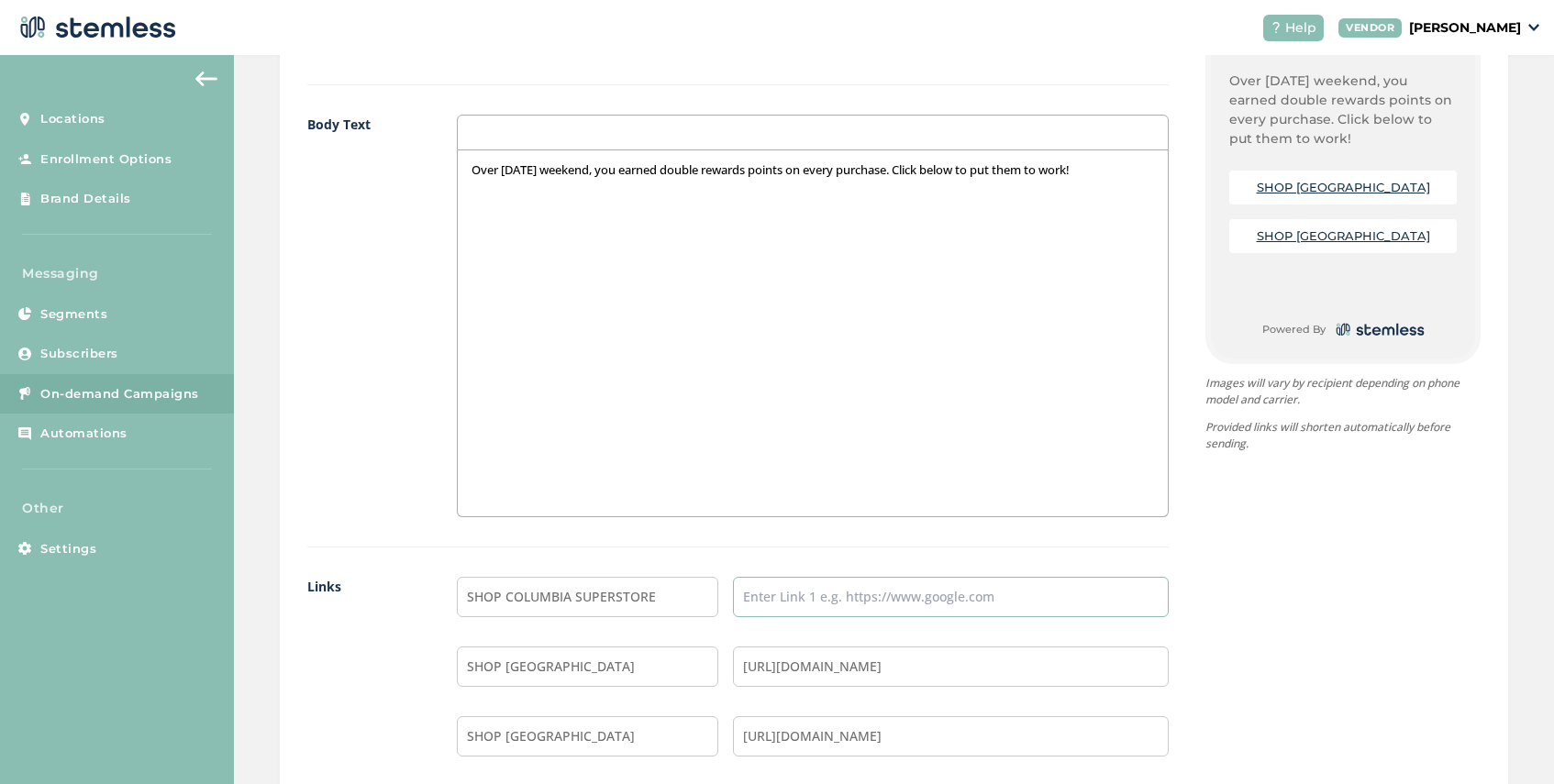
click at [813, 604] on input "text" at bounding box center [951, 597] width 436 height 40
paste input "[URL][DOMAIN_NAME]"
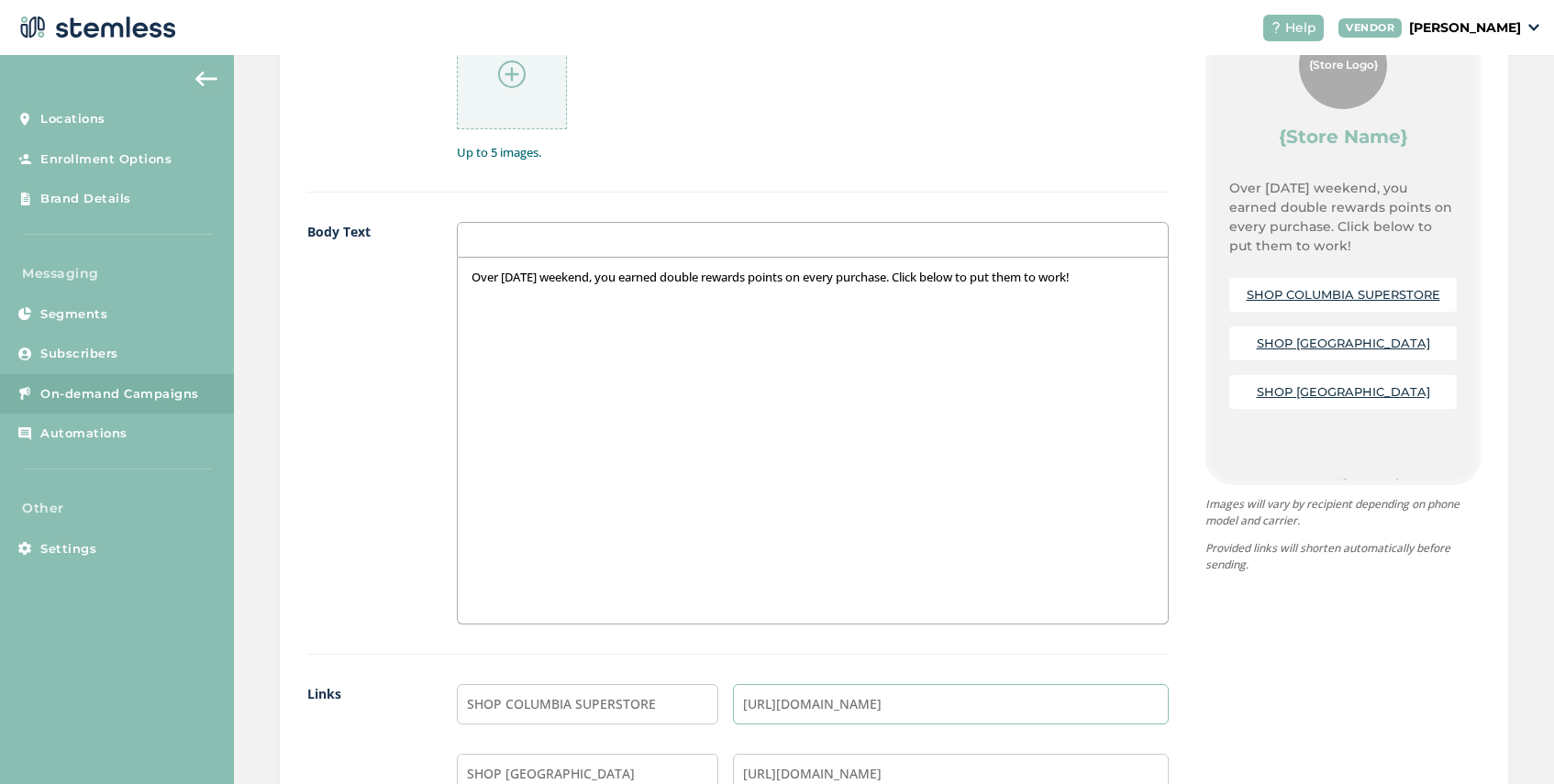
scroll to position [1378, 0]
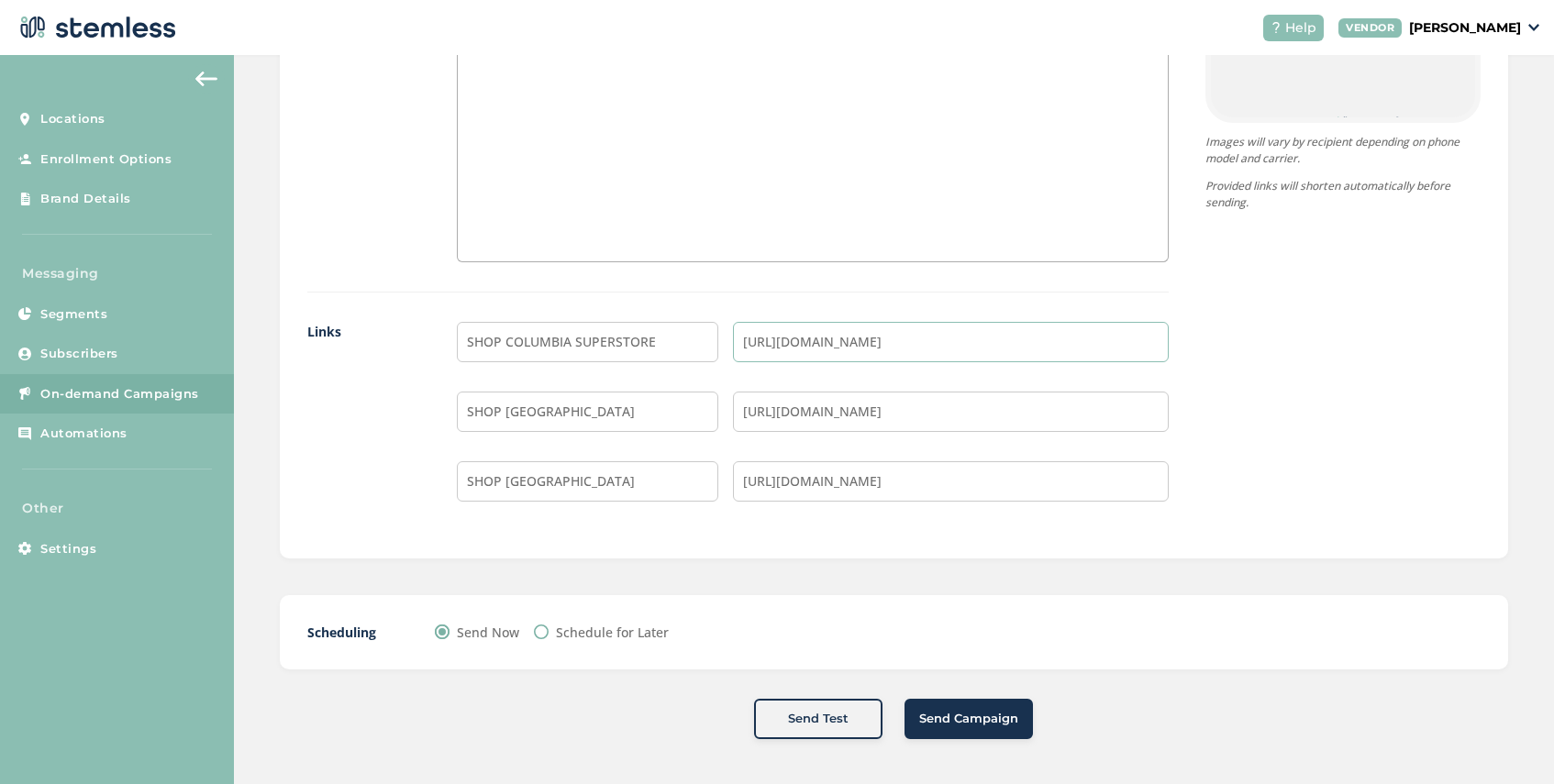
type input "[URL][DOMAIN_NAME]"
click at [994, 734] on button "Send Campaign" at bounding box center [969, 718] width 128 height 40
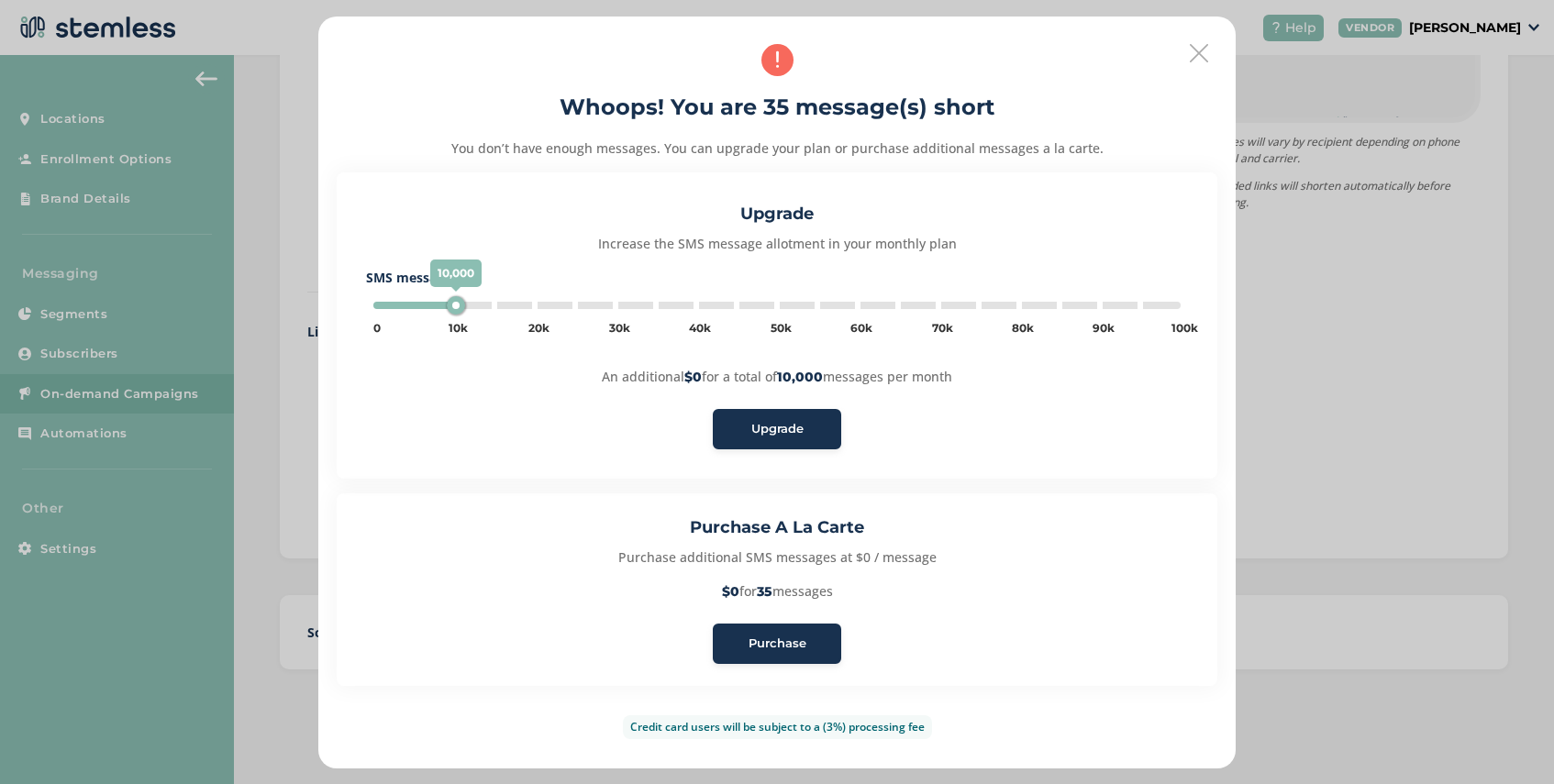
type input "5000"
click at [774, 642] on span "Purchase" at bounding box center [777, 643] width 58 height 19
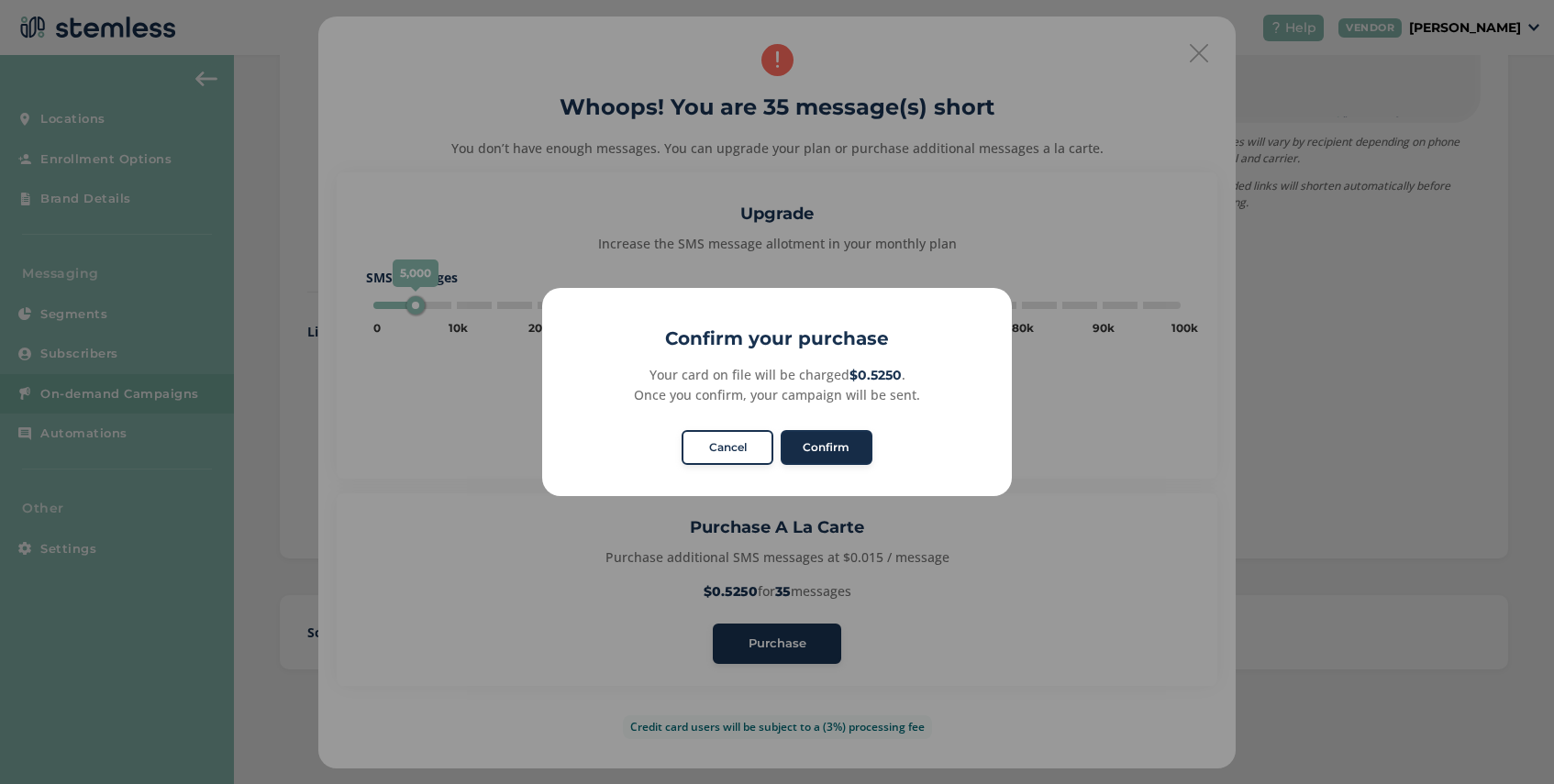
click at [828, 450] on button "Confirm" at bounding box center [826, 447] width 92 height 35
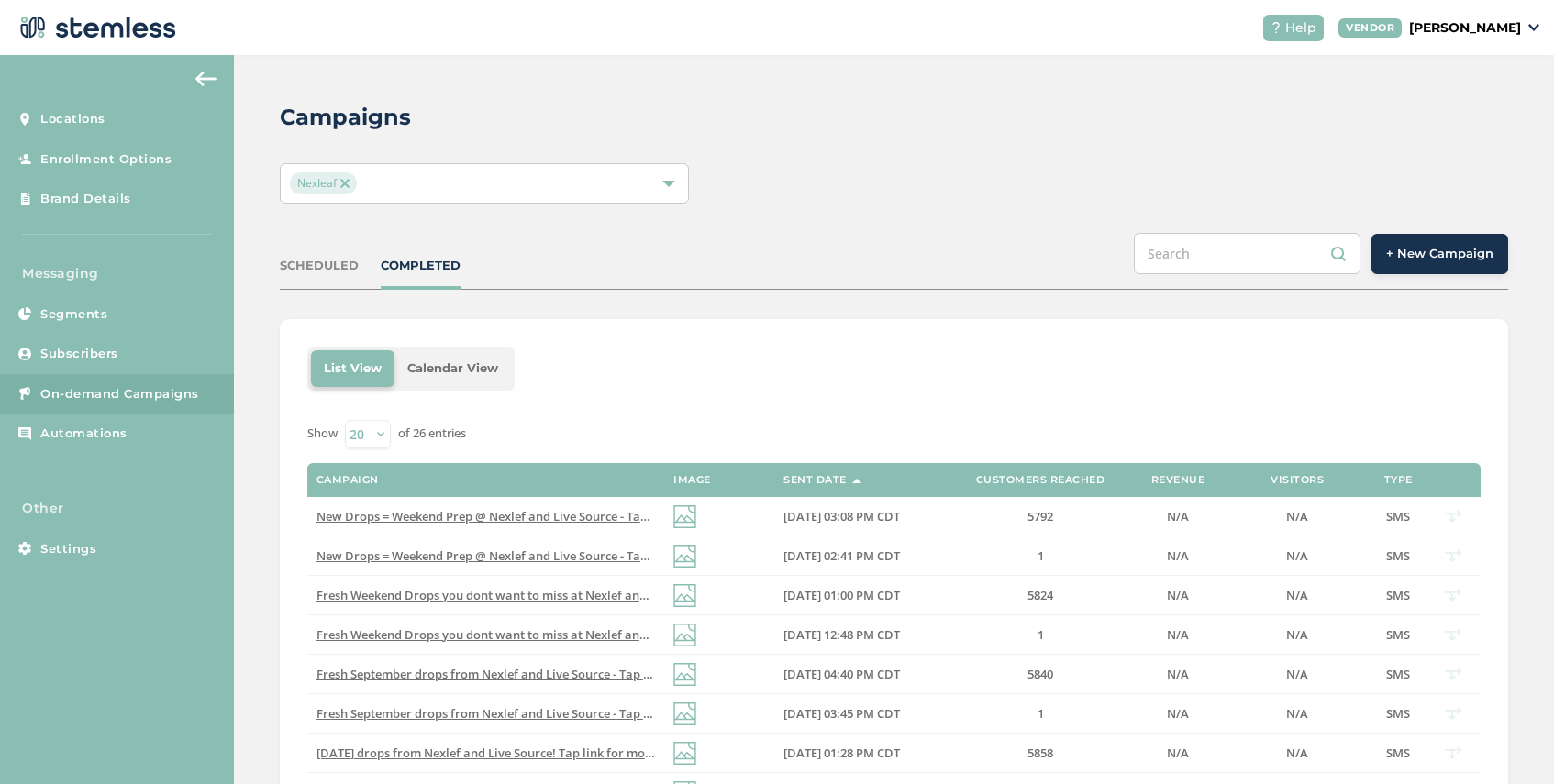
click at [344, 181] on img at bounding box center [344, 182] width 9 height 9
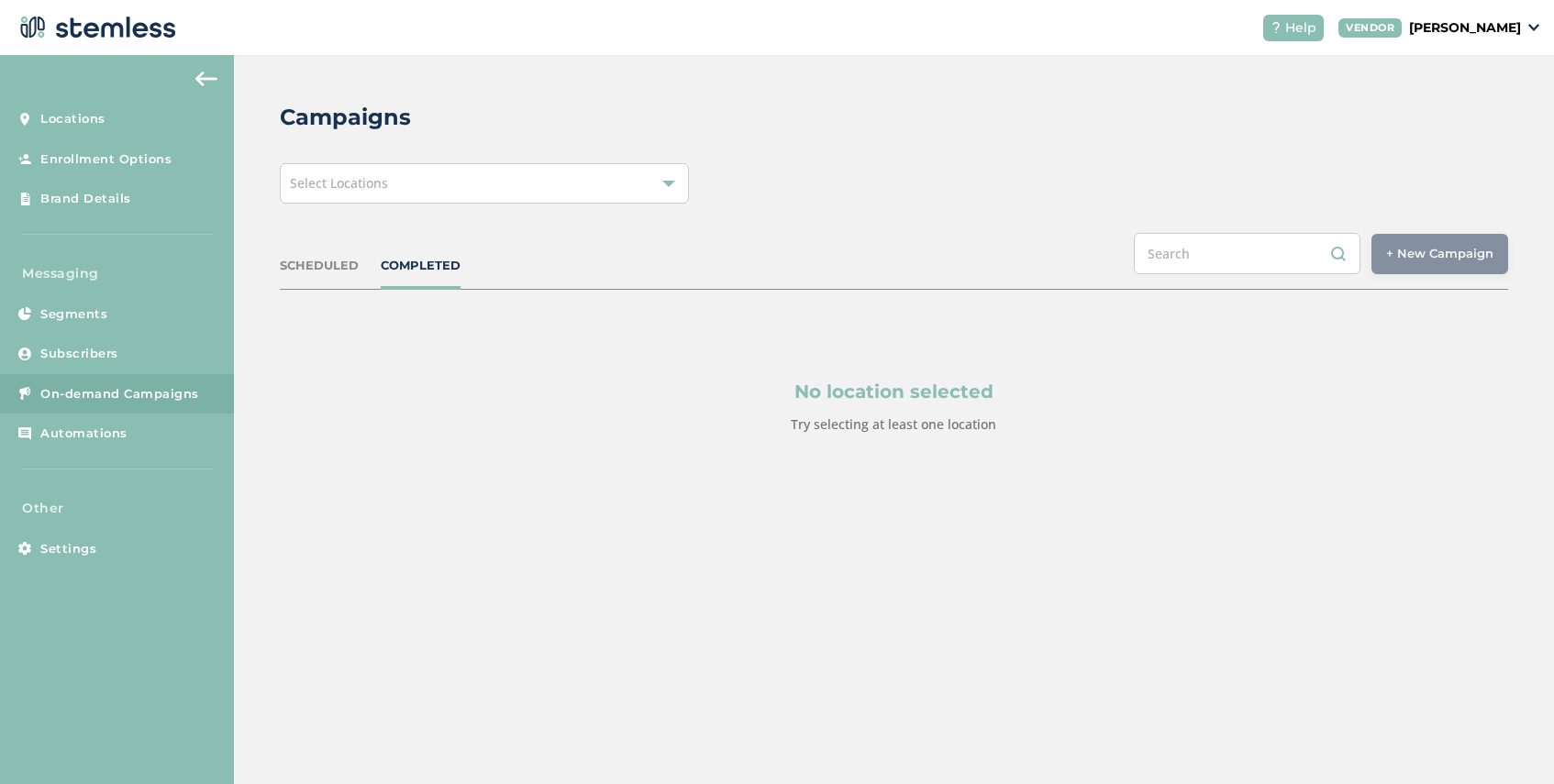
click at [372, 183] on span "Select Locations" at bounding box center [338, 183] width 98 height 18
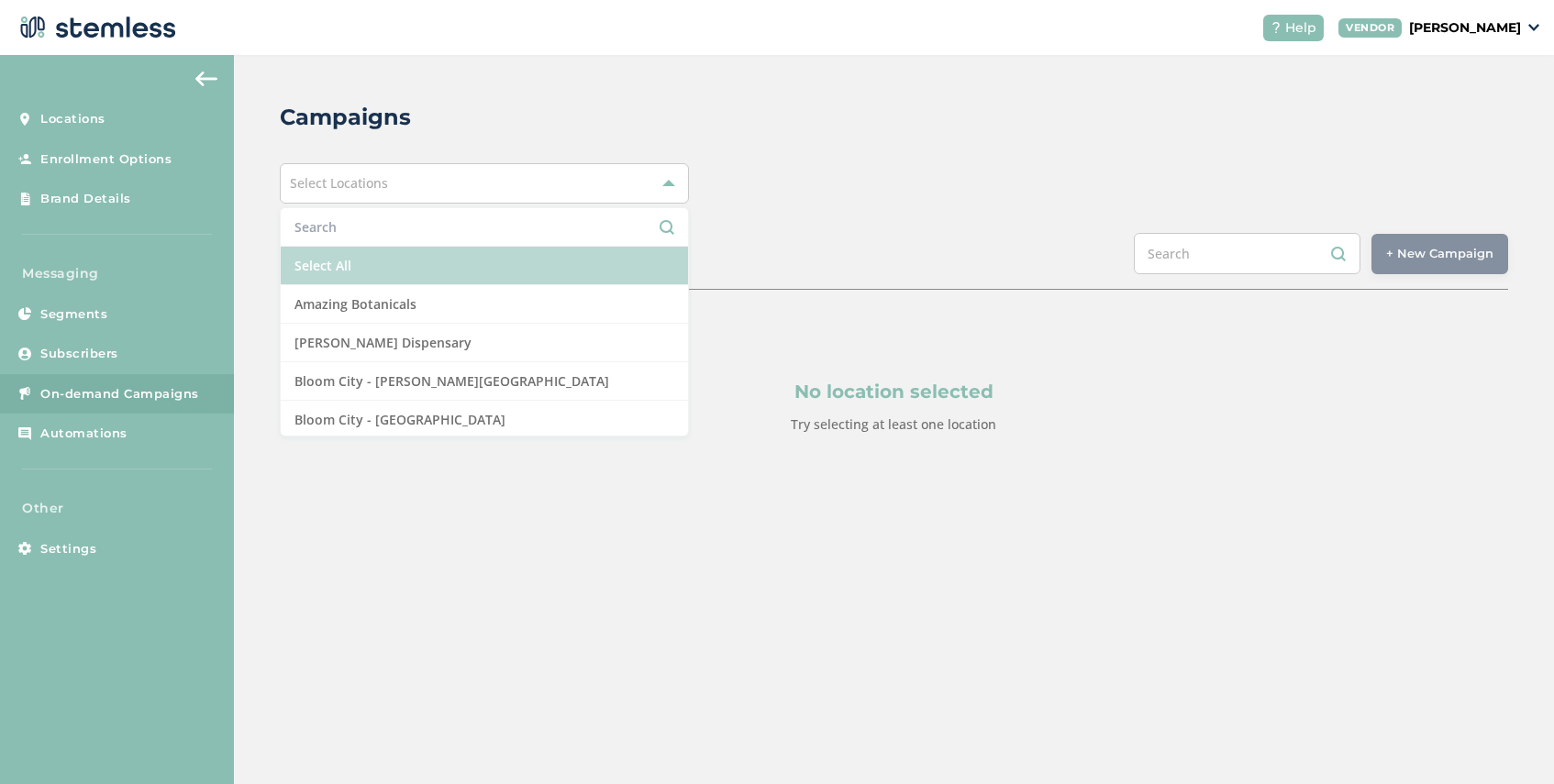
click at [364, 274] on li "Select All" at bounding box center [483, 265] width 407 height 38
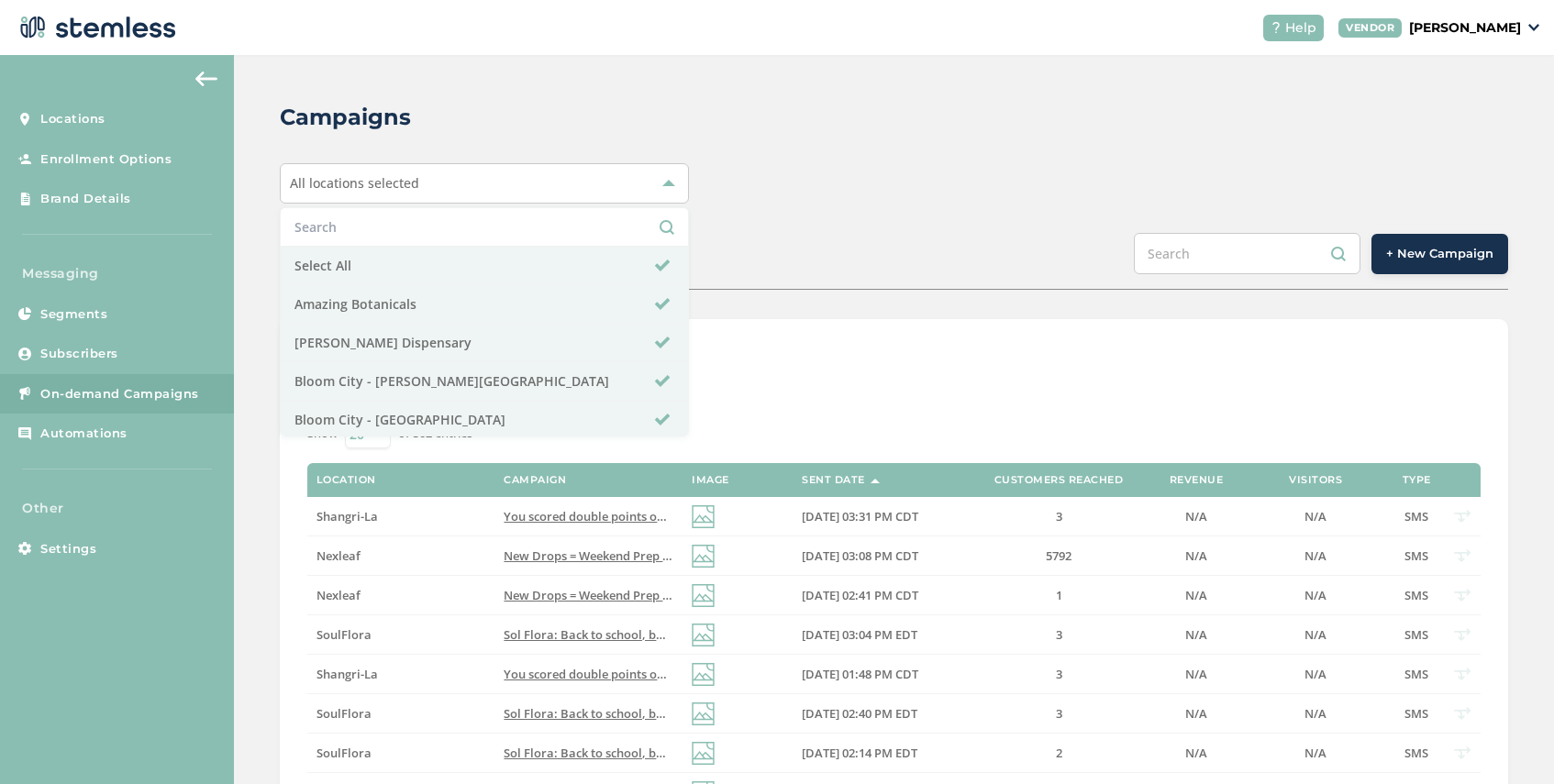
click at [777, 272] on div "SCHEDULED COMPLETED + New Campaign" at bounding box center [894, 261] width 1228 height 57
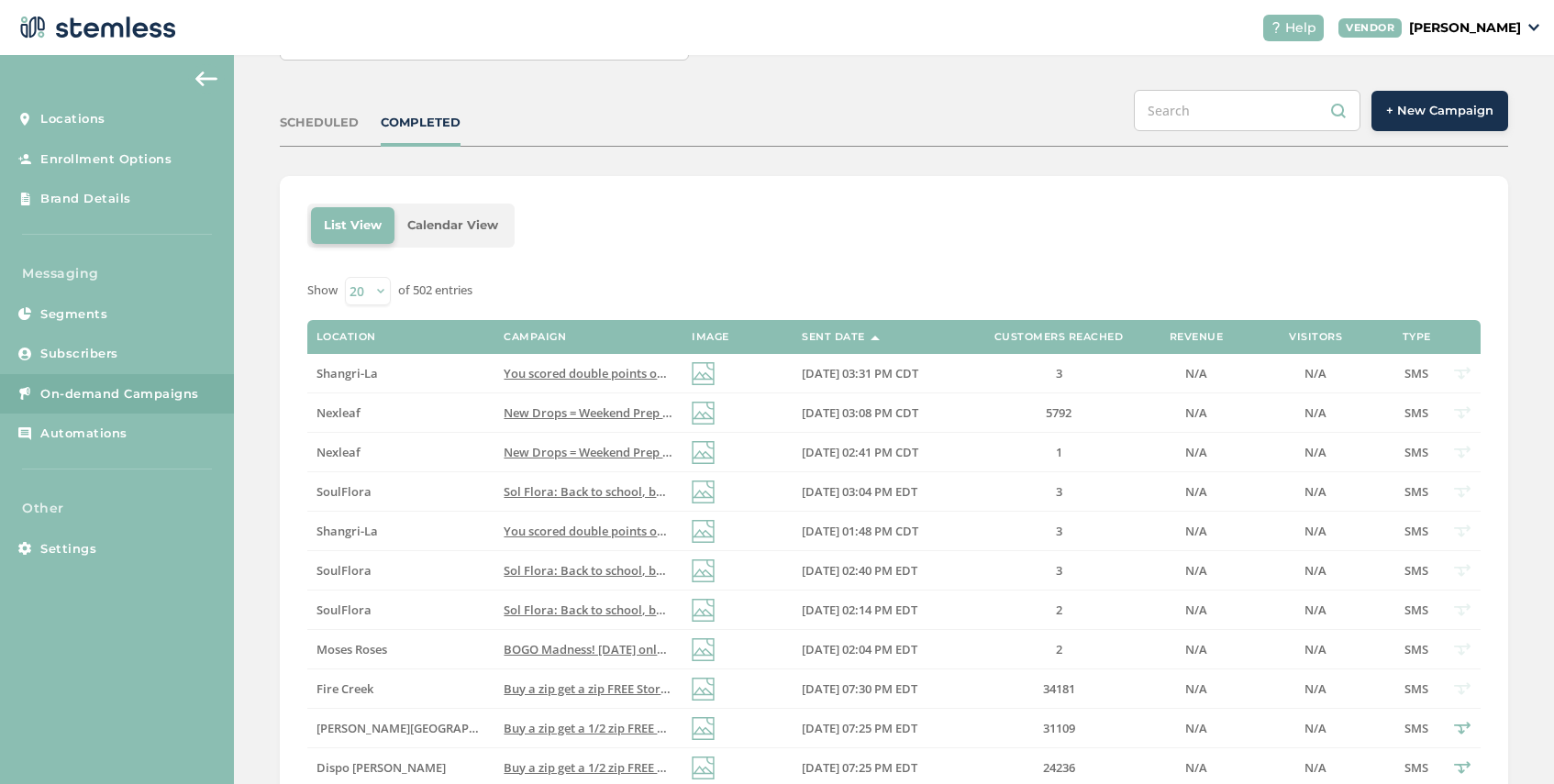
scroll to position [154, 0]
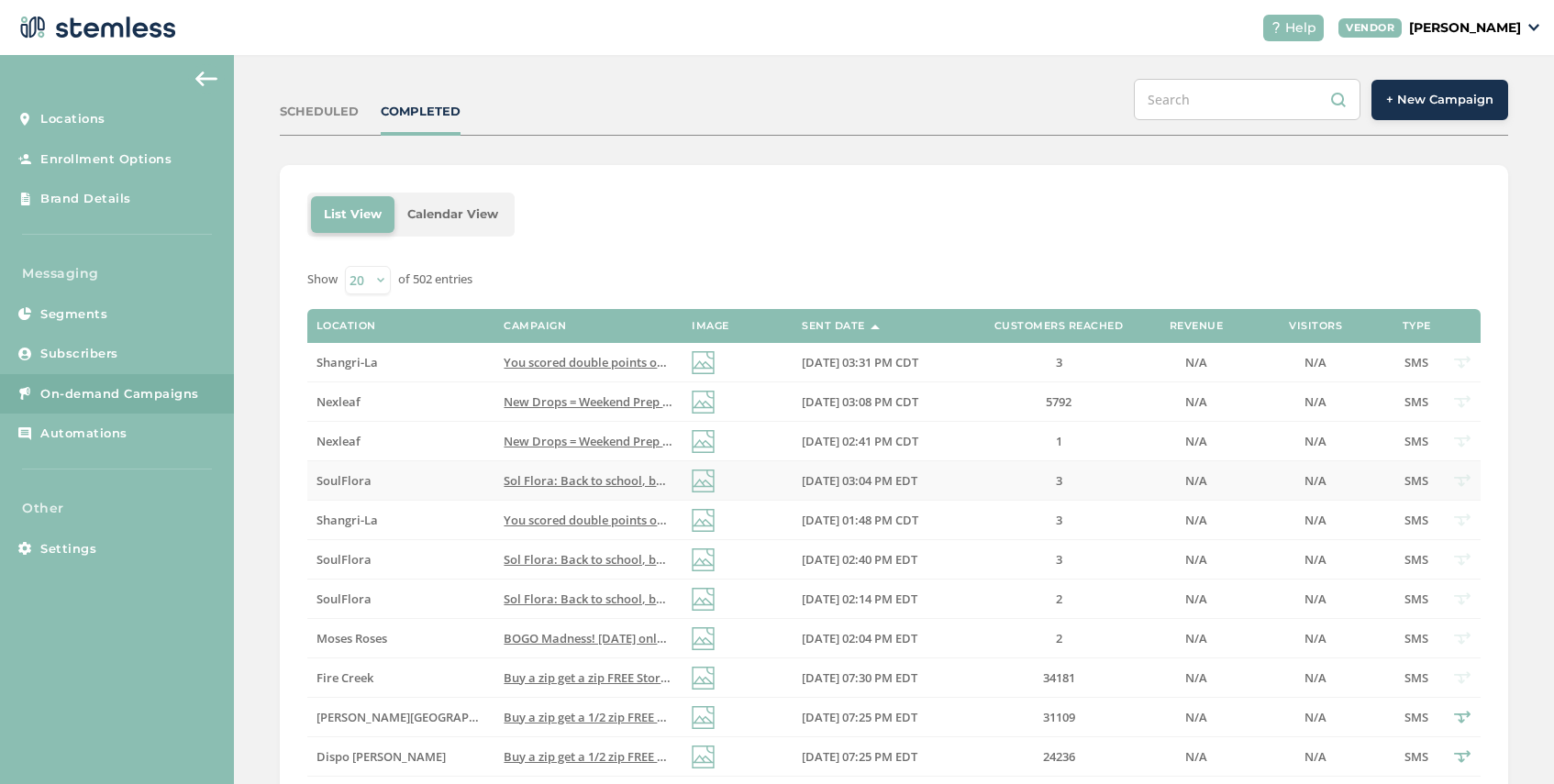
click at [583, 482] on span "Sol Flora: Back to school, back to savings! 30% Off Storewide starts tonight @ …" at bounding box center [861, 480] width 716 height 17
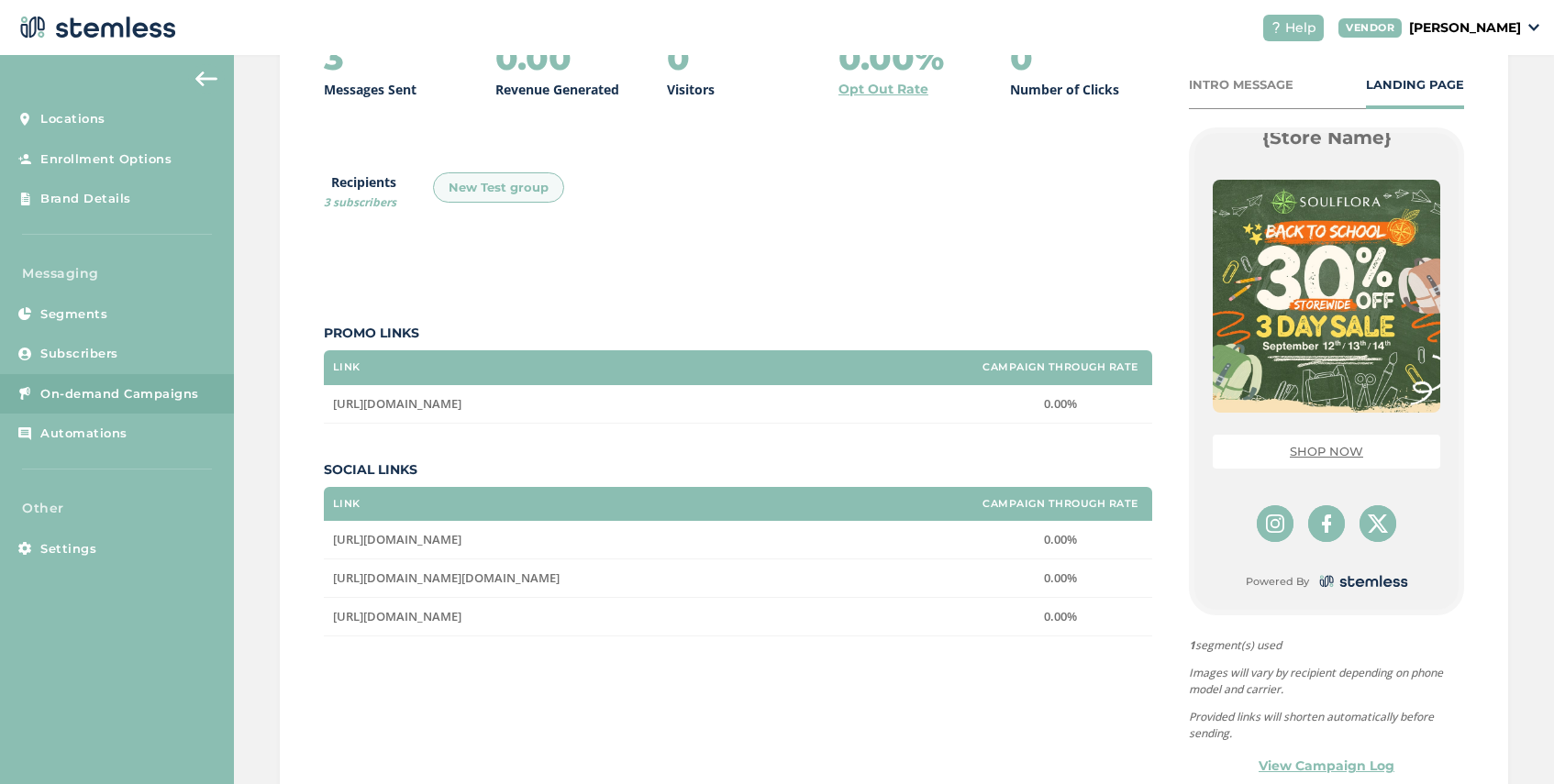
scroll to position [347, 0]
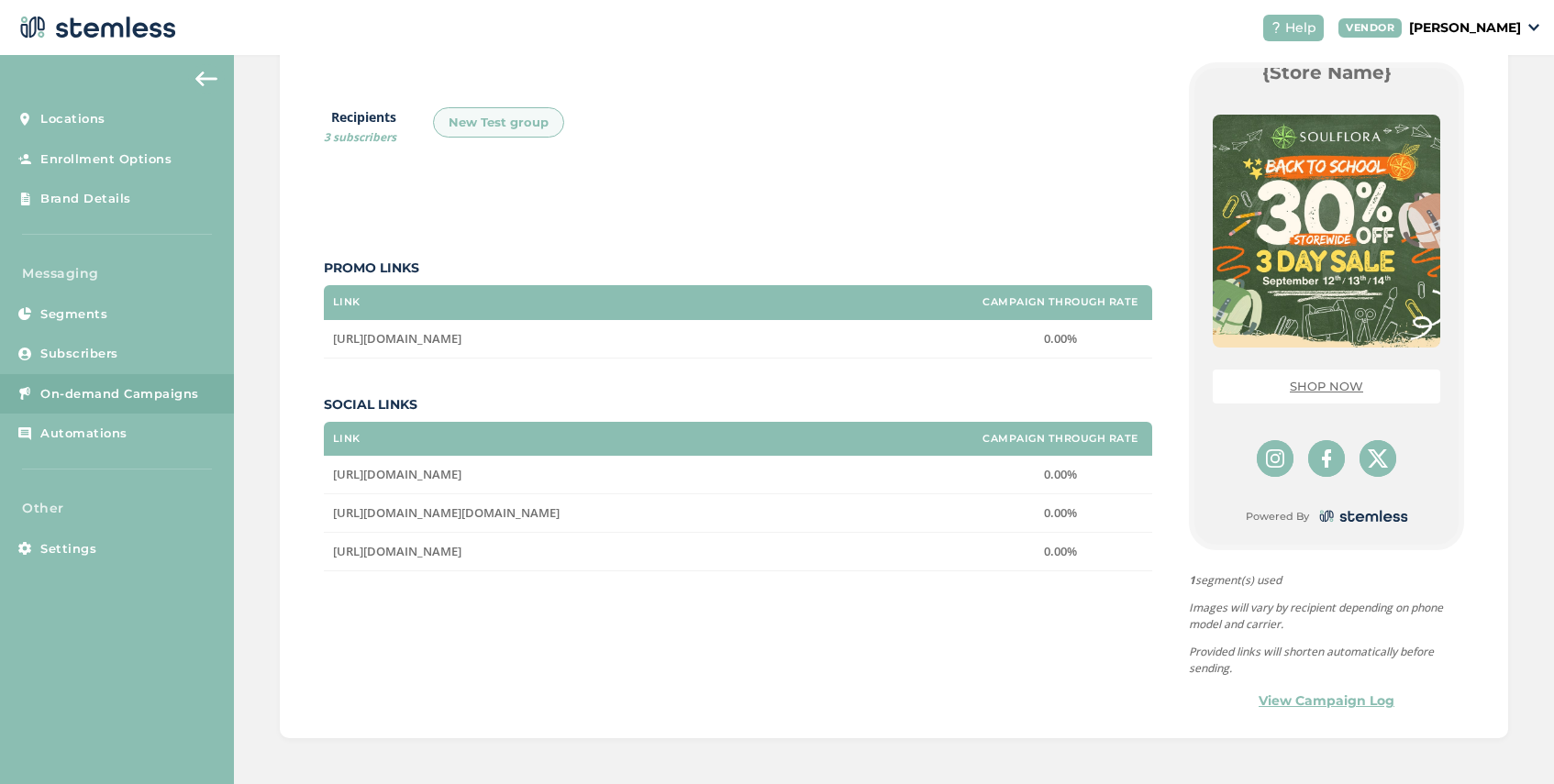
click at [1311, 700] on link "View Campaign Log" at bounding box center [1327, 701] width 136 height 20
